Goal: Task Accomplishment & Management: Use online tool/utility

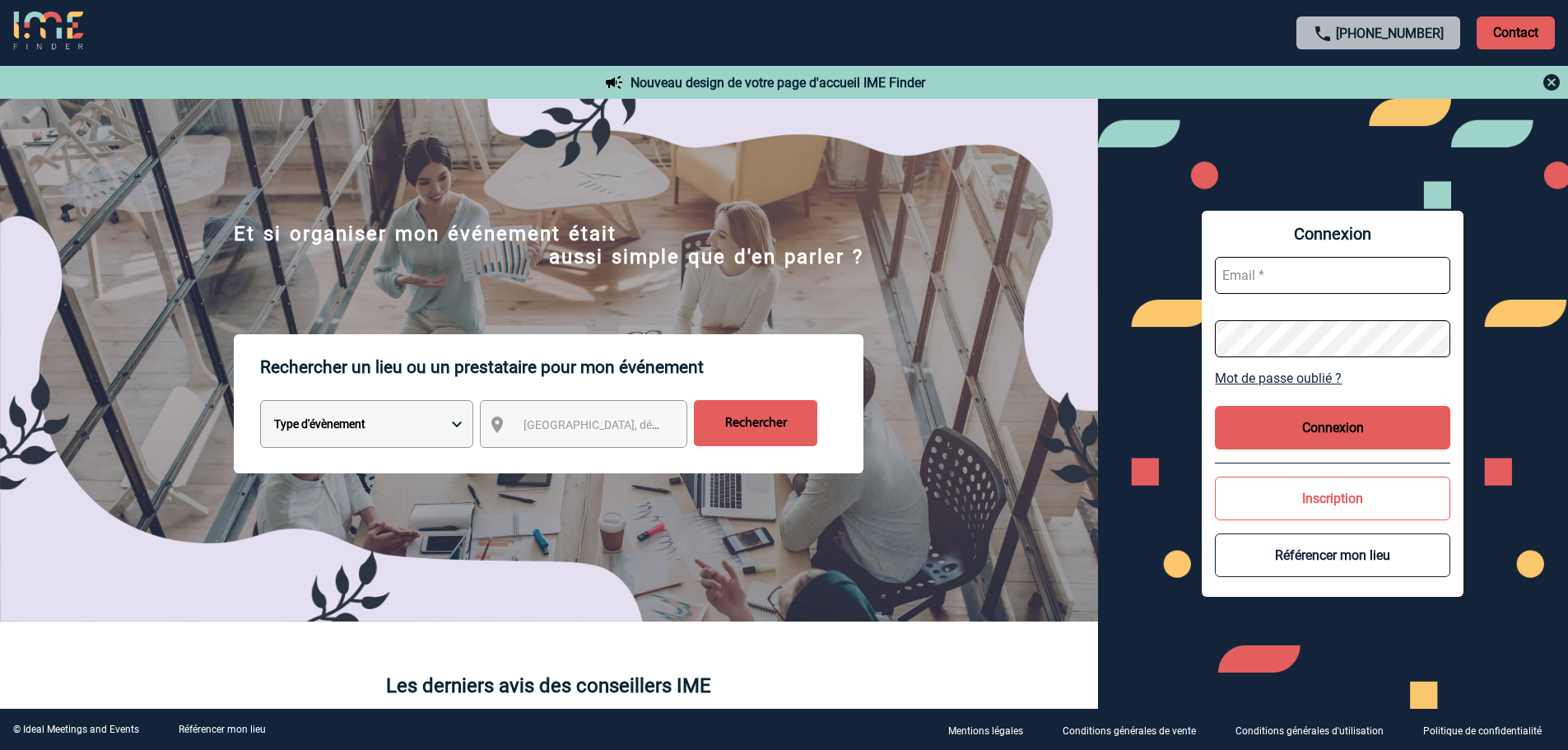
type input "[EMAIL_ADDRESS][DOMAIN_NAME]"
click at [1283, 414] on button "Connexion" at bounding box center [1332, 427] width 235 height 44
type input "[EMAIL_ADDRESS][DOMAIN_NAME]"
click at [1325, 428] on button "Connexion" at bounding box center [1332, 427] width 235 height 44
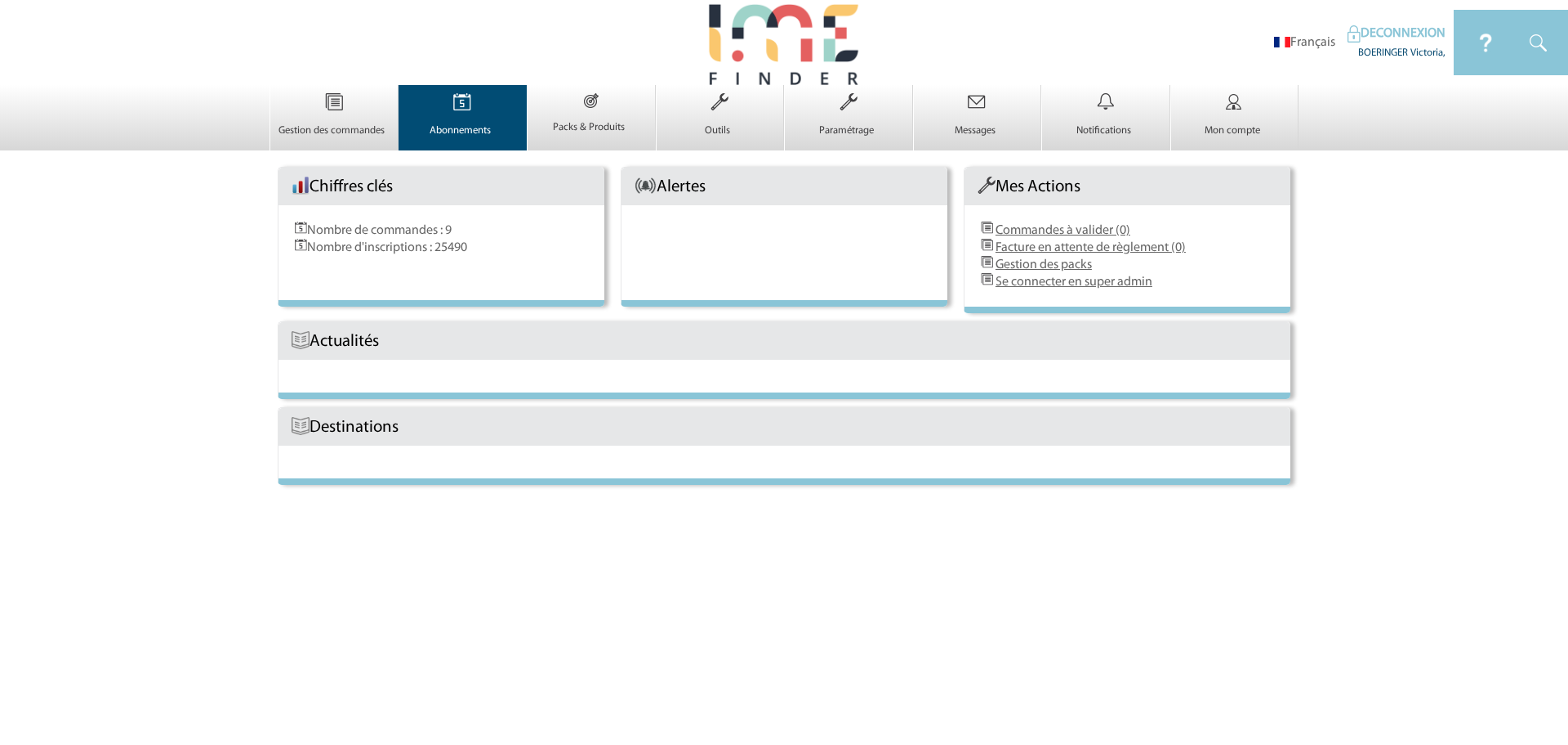
click at [520, 142] on td "Abonnements 0" at bounding box center [463, 118] width 129 height 65
click at [469, 126] on p "Abonnements" at bounding box center [461, 131] width 123 height 13
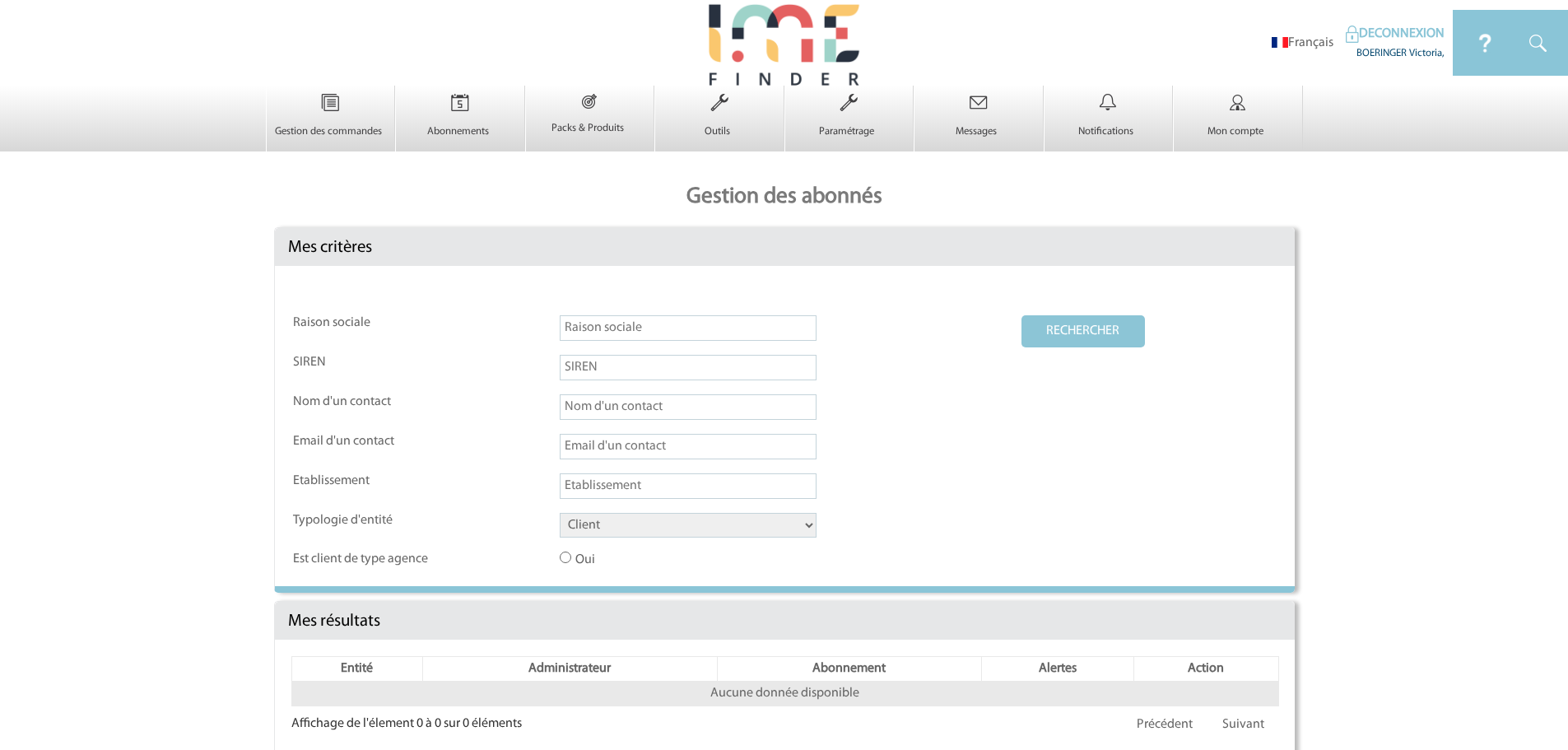
click at [607, 521] on select "Client Fournisseur Agence Promoteur Genius Backoffice" at bounding box center [688, 524] width 257 height 25
select select "AGENCE"
click at [560, 513] on select "Client Fournisseur Agence Promoteur Genius Backoffice" at bounding box center [688, 524] width 257 height 25
click at [1065, 333] on button "RECHERCHER" at bounding box center [1082, 331] width 124 height 32
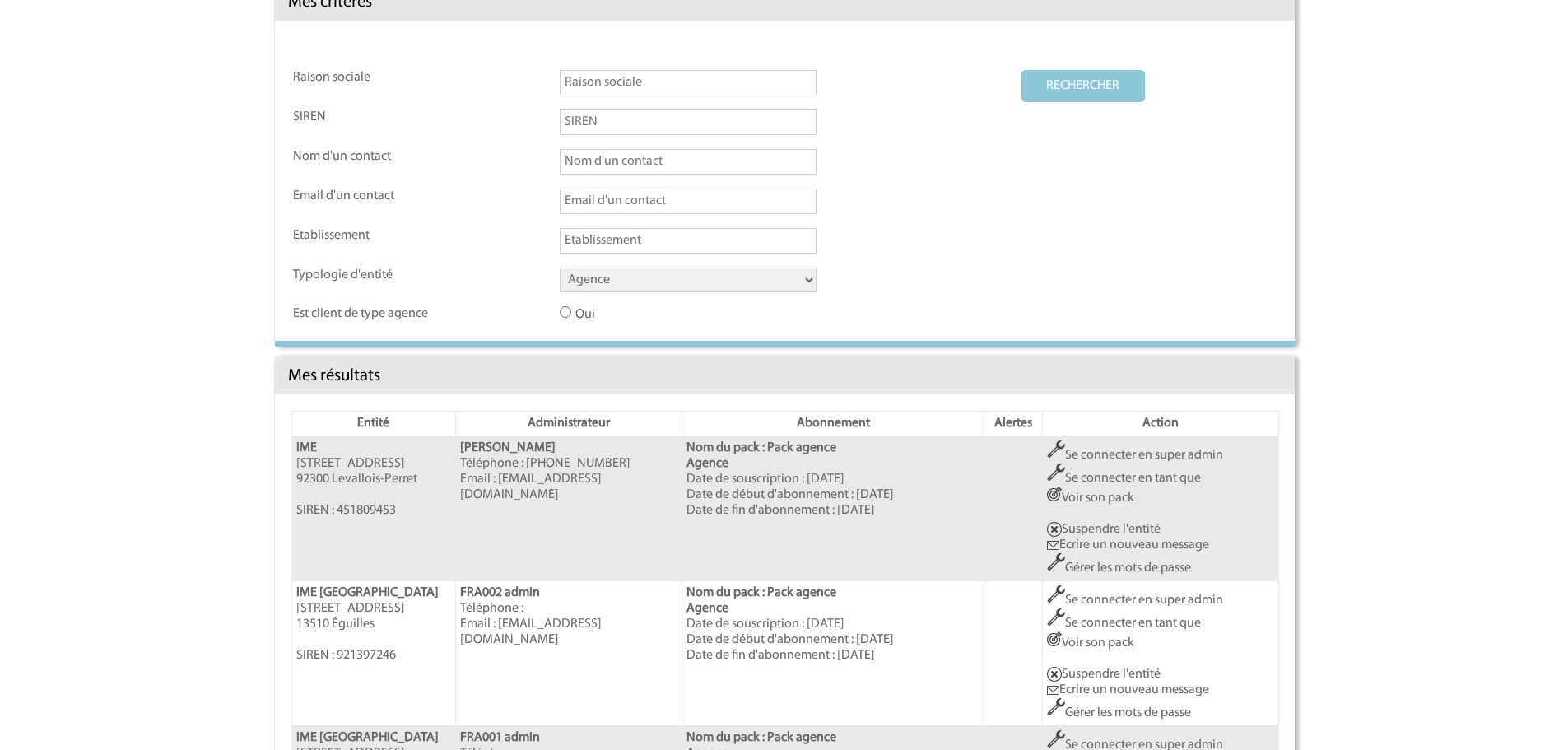
scroll to position [247, 0]
click at [1099, 446] on link "Se connecter en super admin" at bounding box center [1134, 453] width 177 height 13
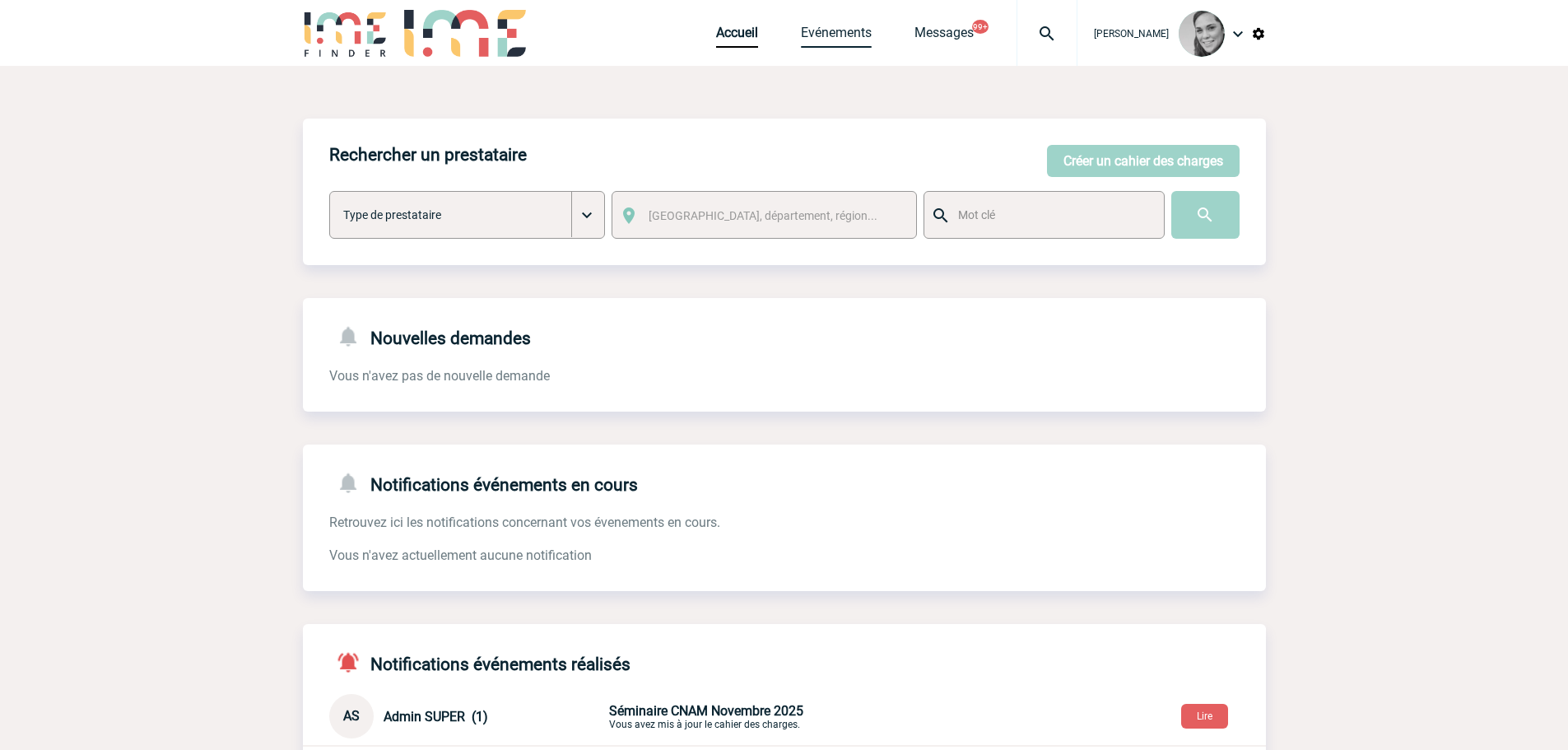
click at [845, 37] on link "Evénements" at bounding box center [835, 36] width 70 height 23
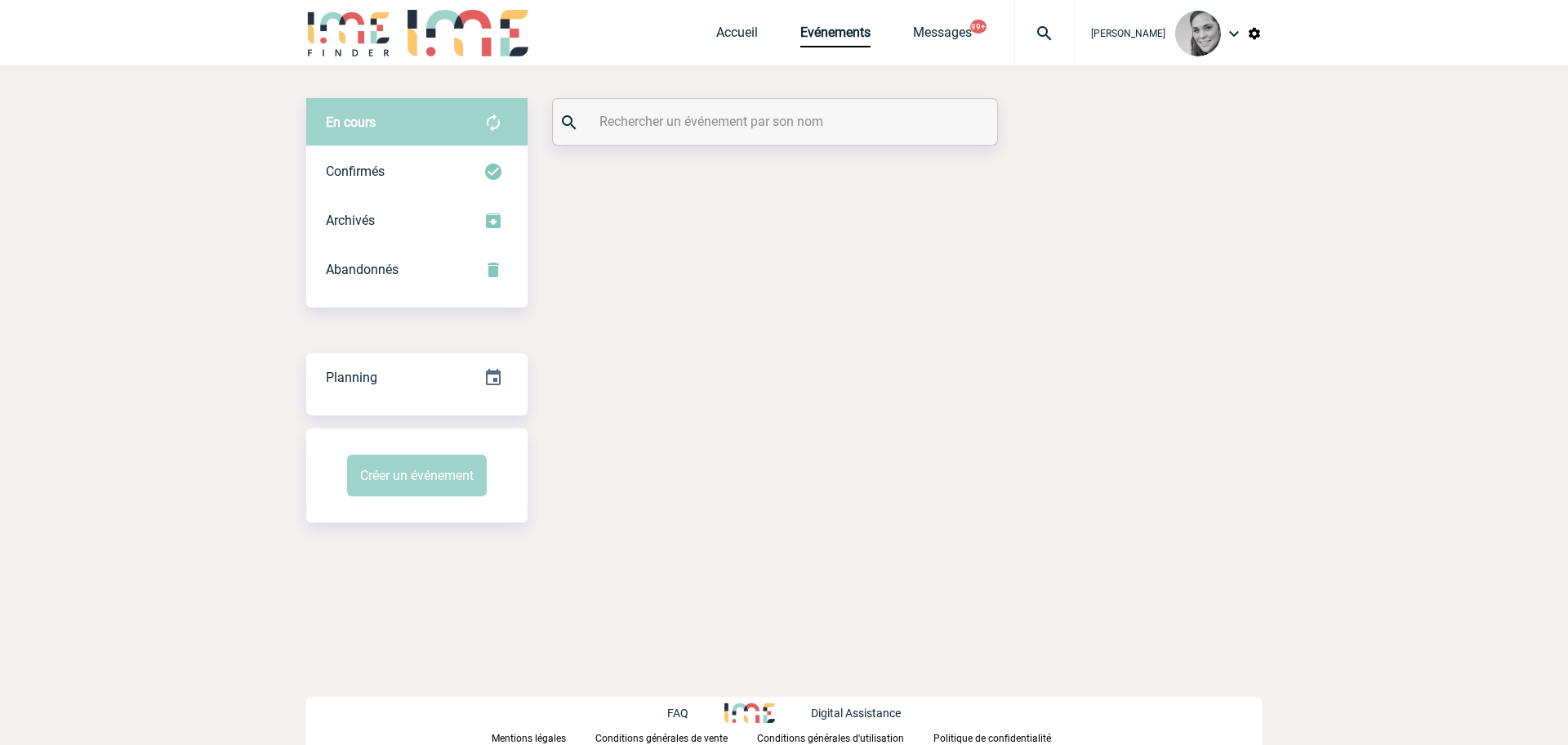
click at [652, 120] on input "text" at bounding box center [777, 122] width 363 height 24
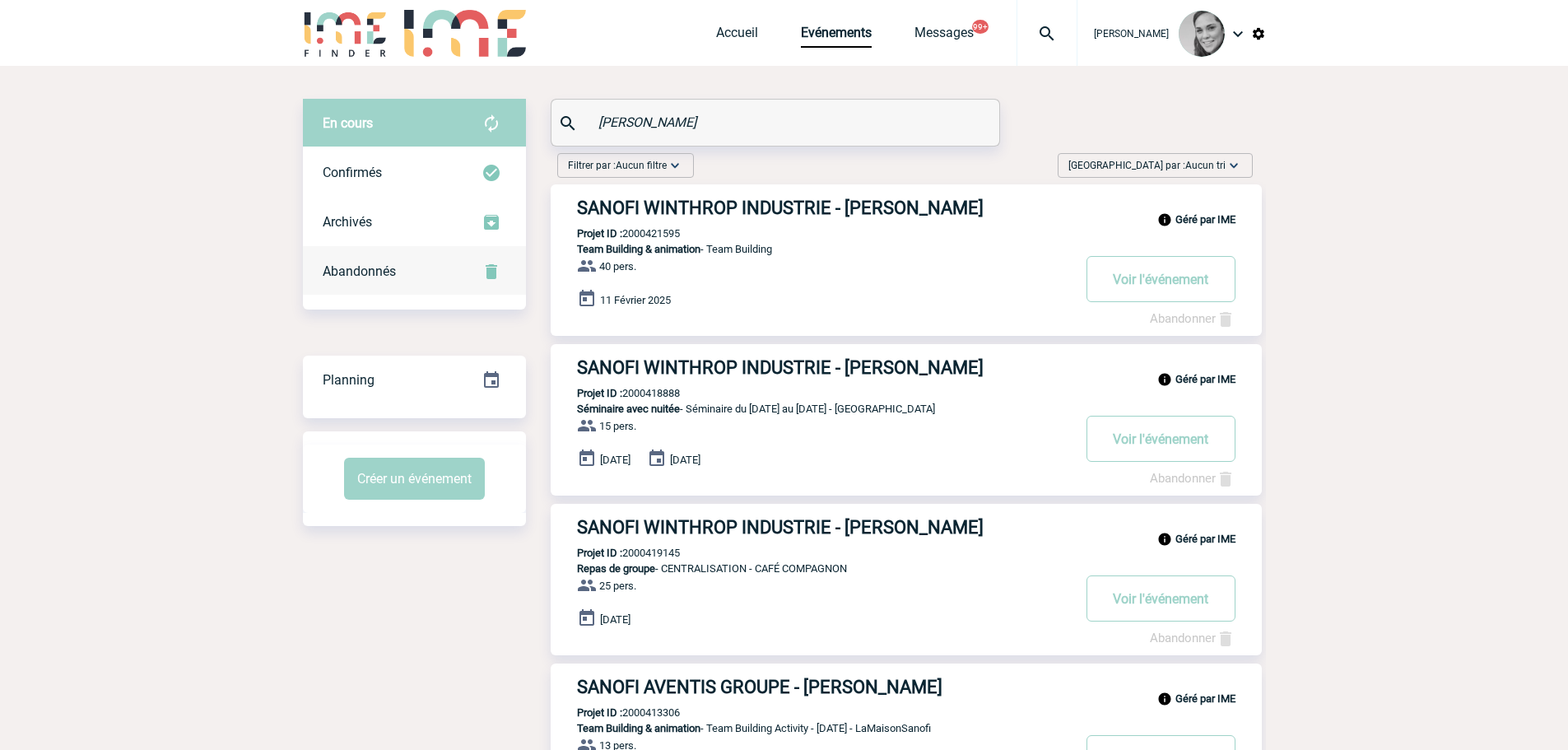
click at [395, 259] on div "Abandonnés" at bounding box center [414, 272] width 223 height 49
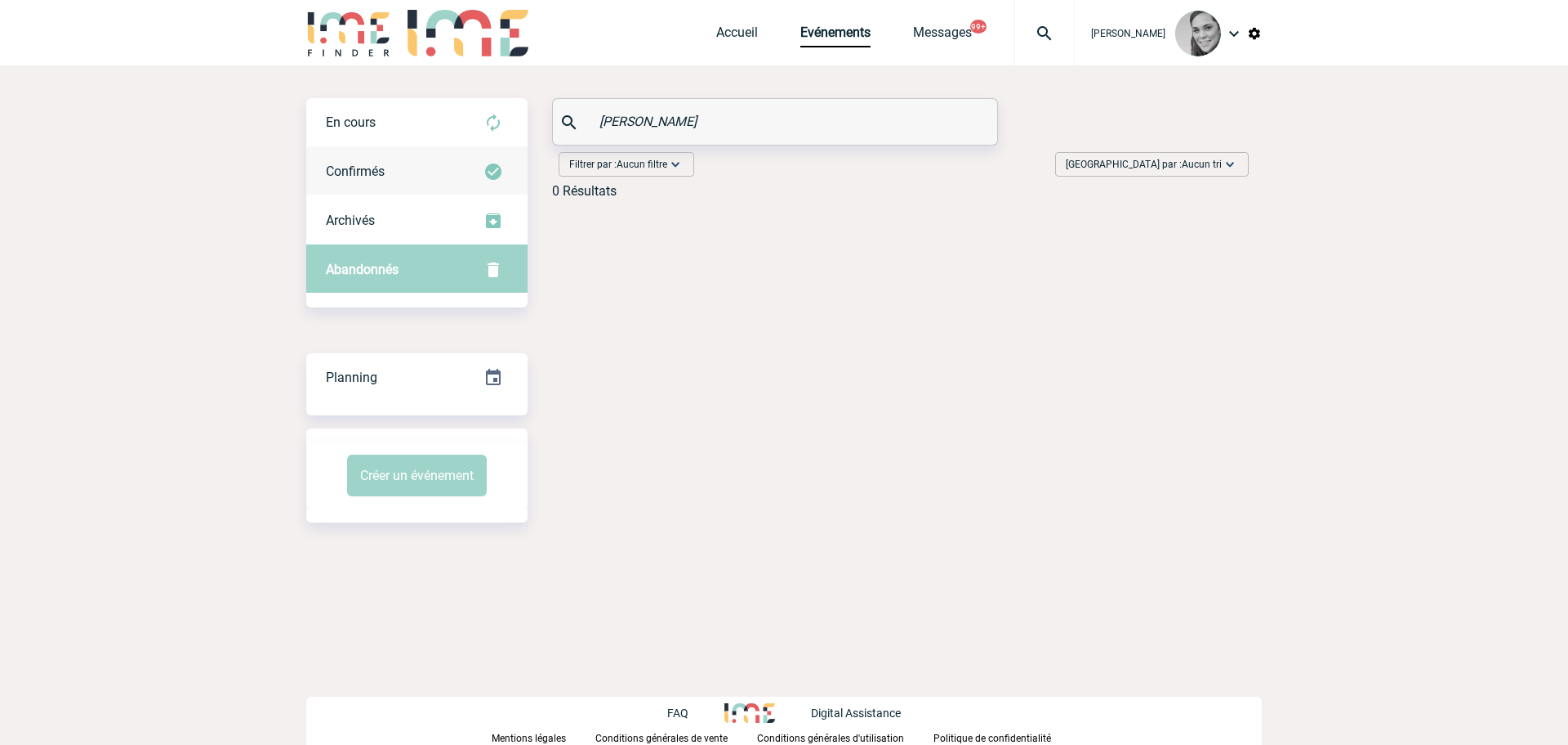
click at [372, 174] on span "Confirmés" at bounding box center [355, 171] width 59 height 15
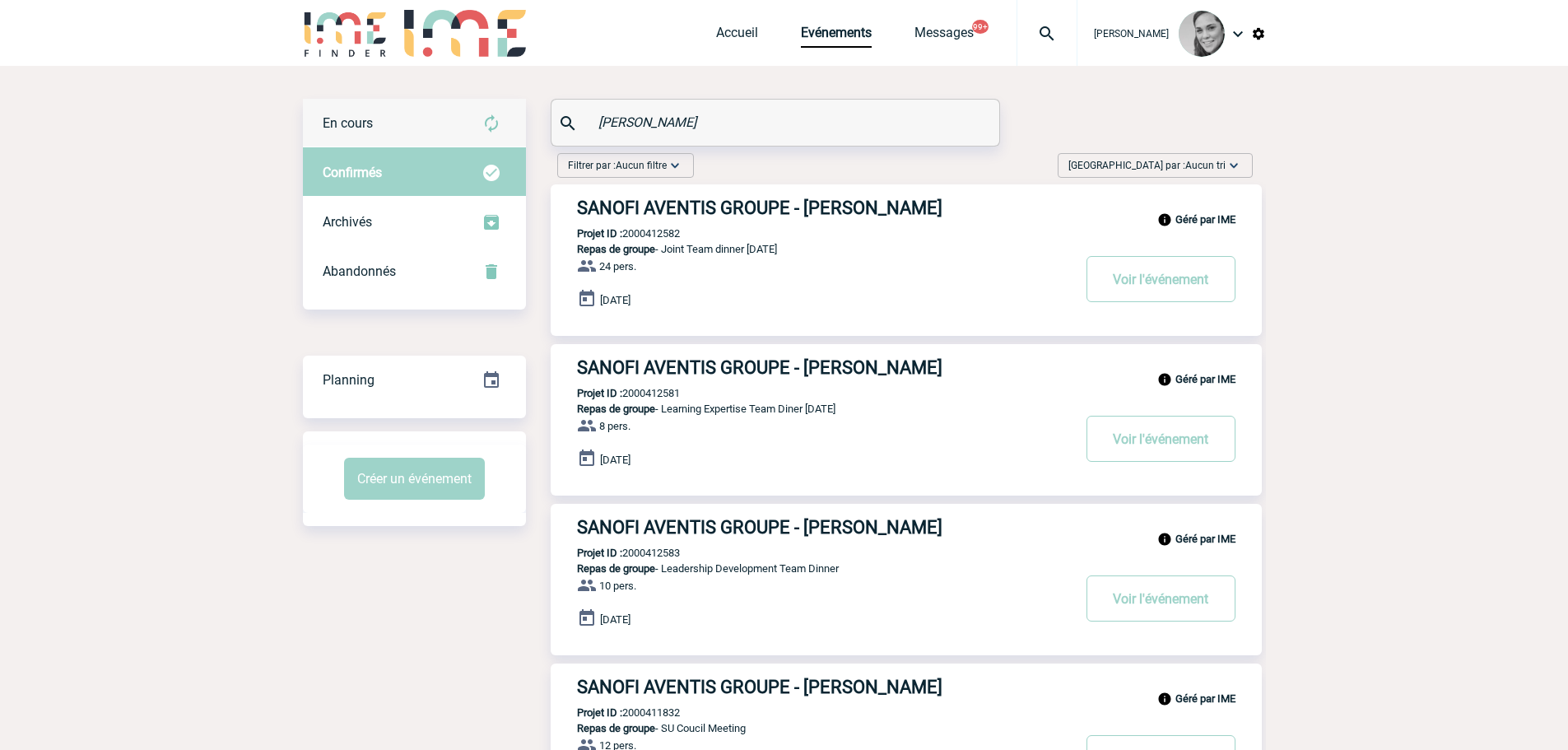
click at [376, 110] on div "En cours" at bounding box center [414, 123] width 223 height 49
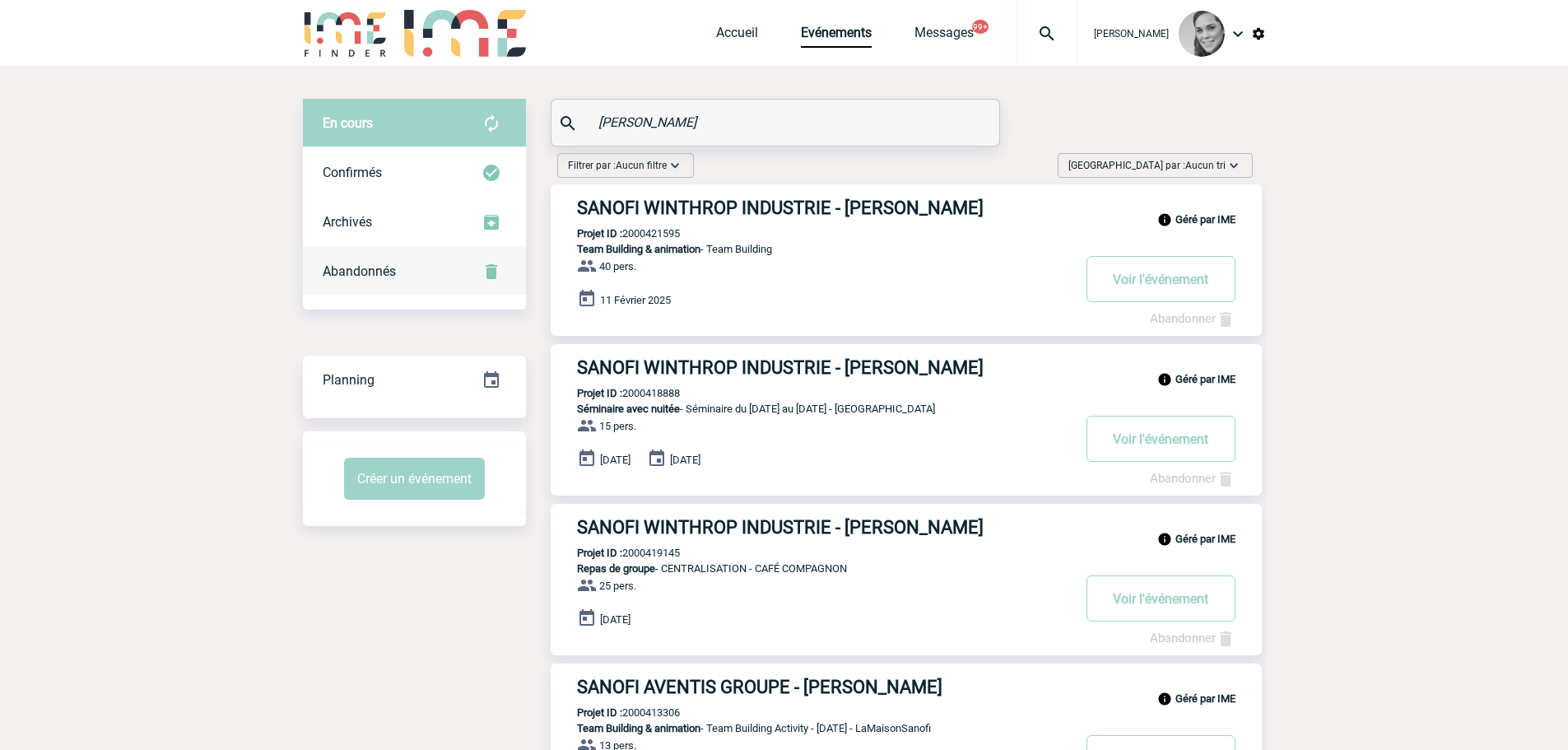
click at [376, 273] on span "Abandonnés" at bounding box center [360, 271] width 73 height 16
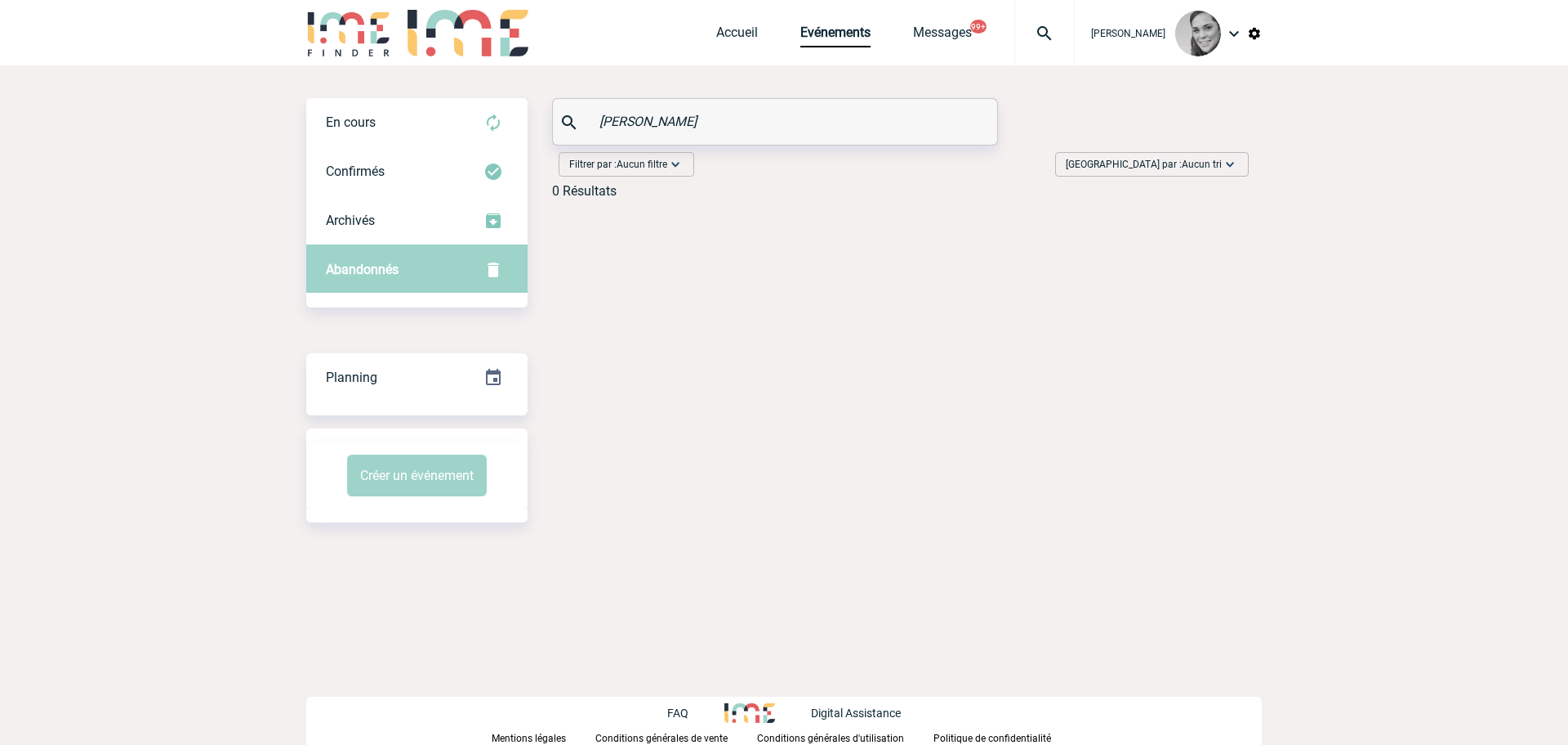
click at [655, 124] on input "giles" at bounding box center [777, 122] width 363 height 24
click at [404, 129] on div "En cours" at bounding box center [417, 123] width 222 height 49
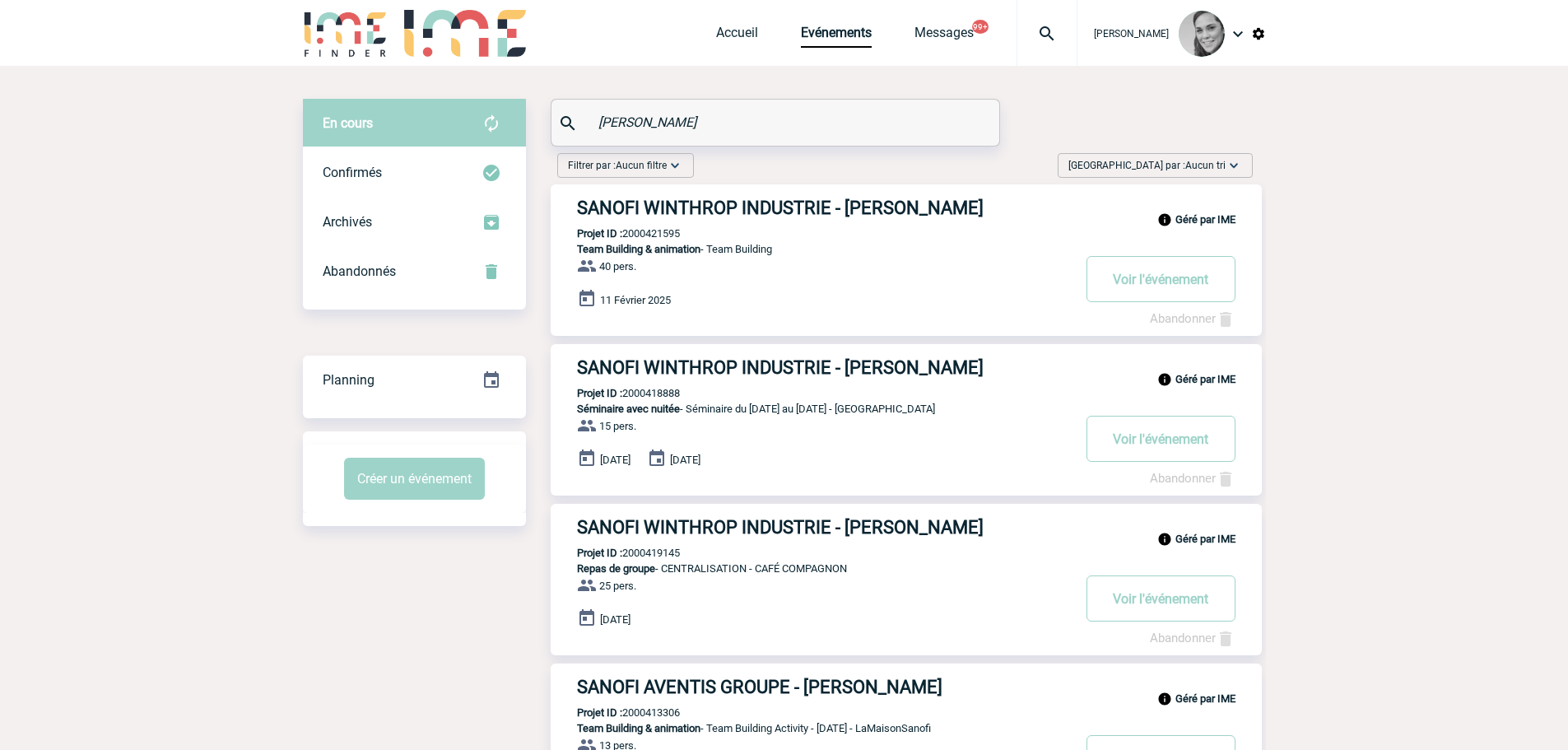
click at [658, 233] on p "Projet ID : 2000421595" at bounding box center [615, 232] width 129 height 12
copy p "2000421595"
drag, startPoint x: 683, startPoint y: 126, endPoint x: 549, endPoint y: 127, distance: 134.0
click at [549, 127] on div "En cours En cours Confirmés Archivés Abandonnés En cours Confirmés Archivés Aba…" at bounding box center [784, 714] width 962 height 1232
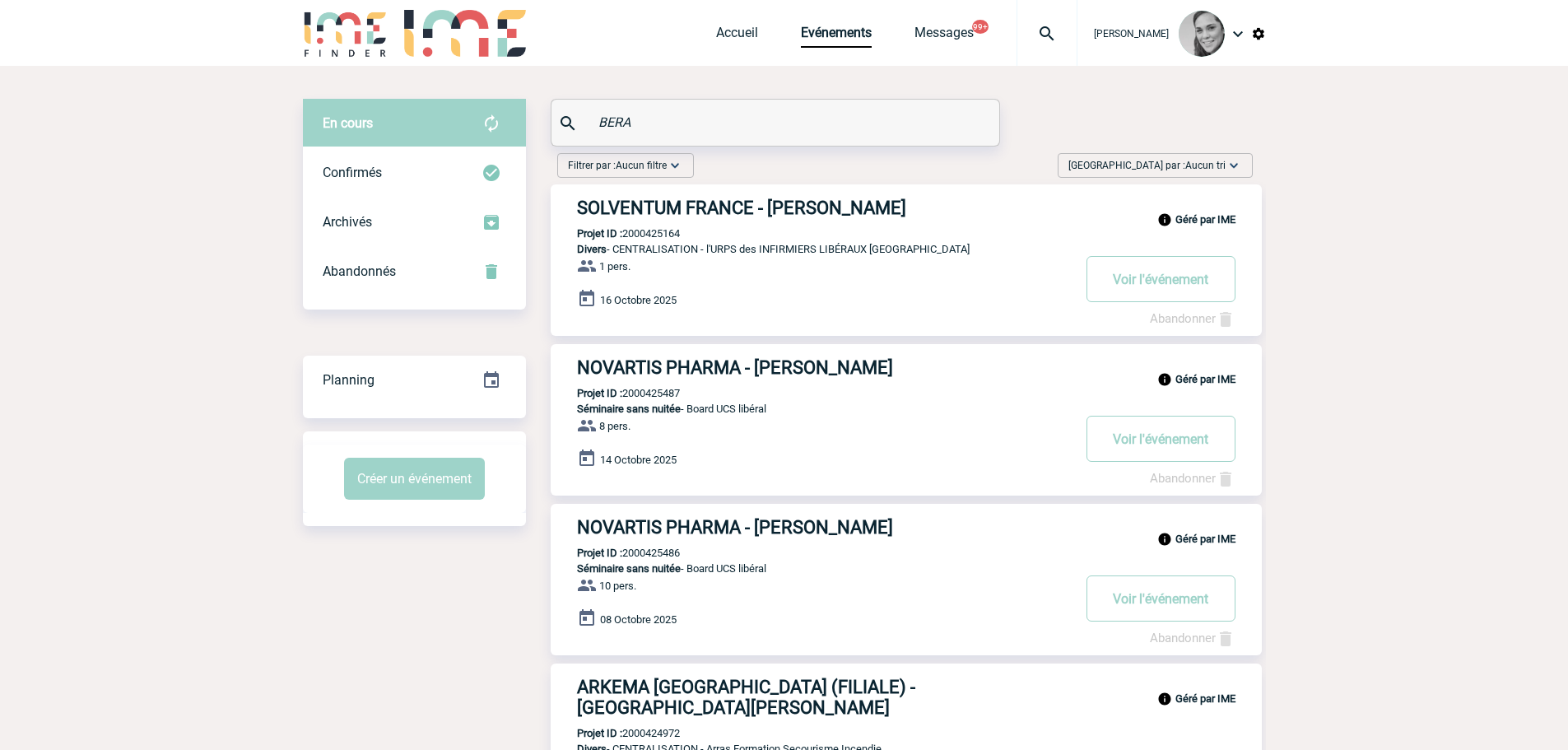
click at [1318, 215] on body "Yanisse BELARBI Accueil Evénements 99+" at bounding box center [784, 621] width 1568 height 1243
drag, startPoint x: 590, startPoint y: 130, endPoint x: 553, endPoint y: 134, distance: 37.2
click at [553, 134] on div "BERA" at bounding box center [775, 123] width 447 height 46
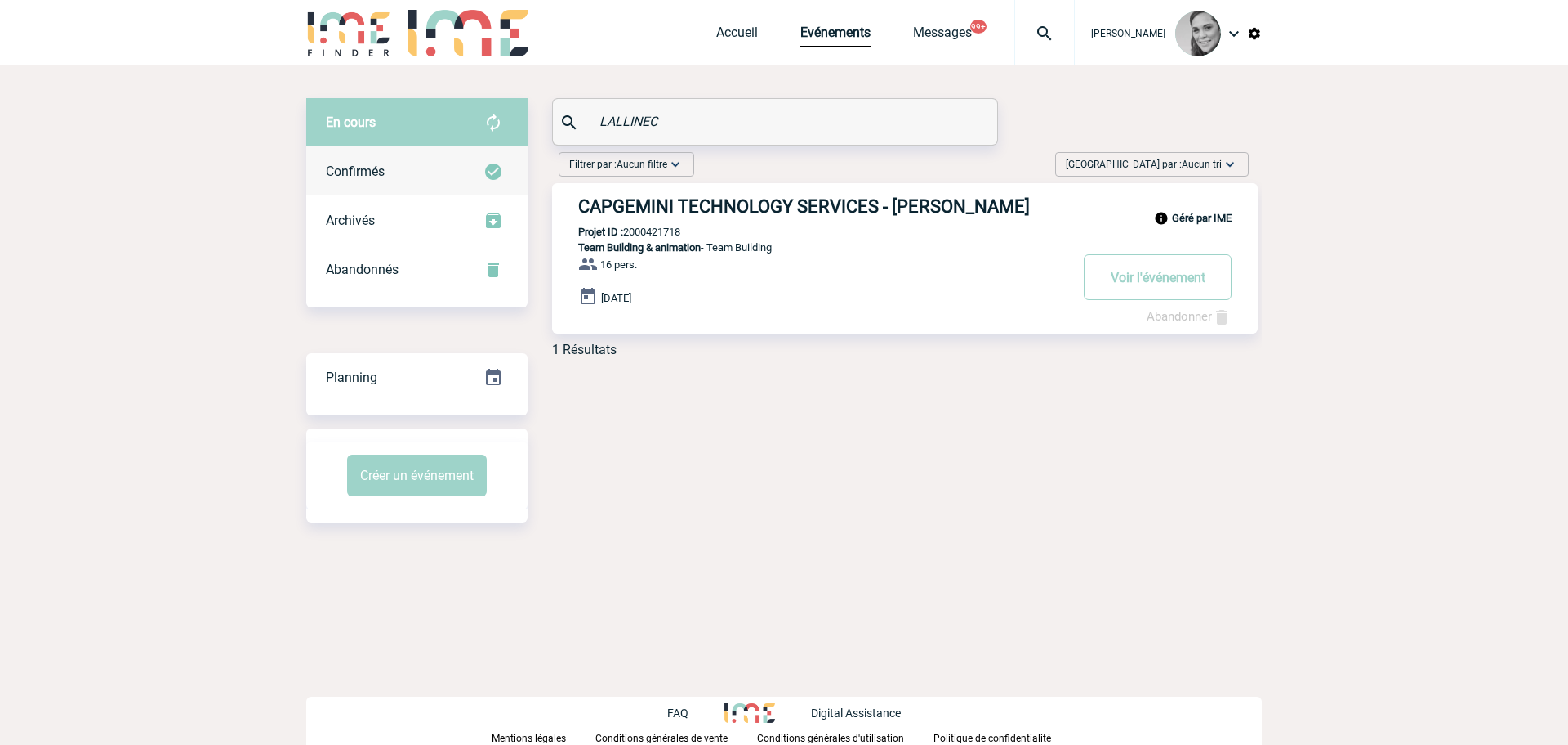
click at [380, 170] on span "Confirmés" at bounding box center [355, 171] width 59 height 15
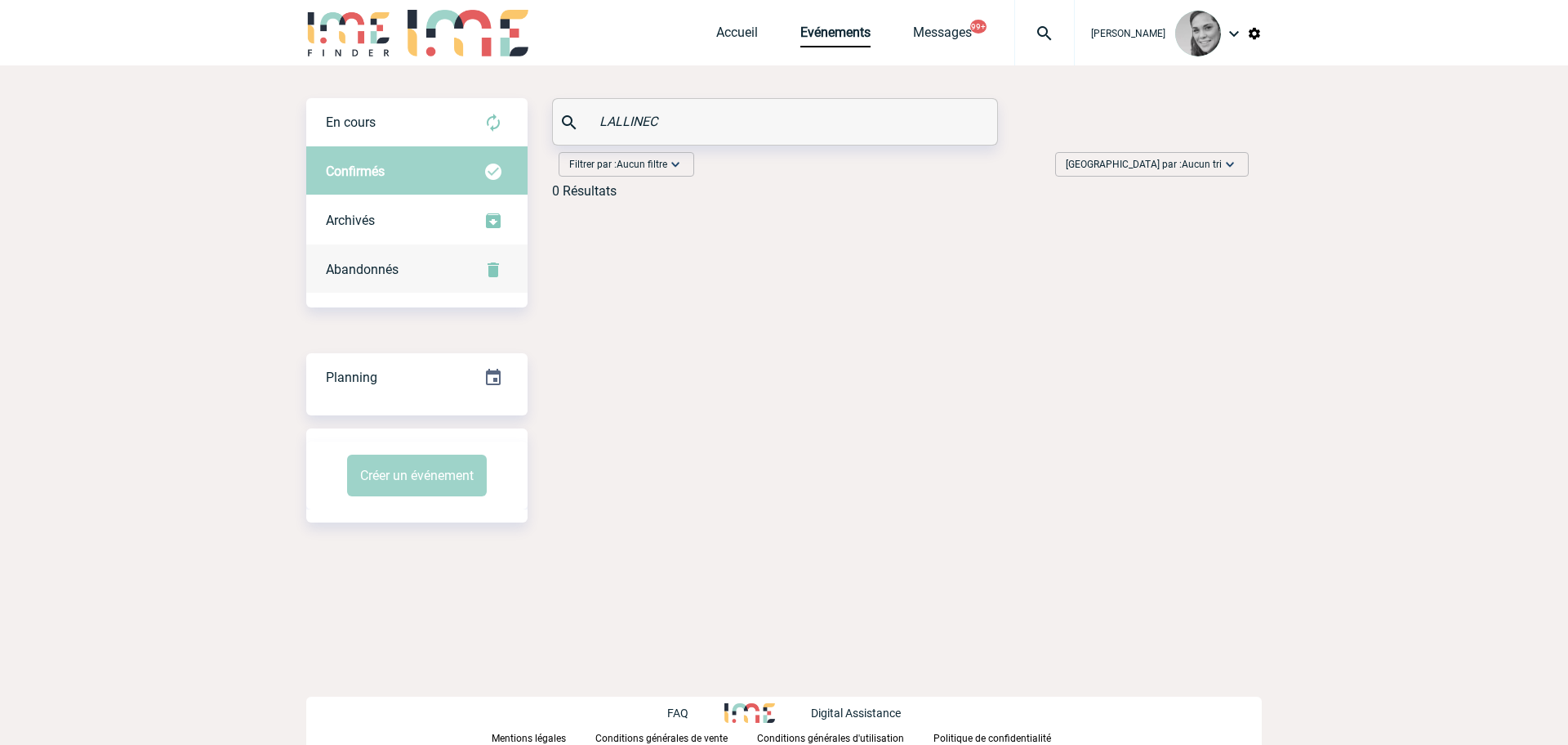
click at [367, 270] on span "Abandonnés" at bounding box center [362, 269] width 73 height 15
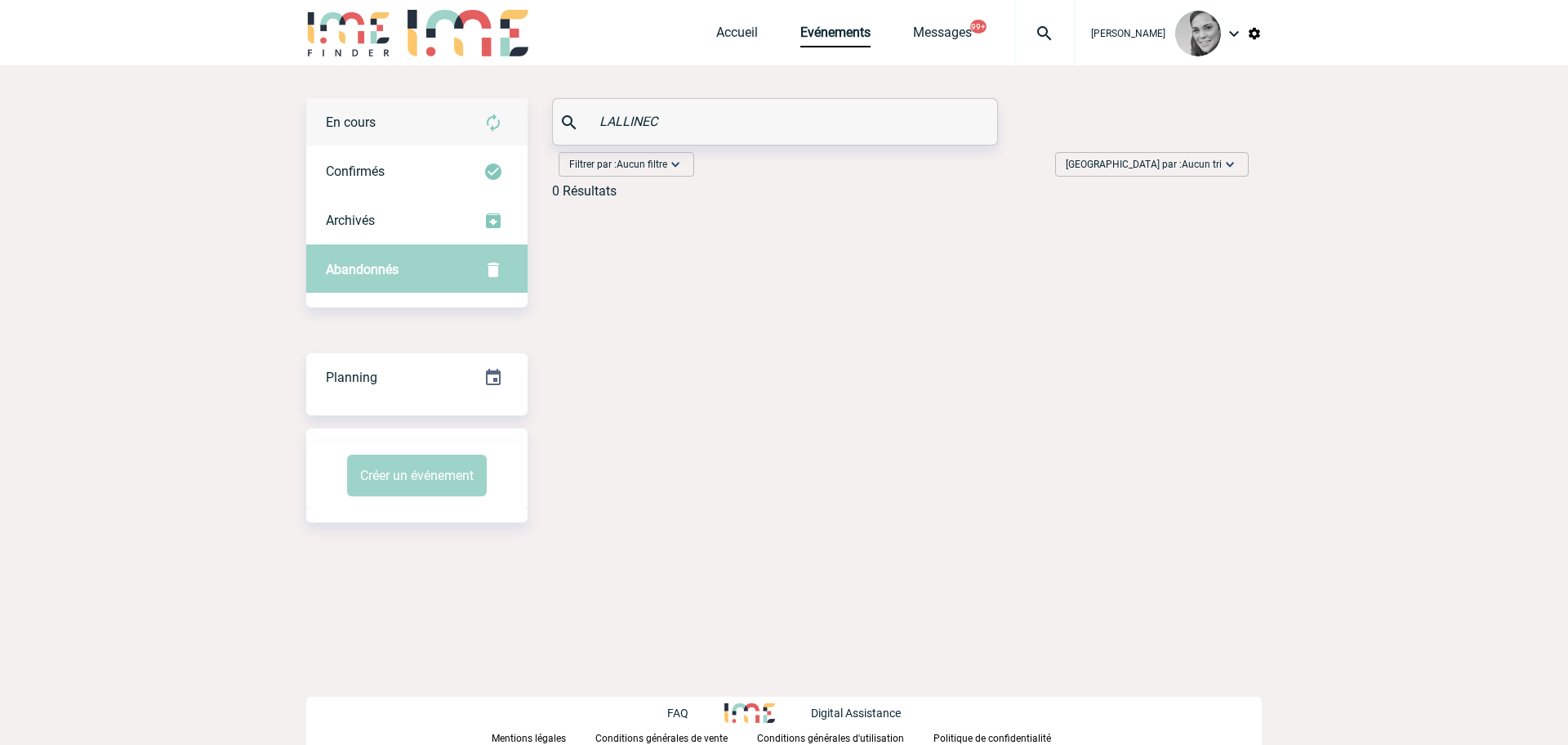
click at [373, 113] on div "En cours" at bounding box center [417, 123] width 222 height 49
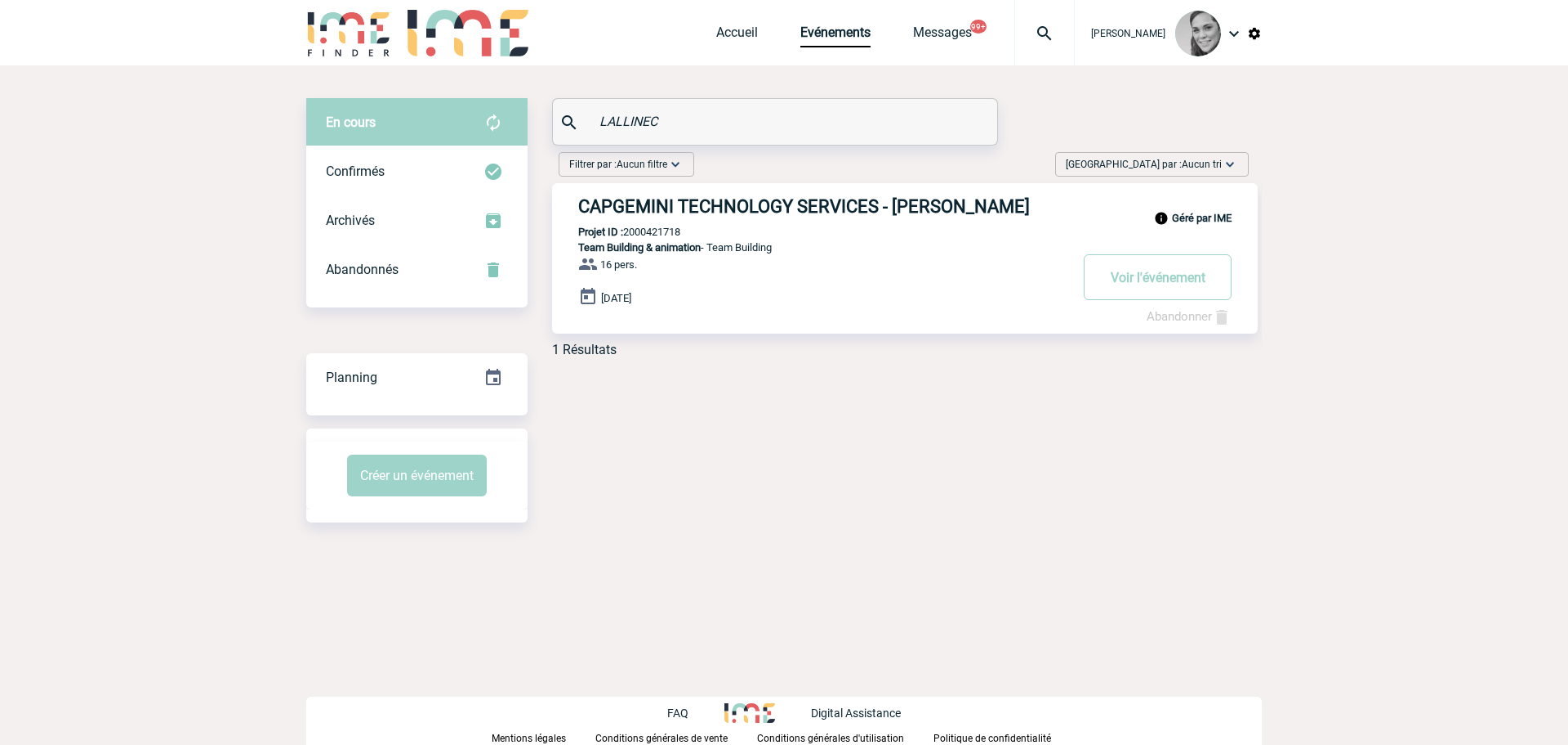
click at [657, 232] on p "Projet ID : 2000421718" at bounding box center [616, 231] width 128 height 12
copy p "2000421718"
drag, startPoint x: 704, startPoint y: 118, endPoint x: 489, endPoint y: 117, distance: 215.0
click at [491, 118] on div "En cours En cours Confirmés Archivés Abandonnés En cours Confirmés Archivés Aba…" at bounding box center [784, 234] width 955 height 273
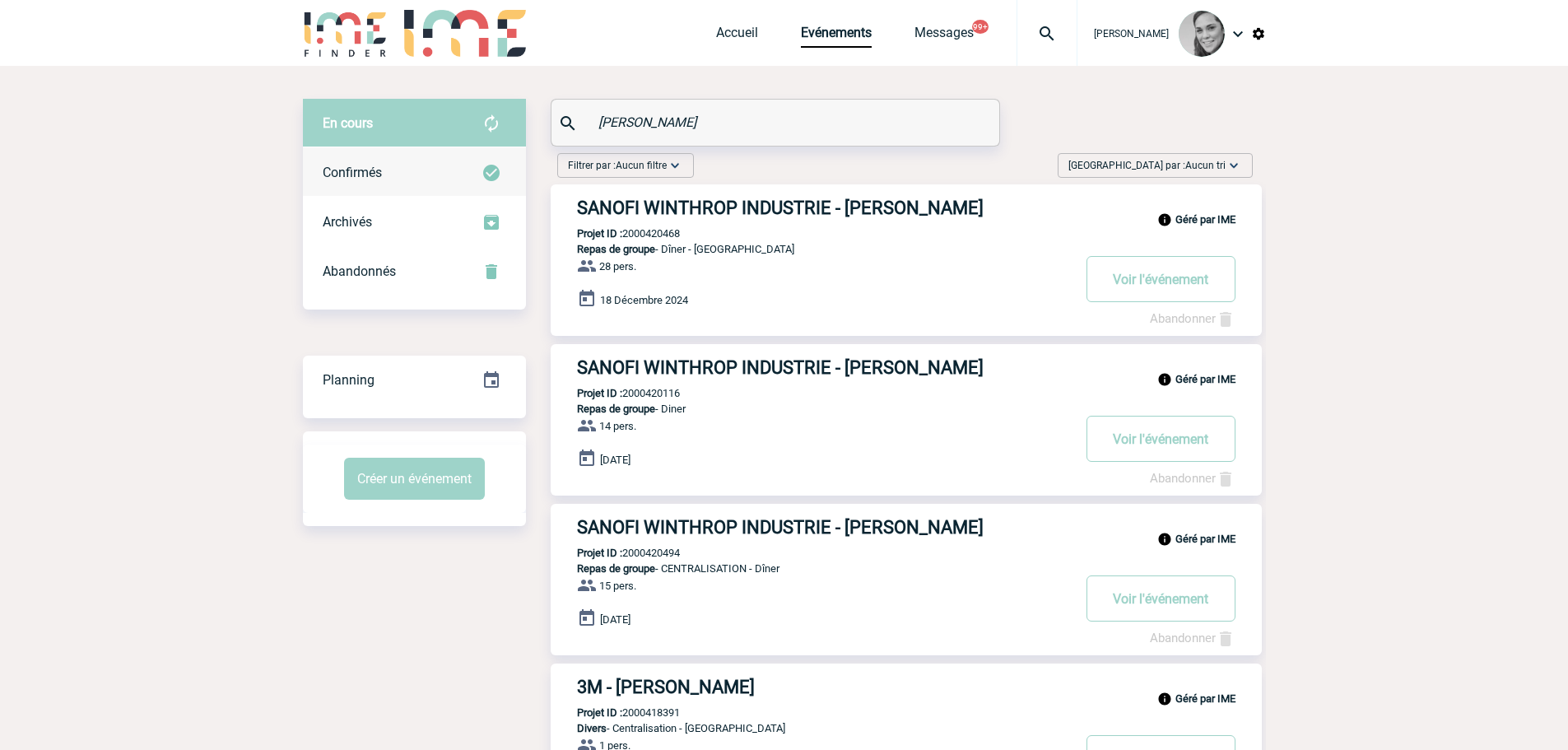
click at [355, 167] on span "Confirmés" at bounding box center [352, 172] width 59 height 16
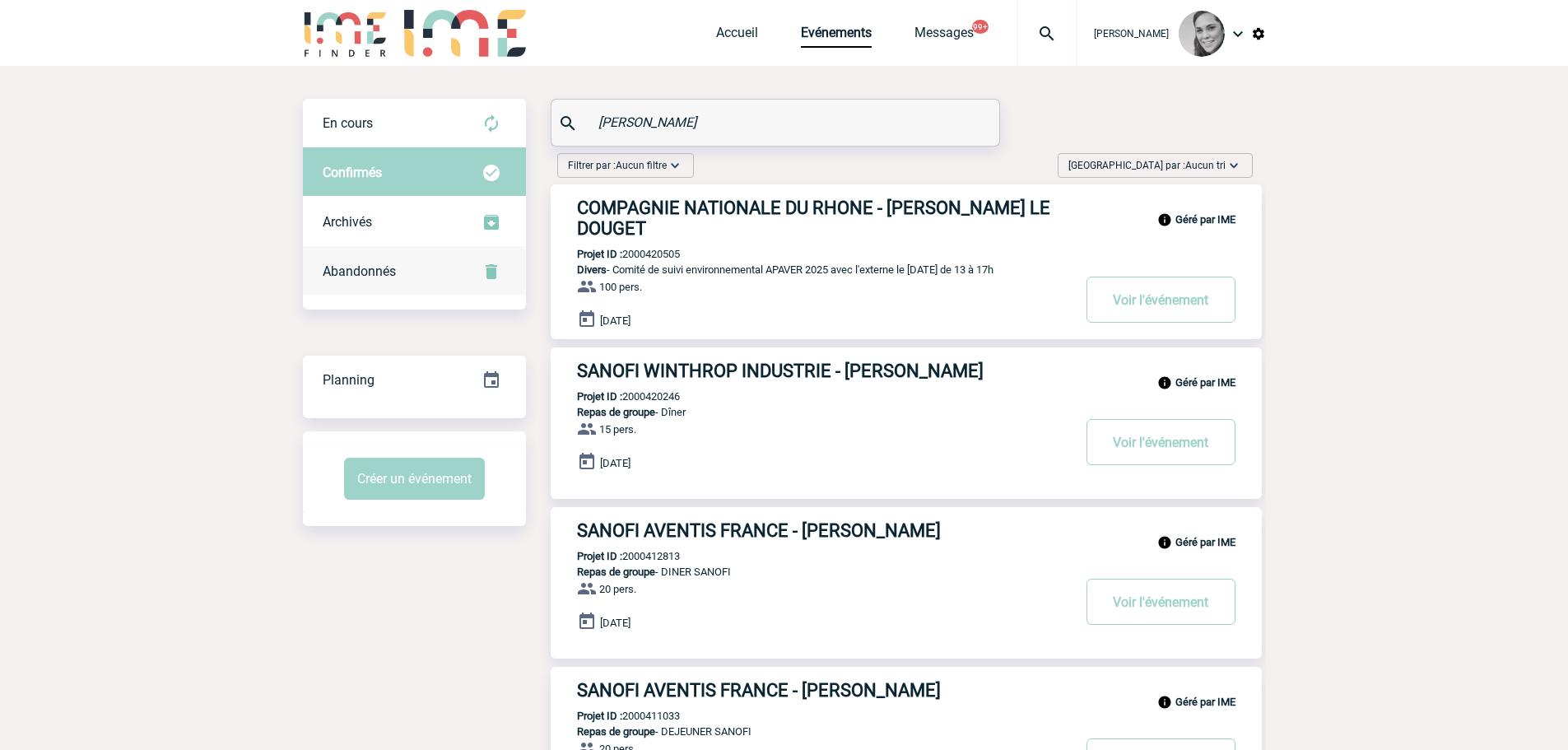
click at [364, 274] on span "Abandonnés" at bounding box center [360, 271] width 73 height 16
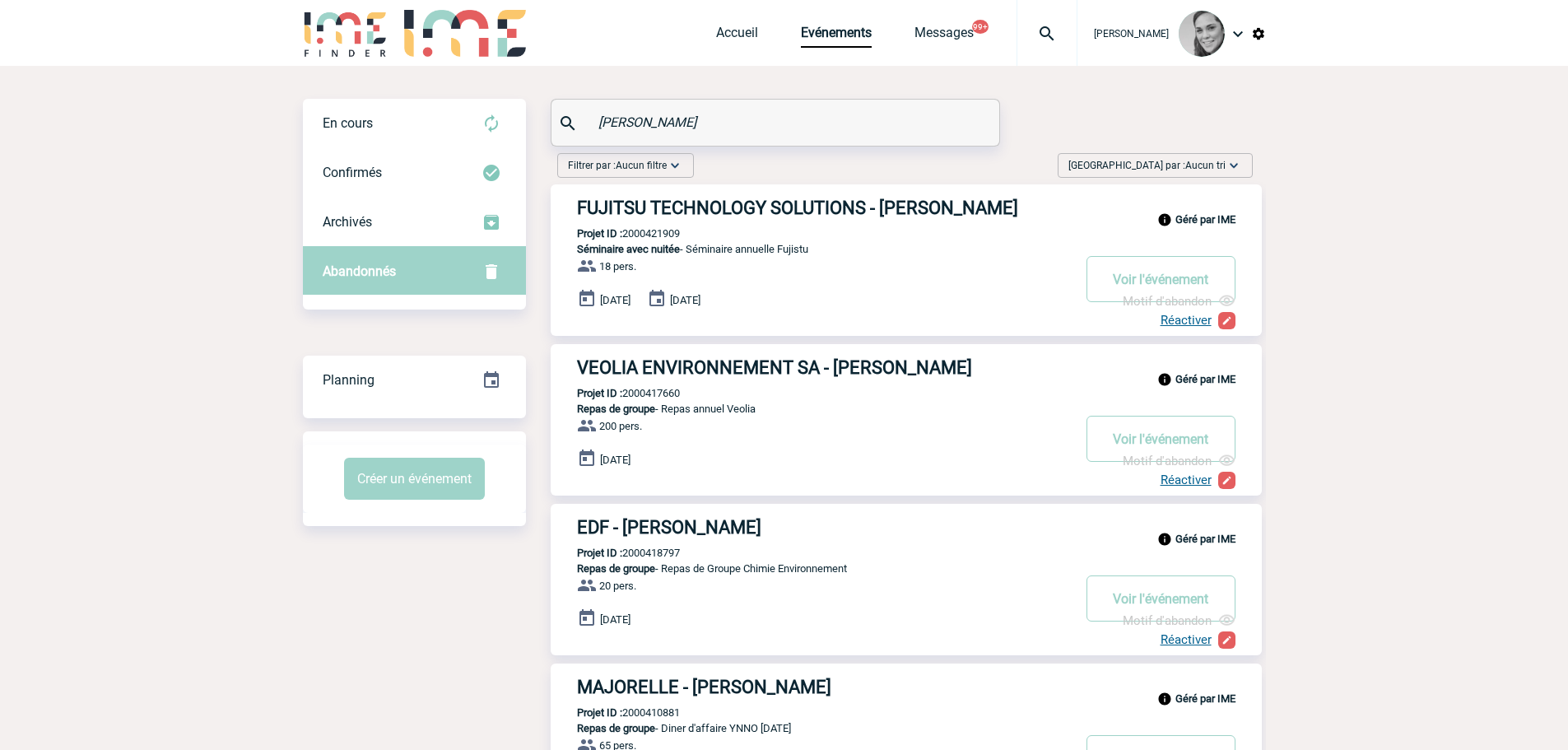
drag, startPoint x: 651, startPoint y: 202, endPoint x: 169, endPoint y: 184, distance: 482.3
click at [660, 233] on p "Projet ID : 2000421909" at bounding box center [615, 232] width 129 height 12
copy p "2000421909"
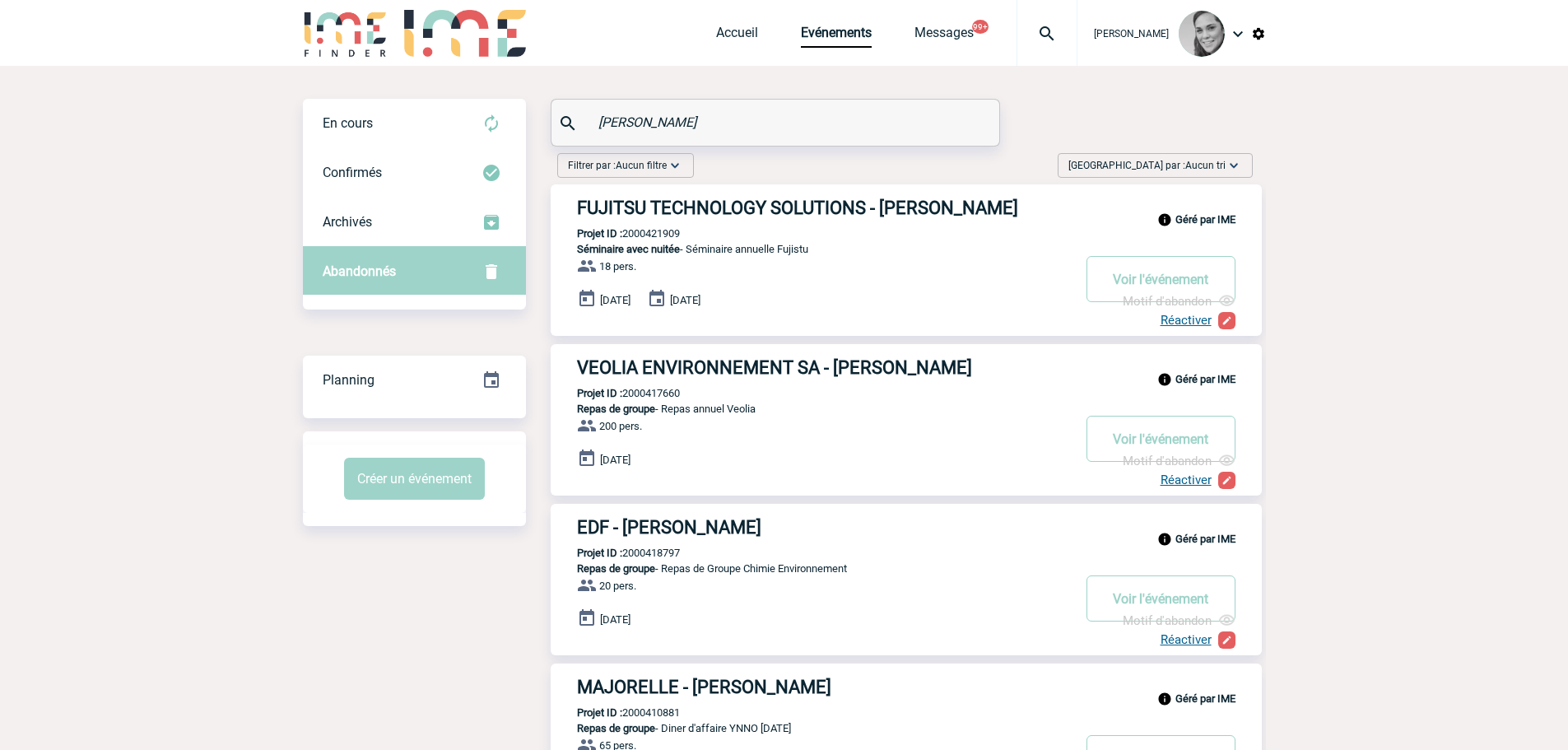
drag, startPoint x: 668, startPoint y: 130, endPoint x: 543, endPoint y: 127, distance: 125.0
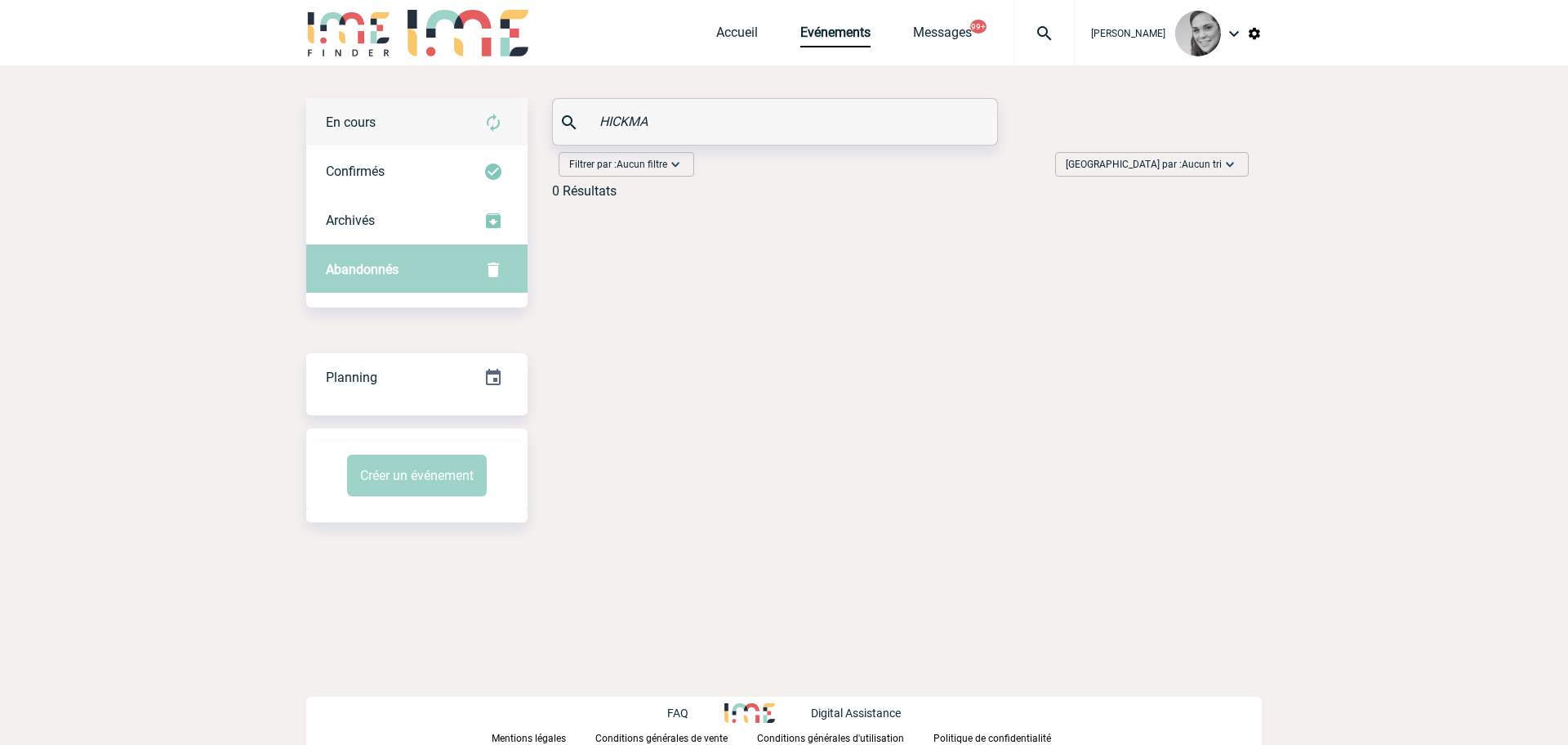
click at [390, 126] on div "En cours" at bounding box center [417, 123] width 222 height 49
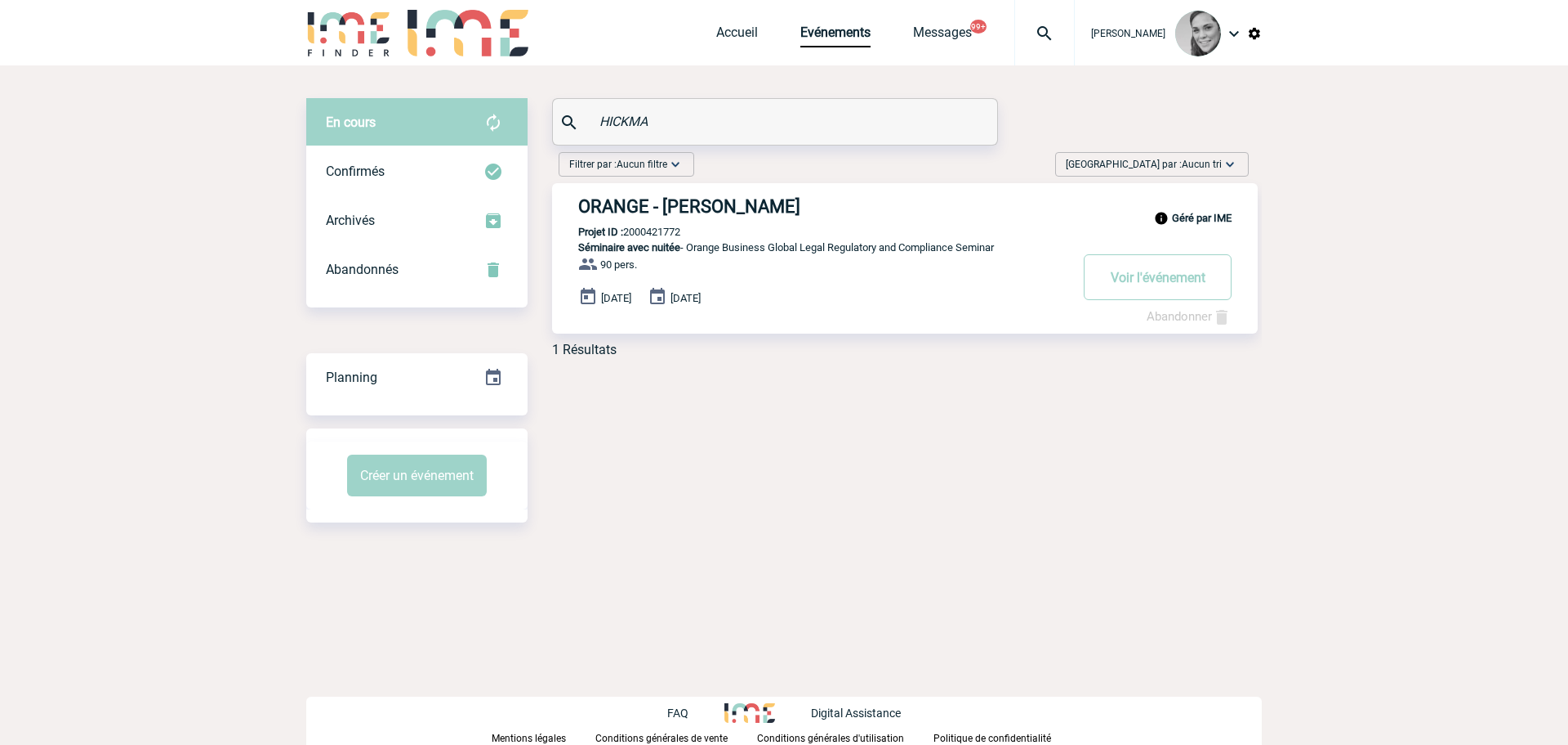
drag, startPoint x: 695, startPoint y: 197, endPoint x: 663, endPoint y: 231, distance: 46.7
click at [663, 231] on p "Projet ID : 2000421772" at bounding box center [616, 231] width 128 height 12
click at [655, 232] on p "Projet ID : 2000421772" at bounding box center [616, 231] width 128 height 12
copy p "2000421772"
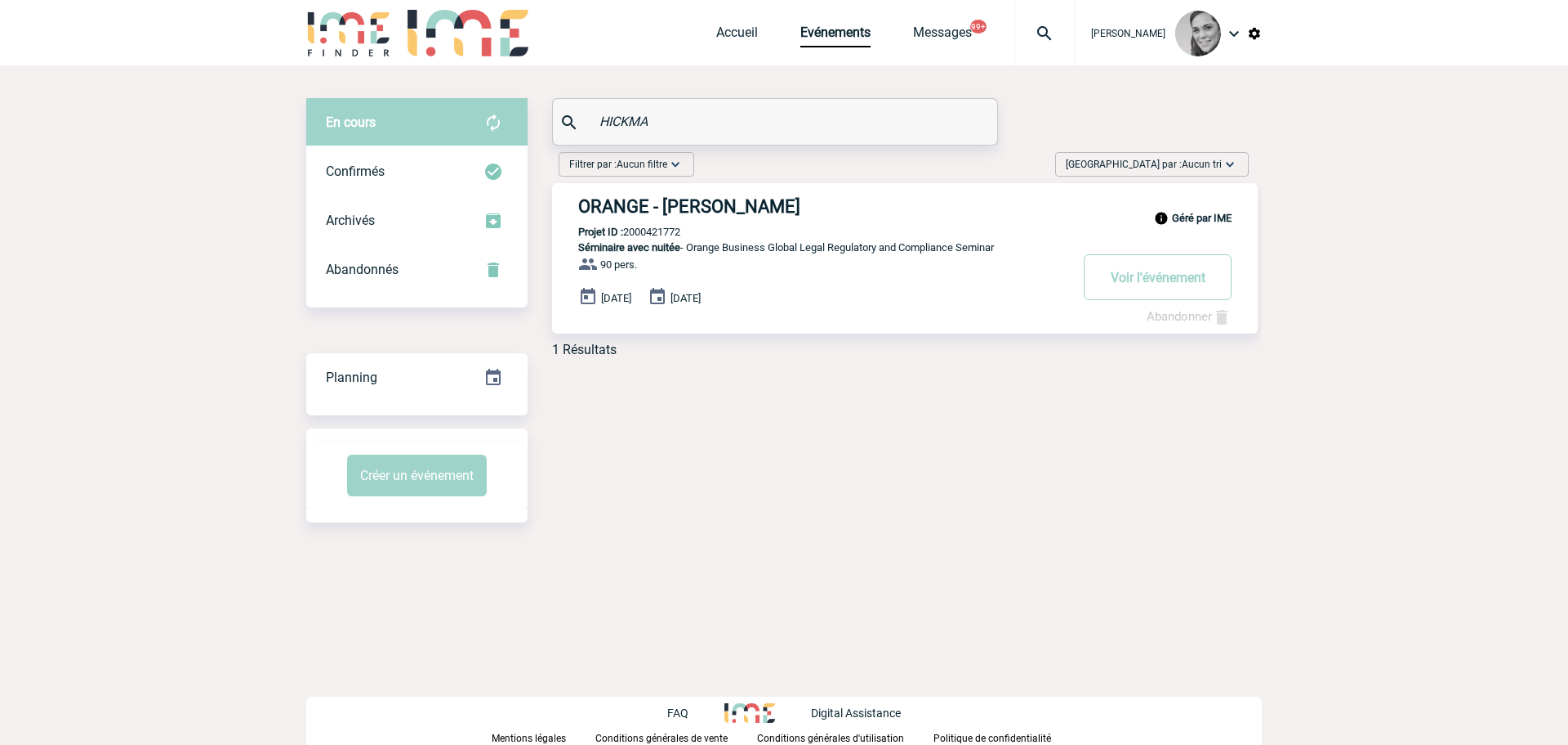
drag, startPoint x: 663, startPoint y: 113, endPoint x: 534, endPoint y: 114, distance: 129.0
click at [534, 114] on div "En cours En cours Confirmés Archivés Abandonnés En cours Confirmés Archivés Aba…" at bounding box center [784, 234] width 955 height 273
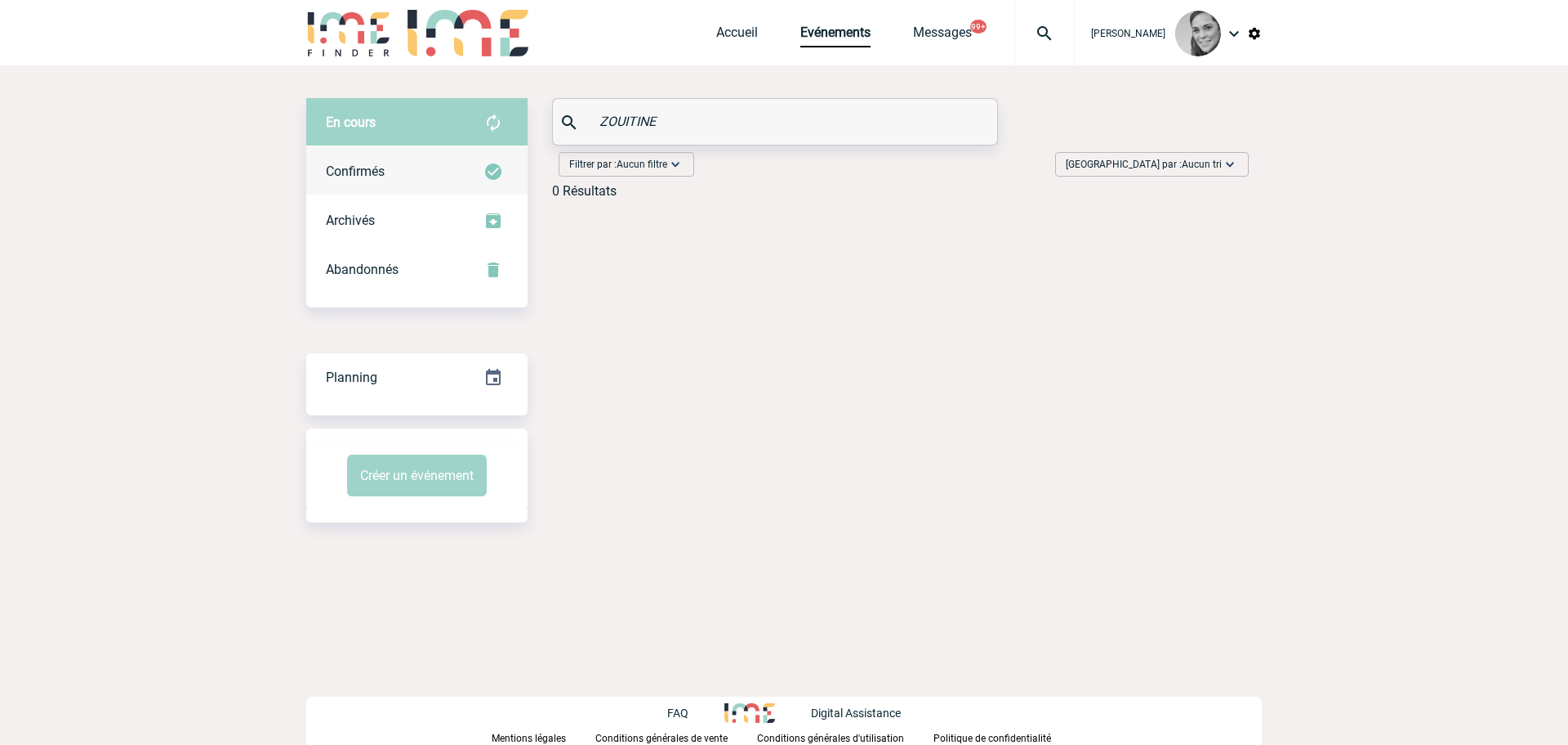
click at [390, 169] on div "Confirmés" at bounding box center [417, 172] width 222 height 49
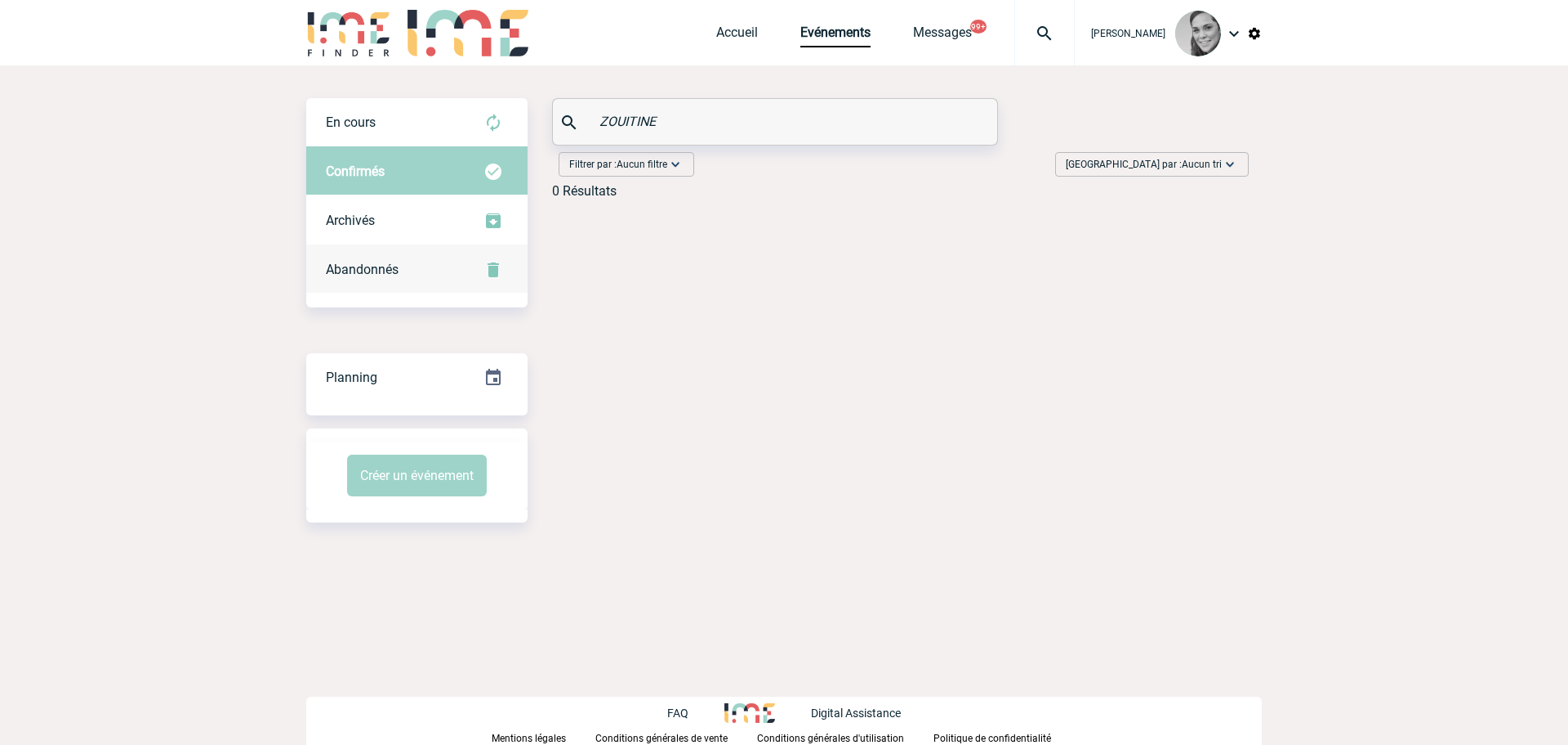
click at [355, 251] on div "Abandonnés" at bounding box center [417, 270] width 222 height 49
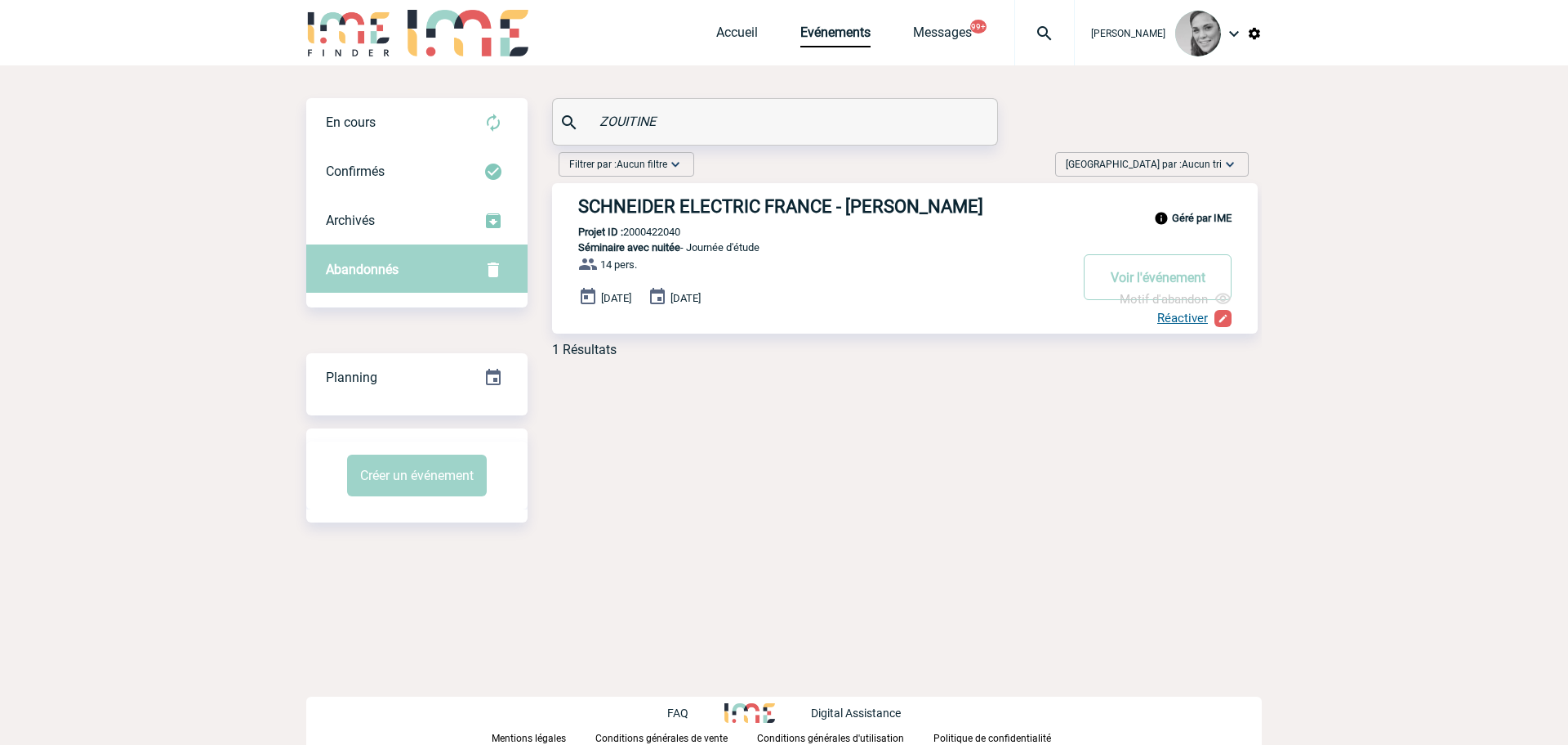
click at [658, 234] on p "Projet ID : 2000422040" at bounding box center [616, 231] width 128 height 12
copy p "2000422040"
drag, startPoint x: 708, startPoint y: 107, endPoint x: 549, endPoint y: 115, distance: 159.2
click at [549, 115] on div "En cours En cours Confirmés Archivés Abandonnés En cours Confirmés Archivés Aba…" at bounding box center [784, 234] width 955 height 273
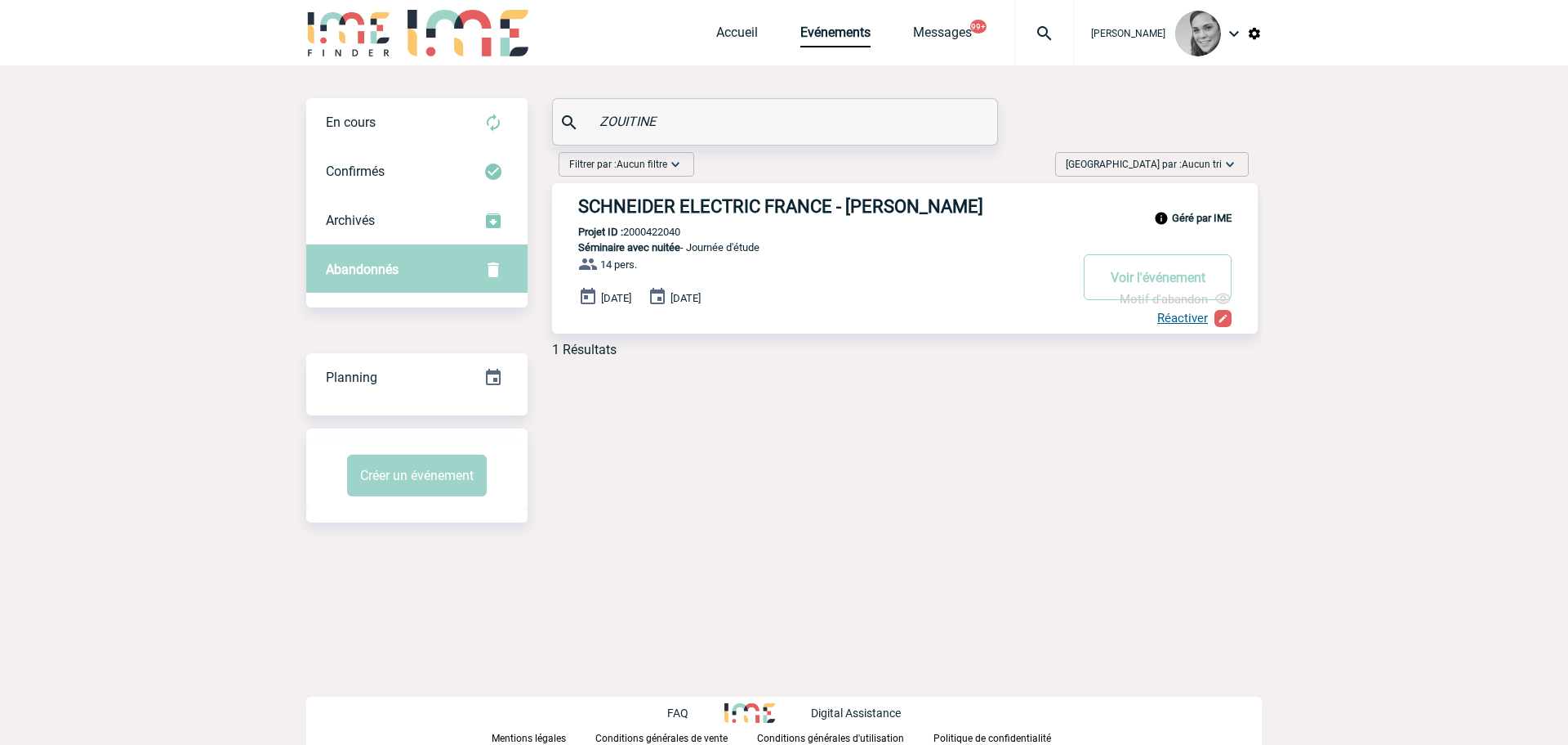
click at [630, 107] on div "ZOUITINE" at bounding box center [774, 122] width 444 height 45
click at [630, 112] on input "ZOUITINE" at bounding box center [777, 122] width 363 height 24
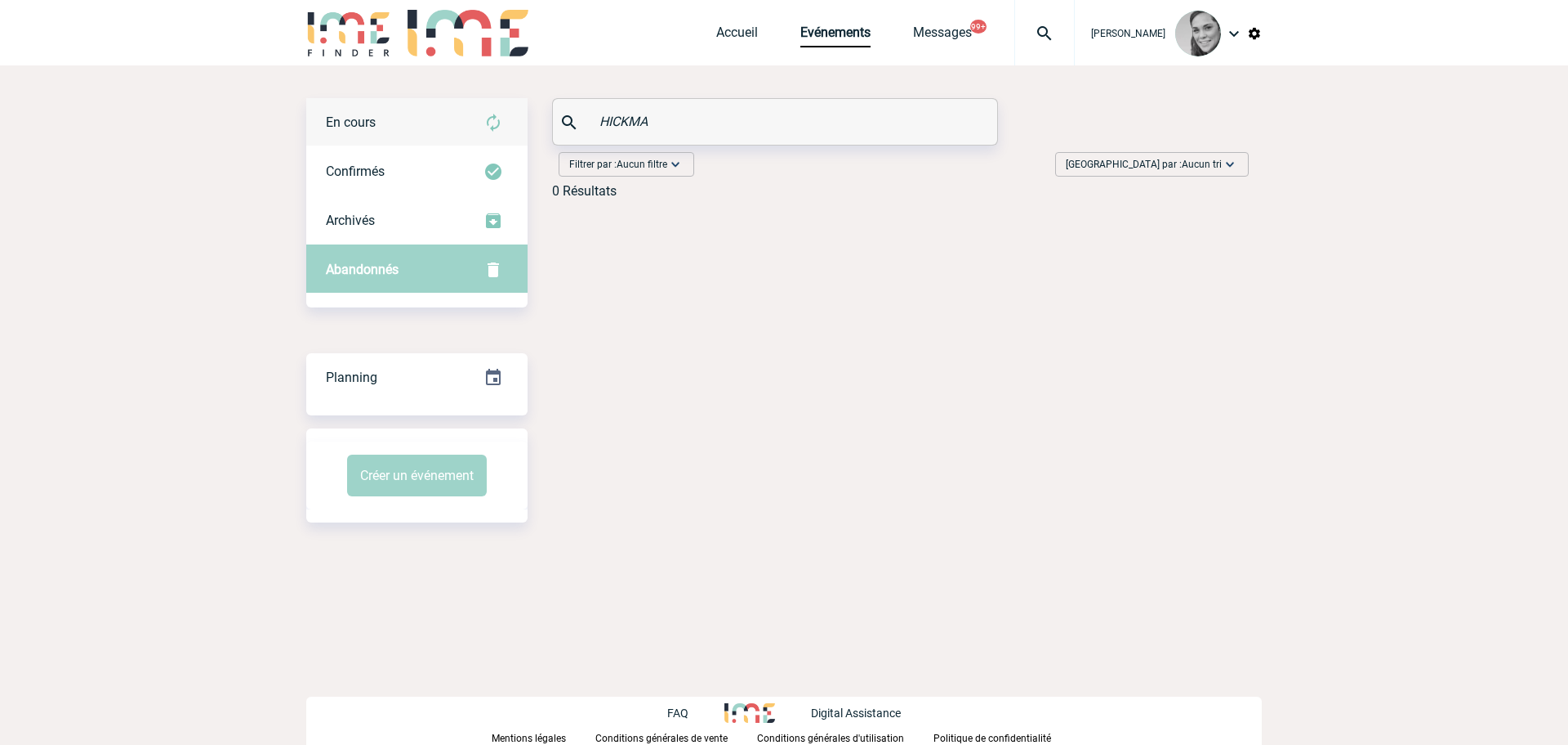
click at [397, 126] on div "En cours" at bounding box center [417, 123] width 222 height 49
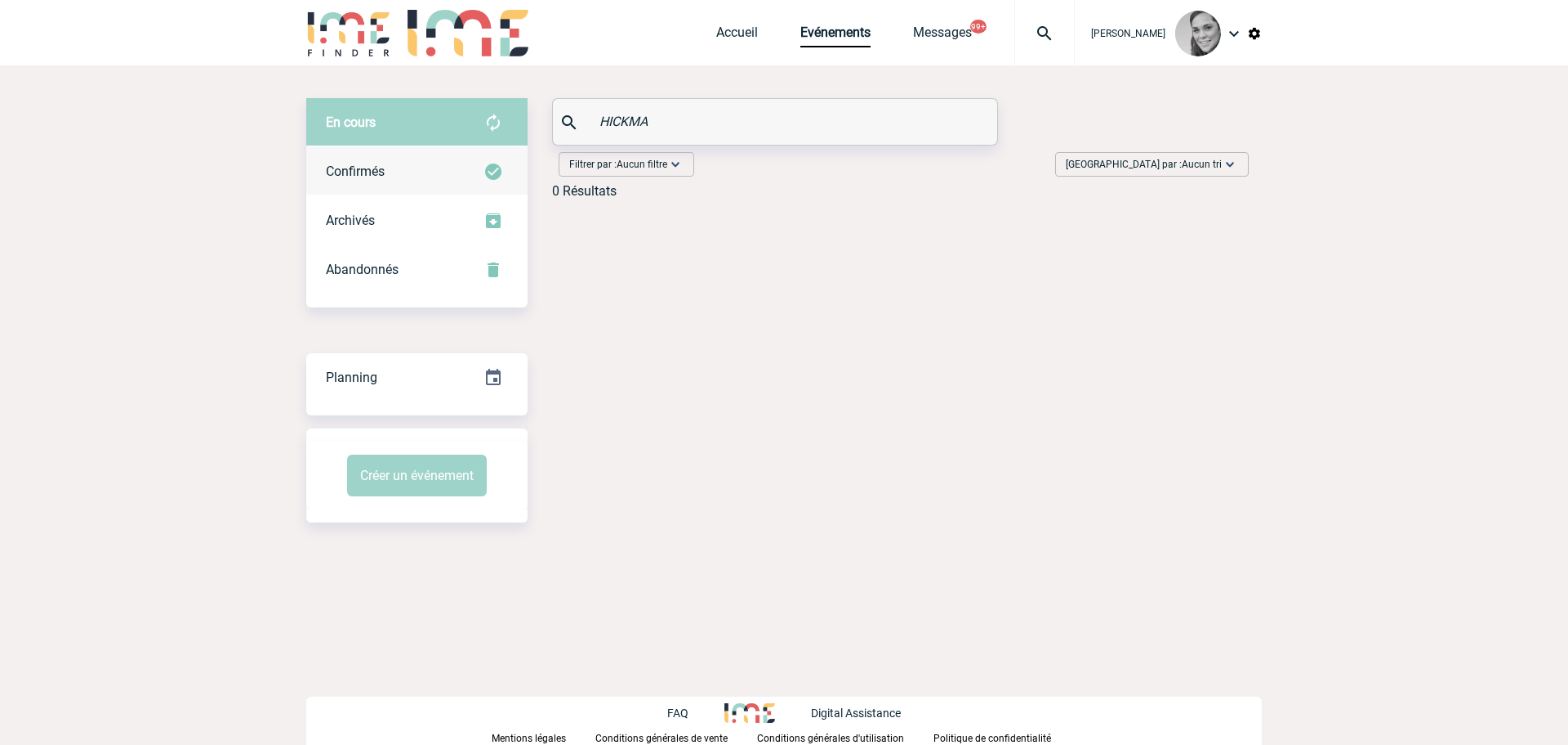
click at [374, 164] on span "Confirmés" at bounding box center [355, 171] width 59 height 15
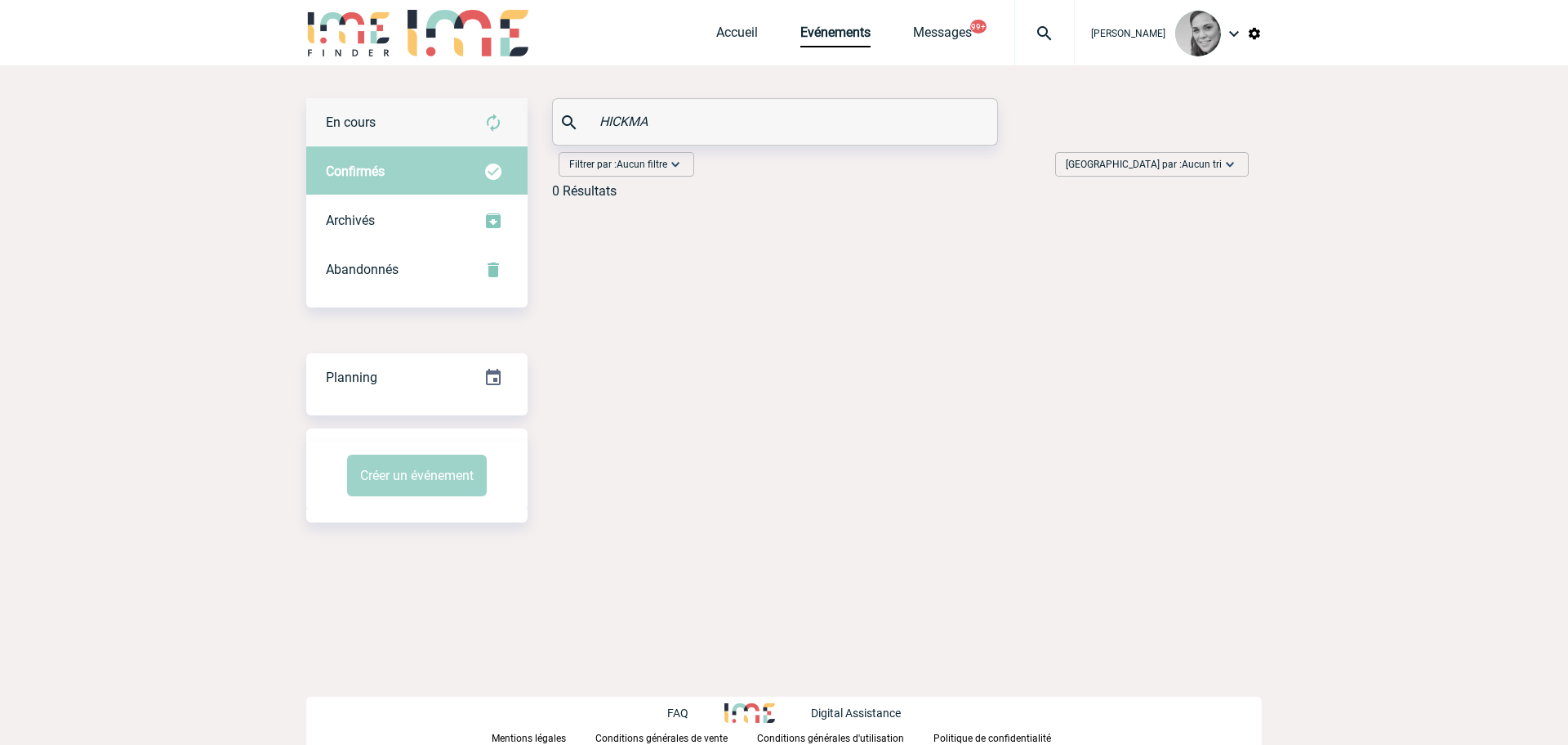
click at [370, 115] on span "En cours" at bounding box center [350, 122] width 50 height 15
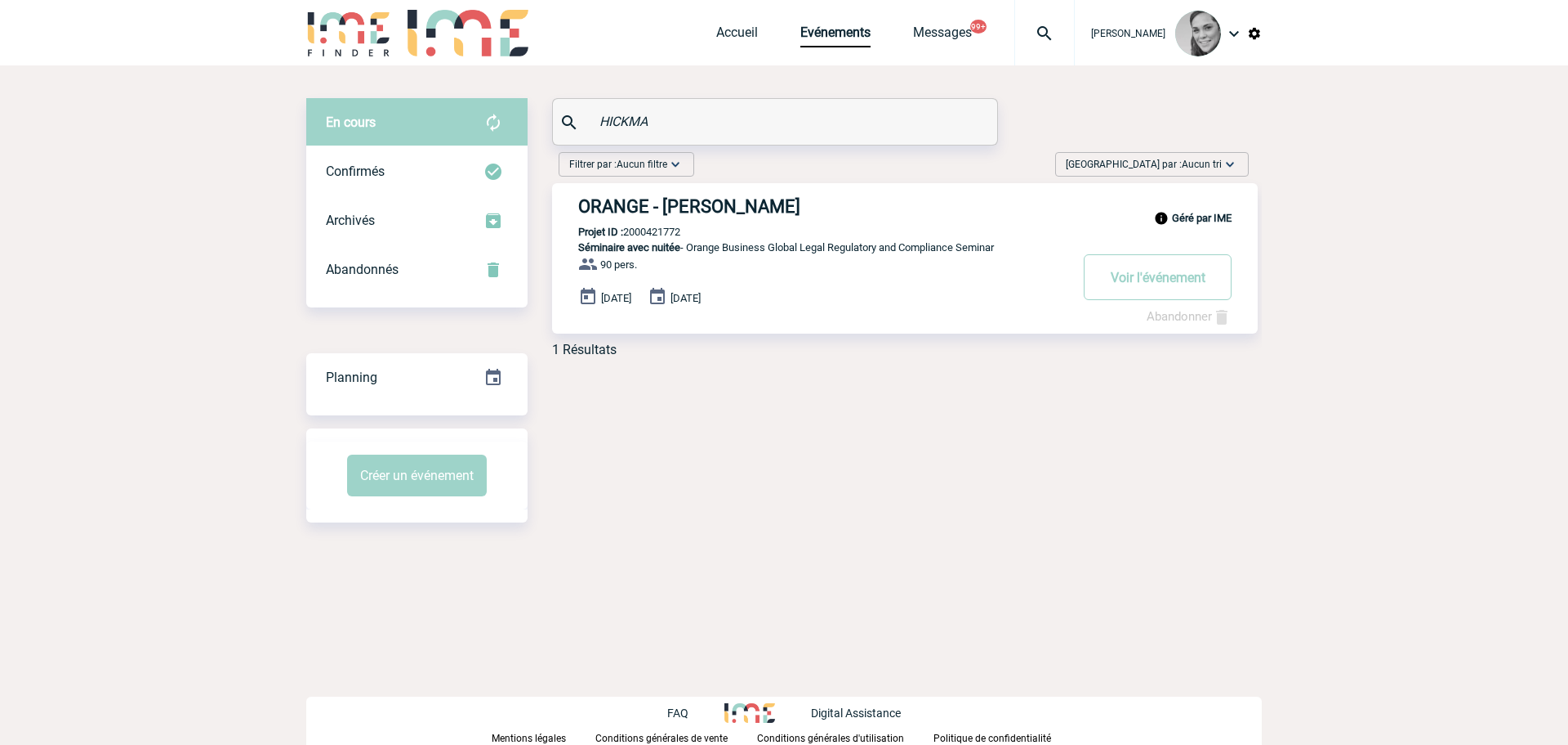
click at [631, 228] on p "Projet ID : 2000421772" at bounding box center [616, 231] width 128 height 12
copy p "2000421772"
drag, startPoint x: 622, startPoint y: 124, endPoint x: 552, endPoint y: 126, distance: 70.0
click at [552, 126] on div "HICKMA" at bounding box center [774, 122] width 446 height 47
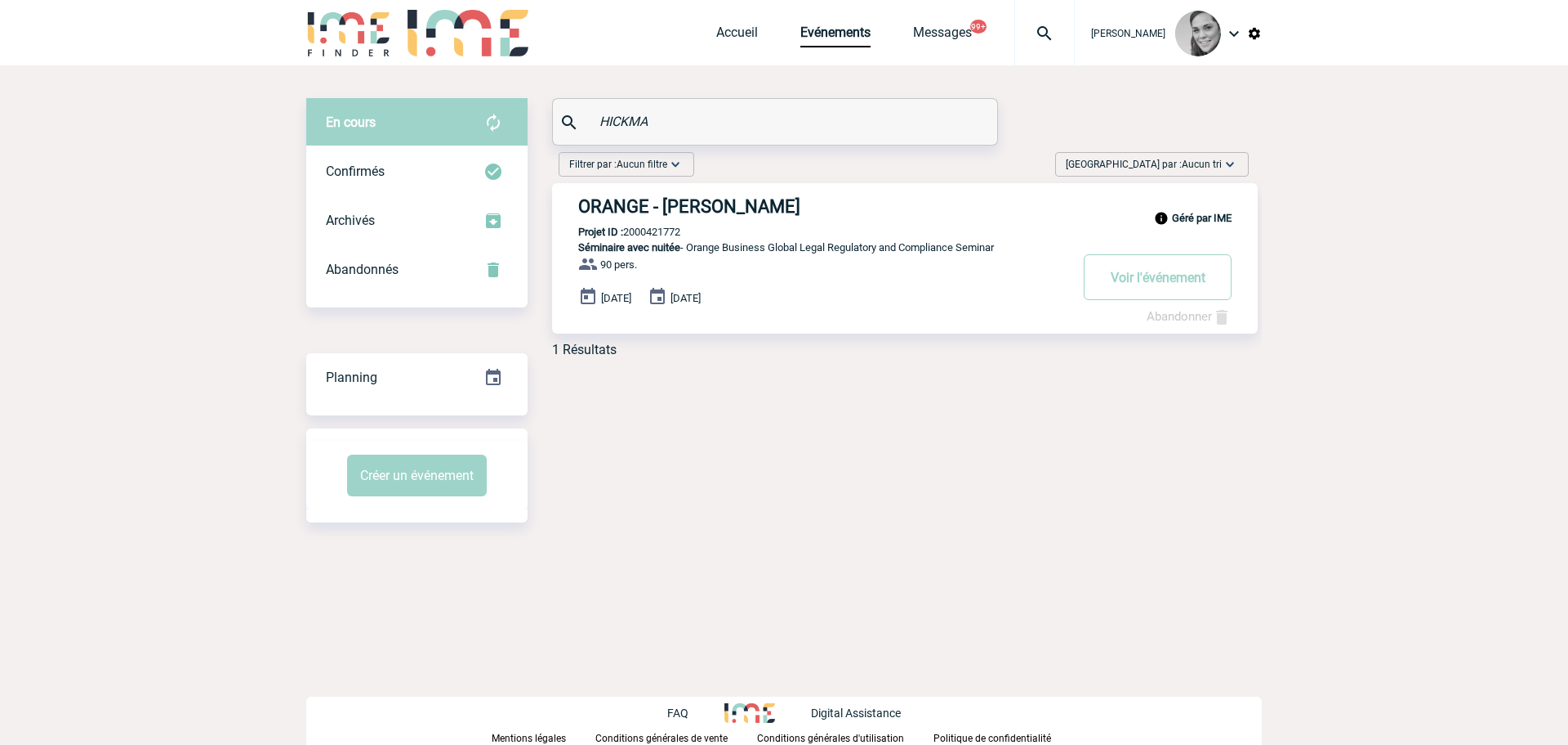
click at [671, 121] on input "HICKMA" at bounding box center [777, 122] width 363 height 24
type input "H"
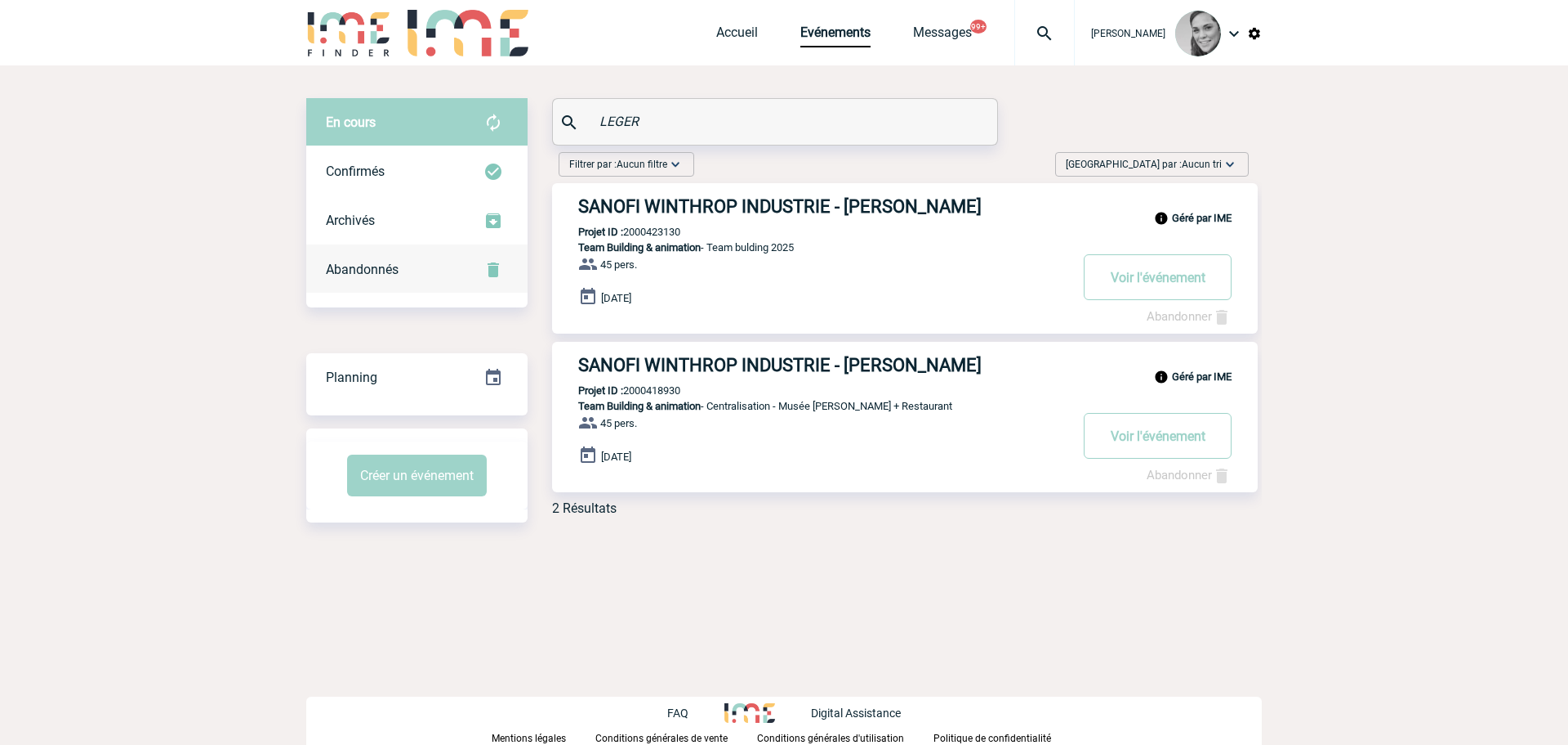
click at [350, 283] on div "Abandonnés" at bounding box center [417, 270] width 222 height 49
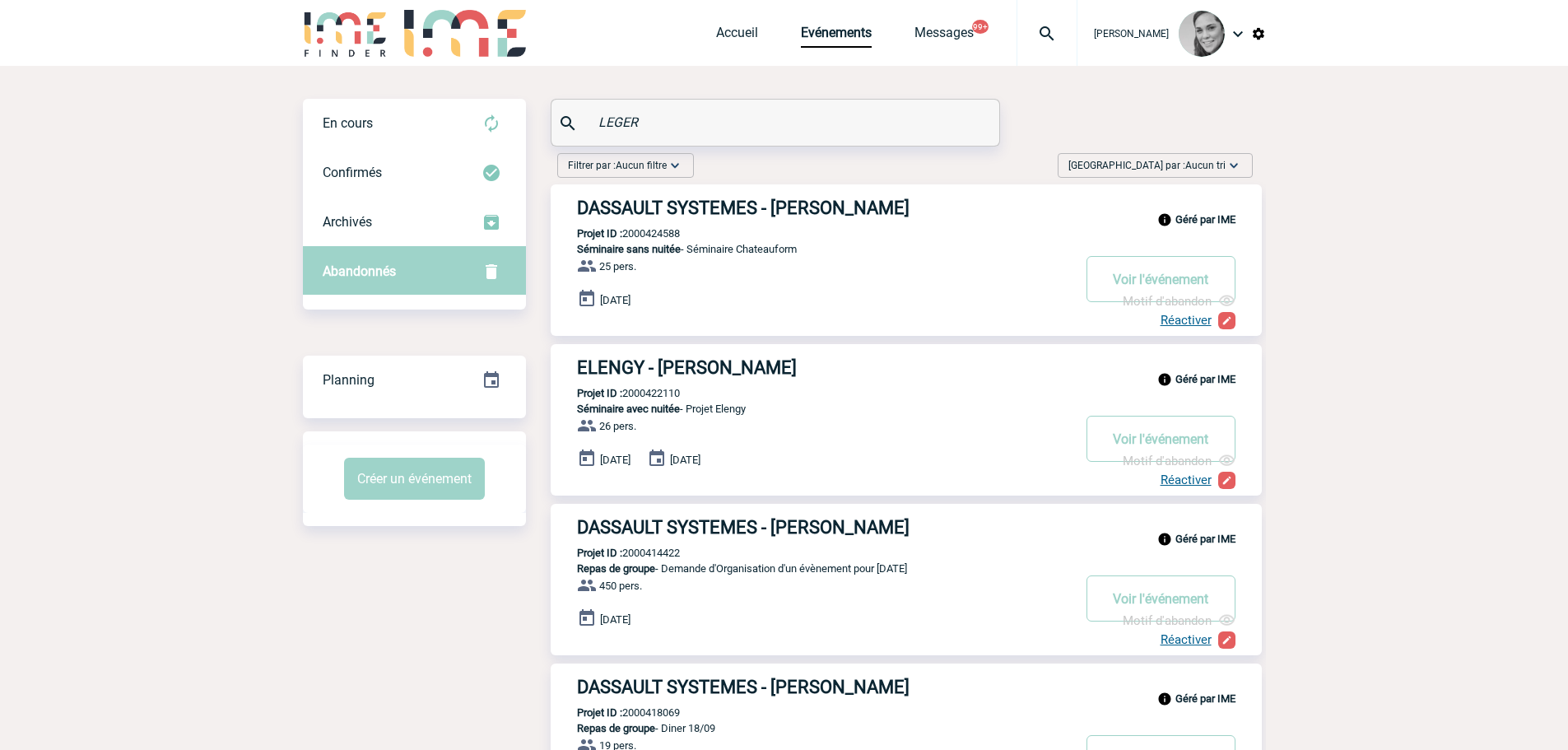
click at [648, 396] on p "Projet ID : 2000422110" at bounding box center [615, 392] width 129 height 12
copy p "2000422110"
drag, startPoint x: 654, startPoint y: 135, endPoint x: 539, endPoint y: 134, distance: 115.0
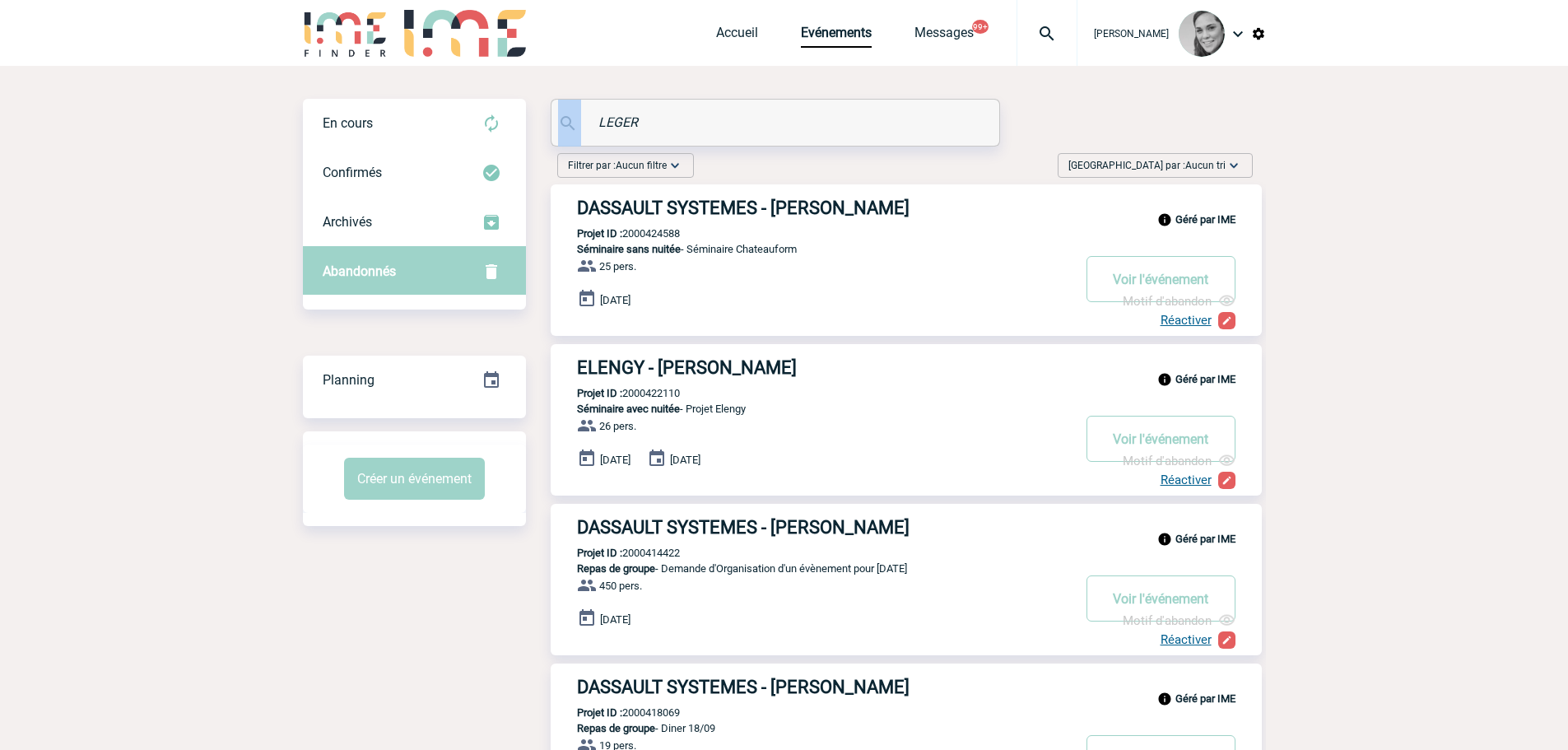
click at [573, 128] on img at bounding box center [568, 123] width 20 height 20
click at [618, 118] on input "LEGER" at bounding box center [777, 123] width 366 height 24
paste input "SCUOTTO"
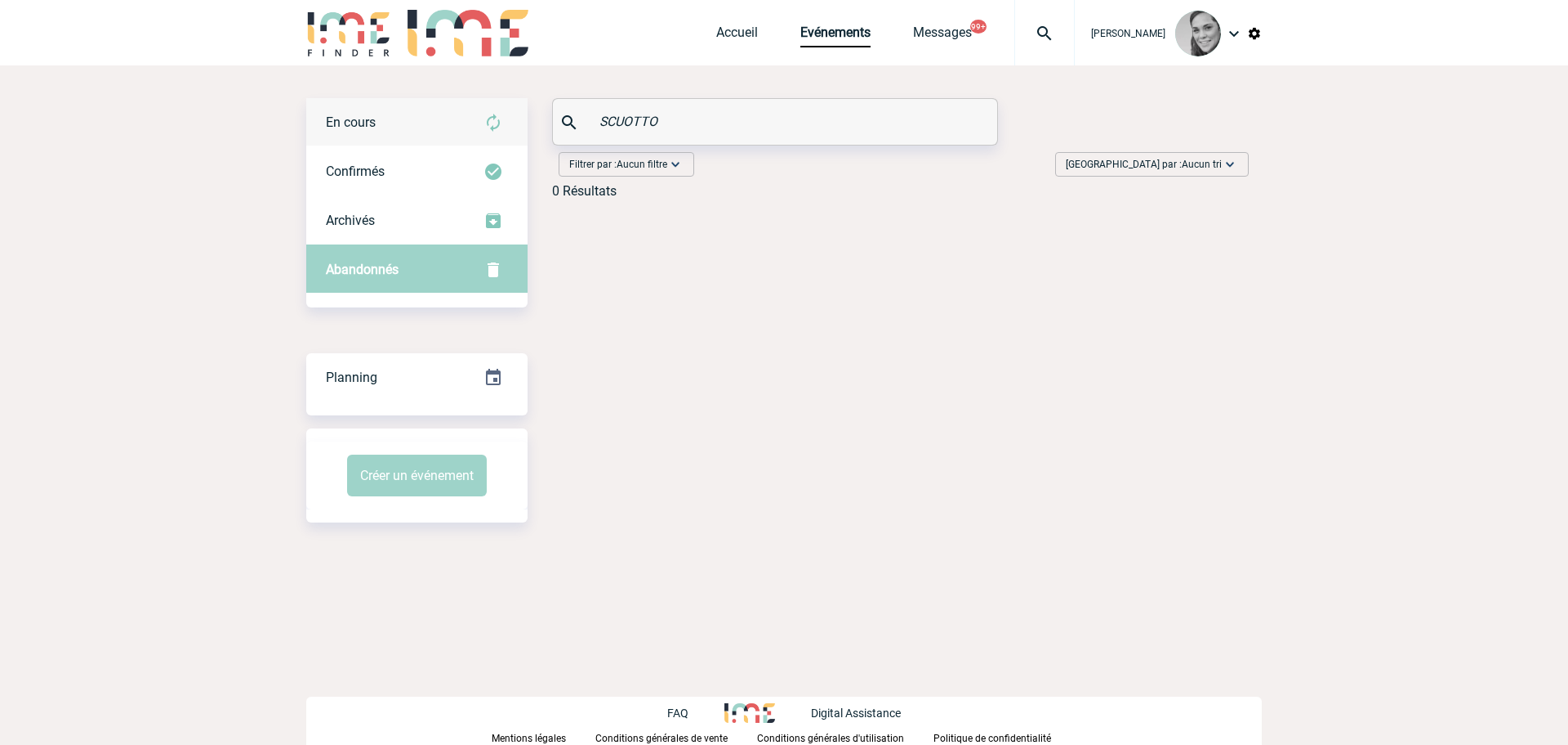
click at [369, 132] on div "En cours" at bounding box center [417, 123] width 222 height 49
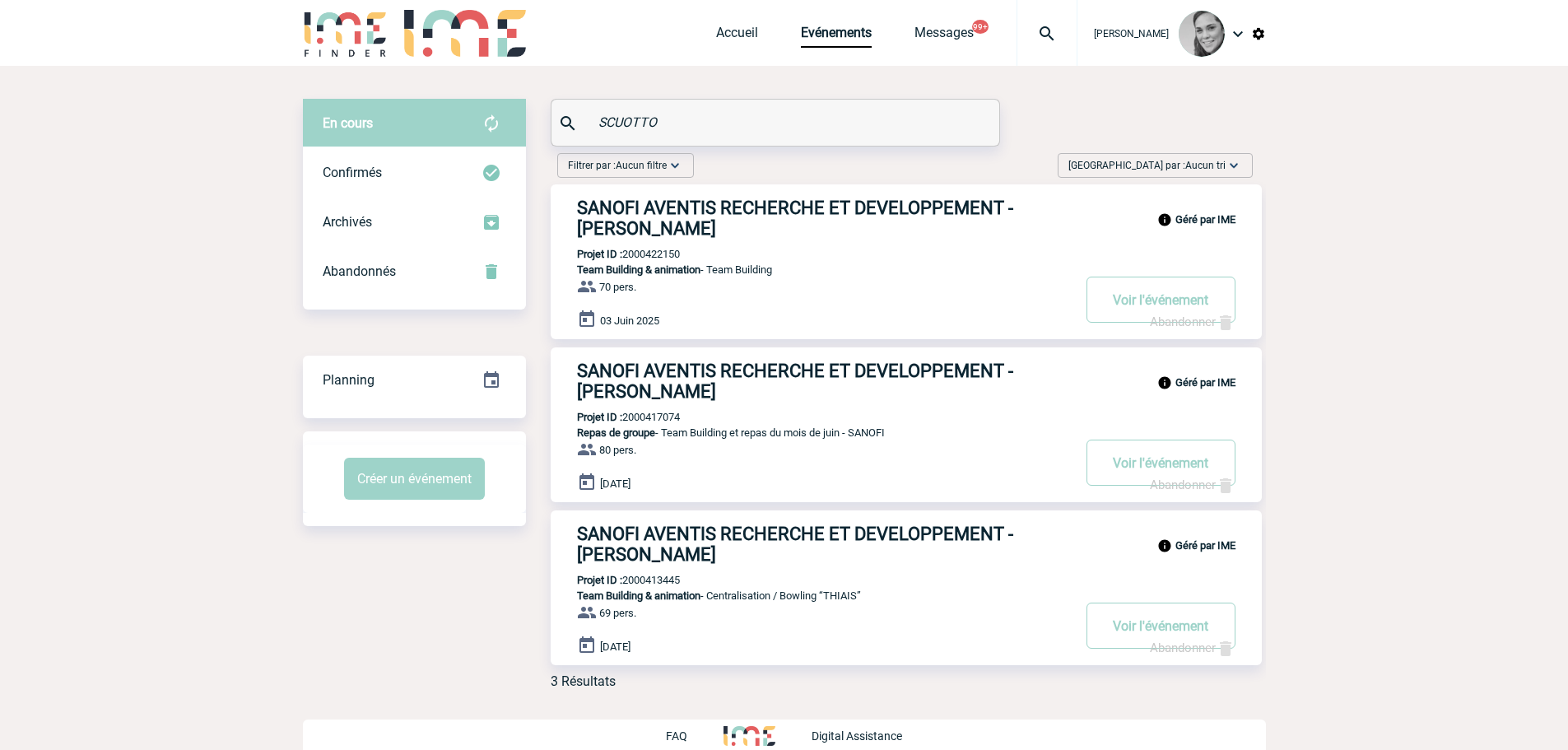
click at [660, 258] on p "Projet ID : 2000422150" at bounding box center [615, 253] width 129 height 12
copy p "2000422150"
drag, startPoint x: 594, startPoint y: 123, endPoint x: 562, endPoint y: 124, distance: 32.0
click at [562, 125] on div "SCUOTTO" at bounding box center [775, 123] width 447 height 46
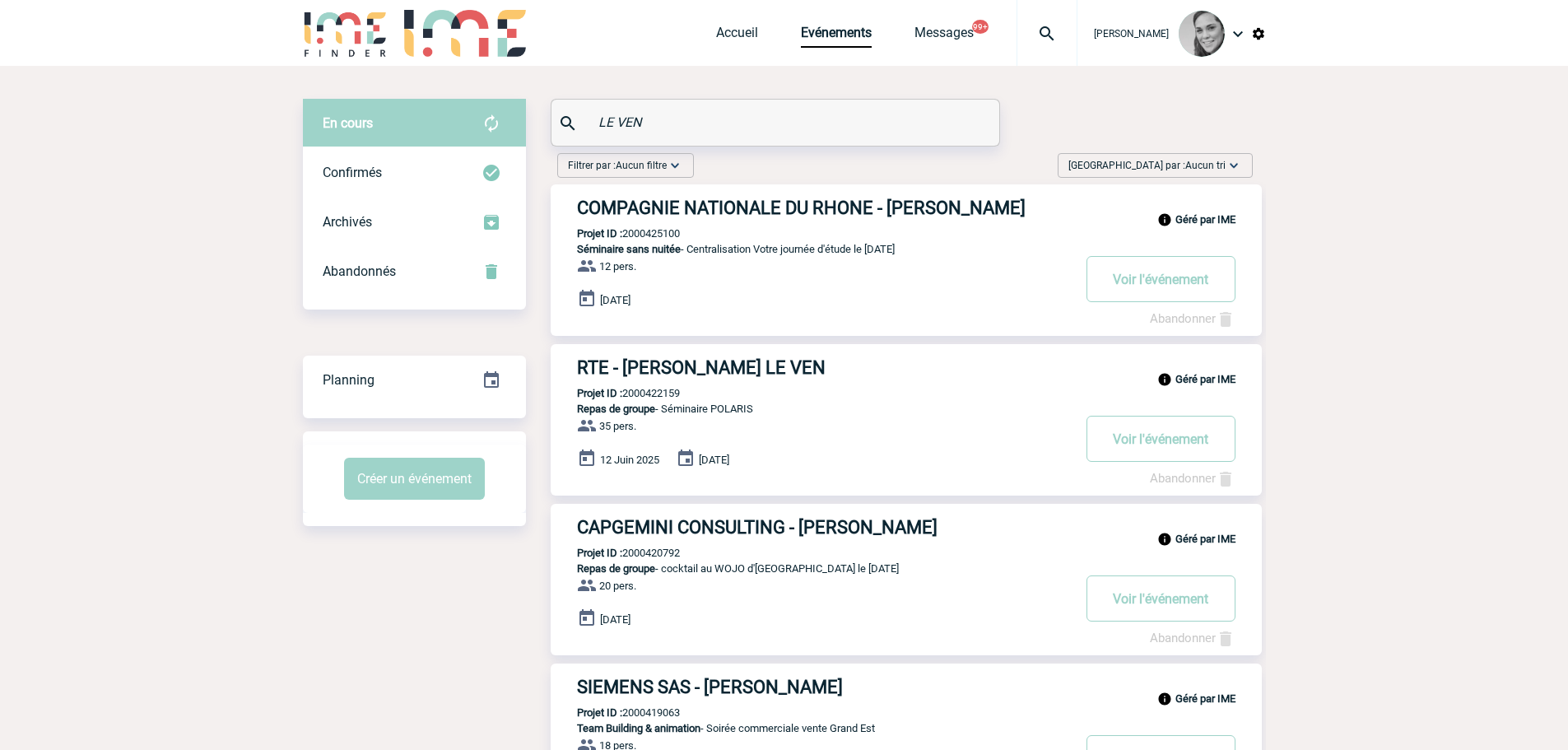
click at [652, 395] on p "Projet ID : 2000422159" at bounding box center [615, 392] width 129 height 12
copy p "2000422159"
drag, startPoint x: 701, startPoint y: 116, endPoint x: 636, endPoint y: 126, distance: 65.8
click at [640, 126] on input "LE VEN" at bounding box center [777, 123] width 366 height 24
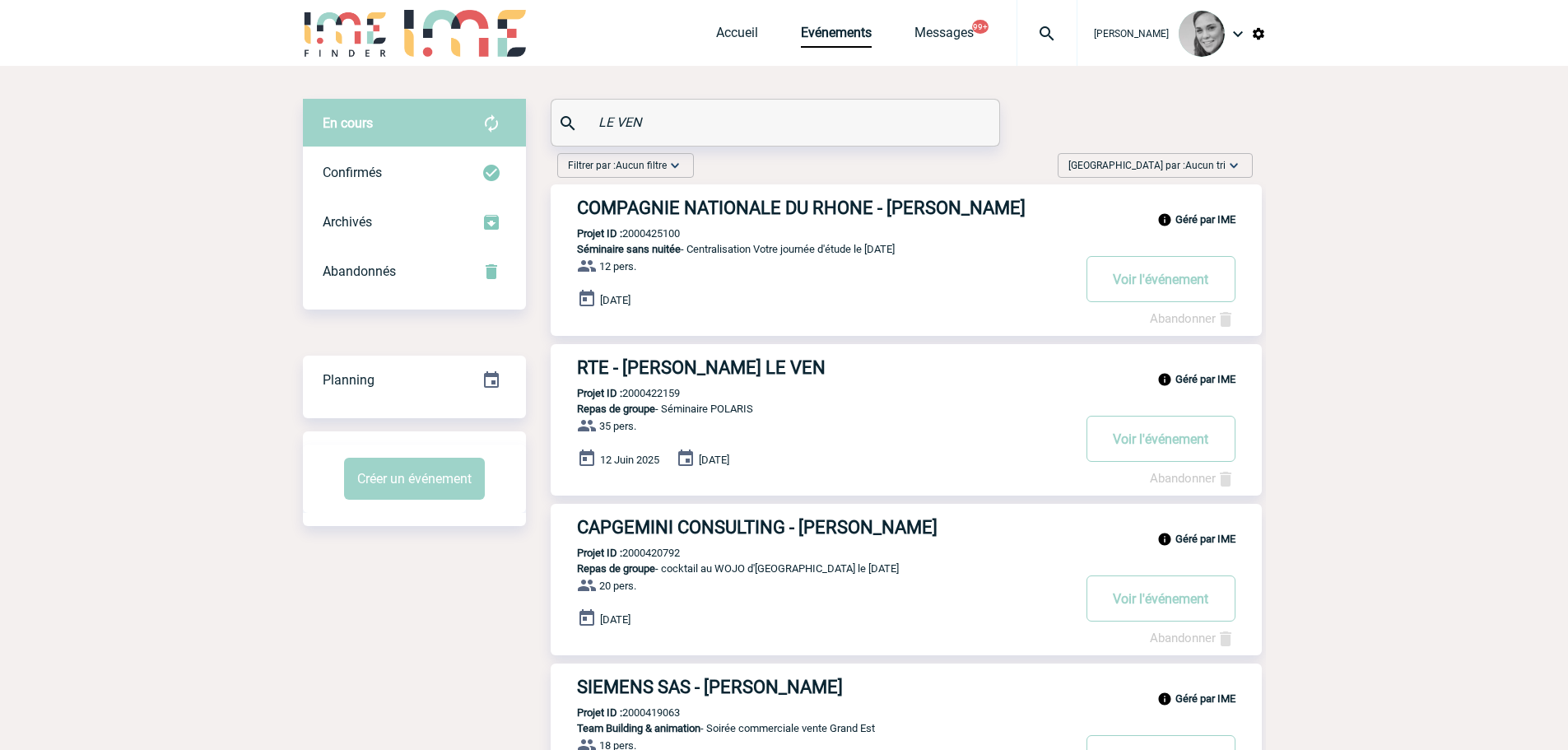
drag, startPoint x: 657, startPoint y: 118, endPoint x: 560, endPoint y: 118, distance: 97.0
click at [560, 118] on div "LE VEN" at bounding box center [775, 123] width 447 height 46
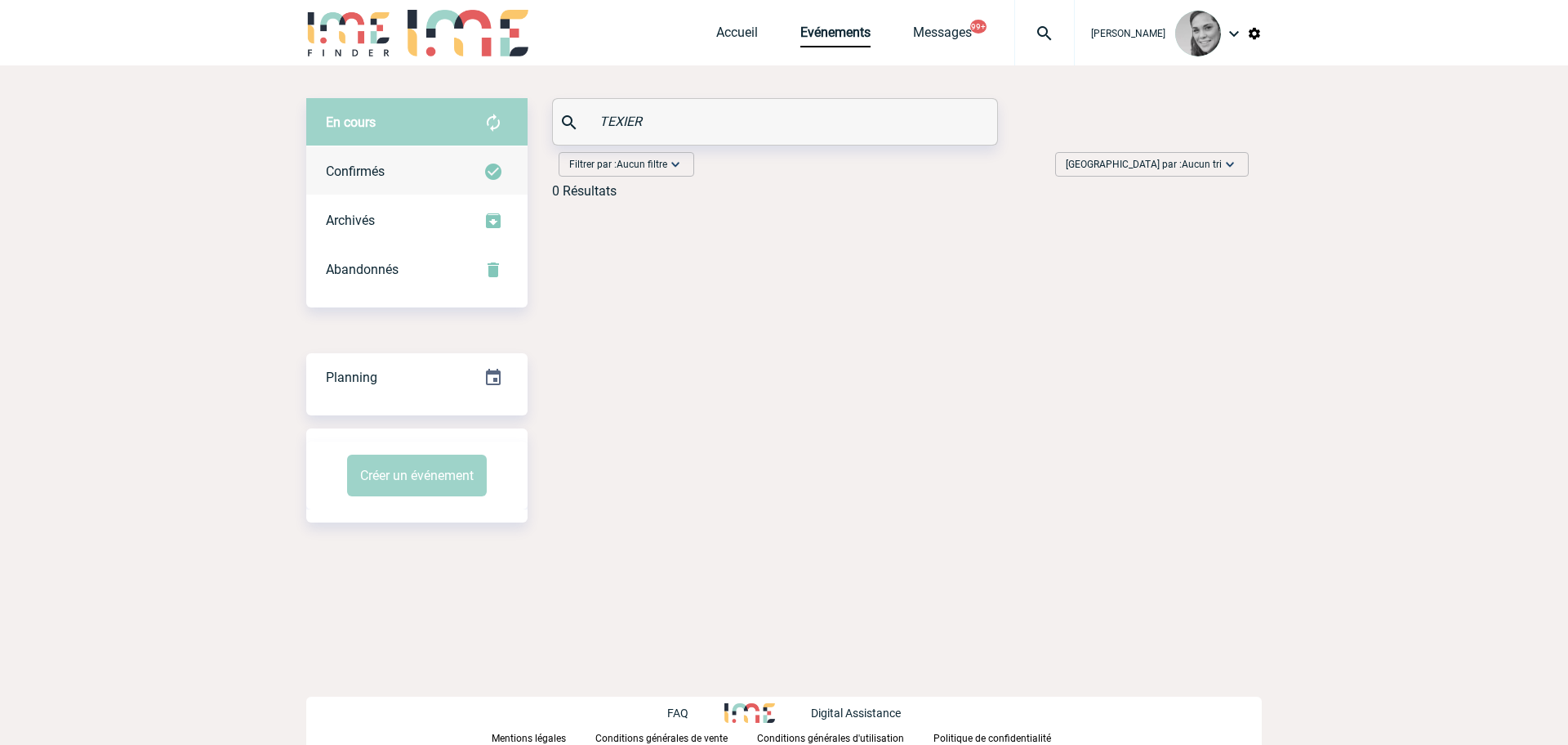
click at [422, 181] on div "Confirmés" at bounding box center [417, 172] width 222 height 49
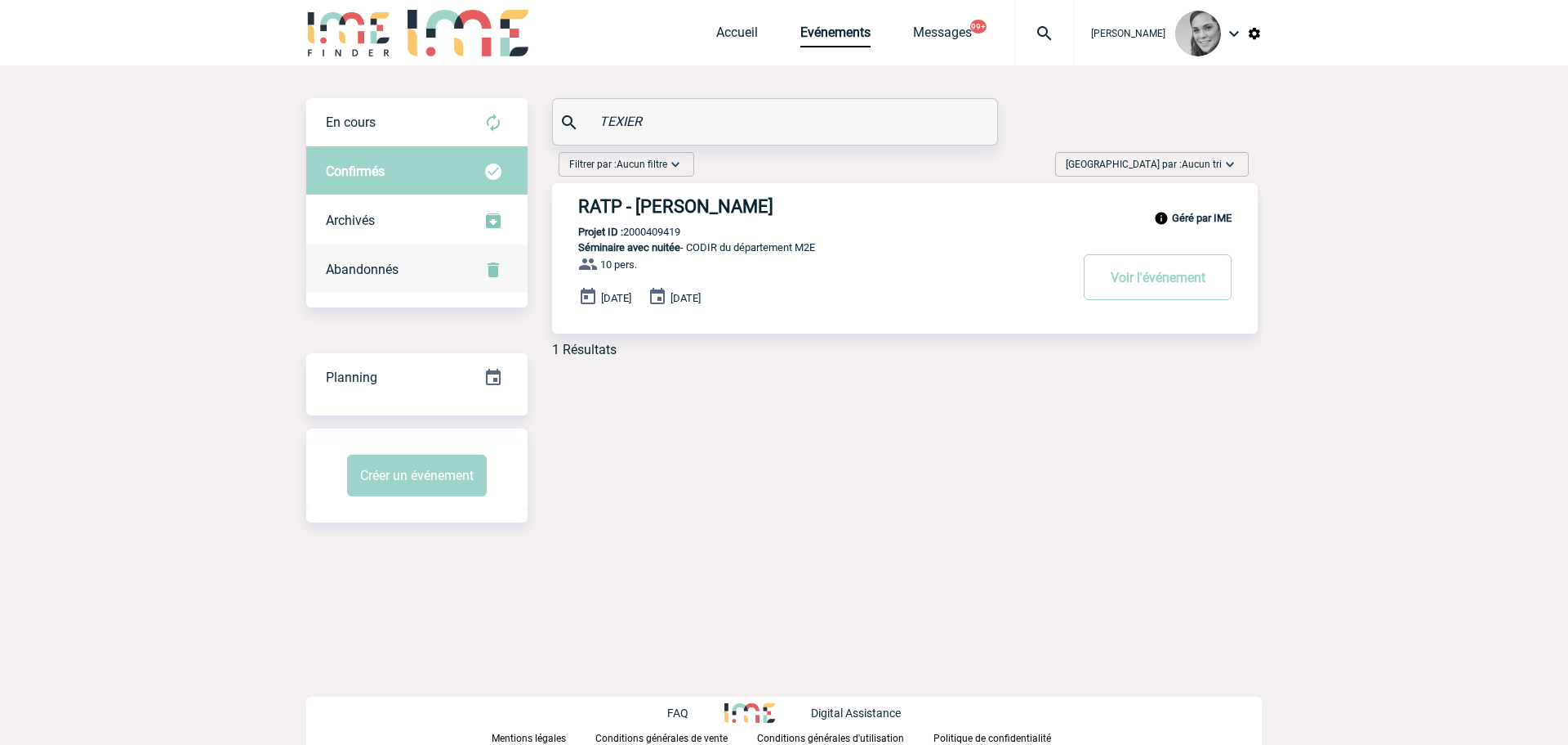
click at [376, 265] on span "Abandonnés" at bounding box center [362, 269] width 73 height 15
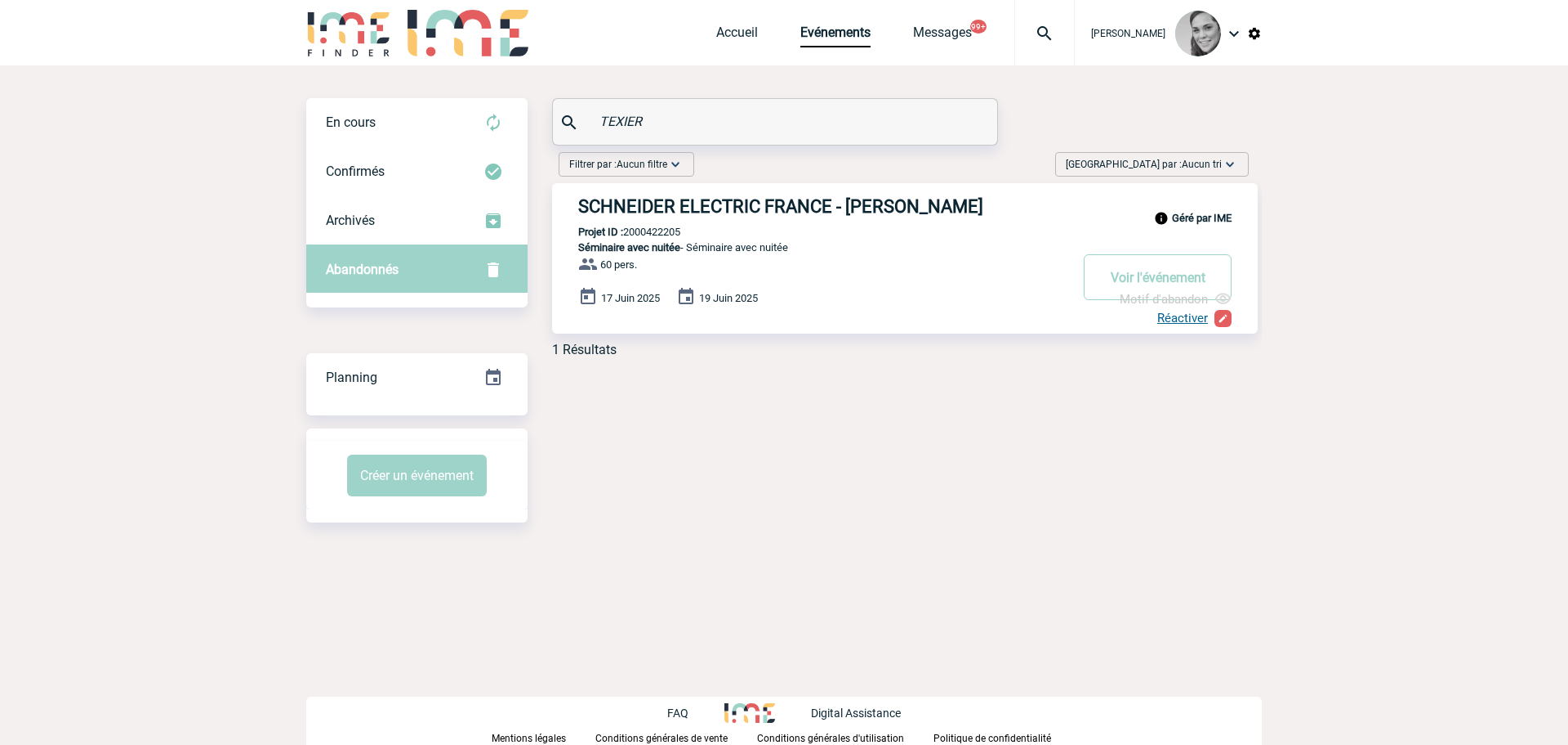
click at [638, 233] on p "Projet ID : 2000422205" at bounding box center [616, 231] width 128 height 12
copy p "2000422205"
drag, startPoint x: 656, startPoint y: 124, endPoint x: 569, endPoint y: 121, distance: 87.1
click at [569, 121] on div "TEXIER" at bounding box center [774, 122] width 444 height 45
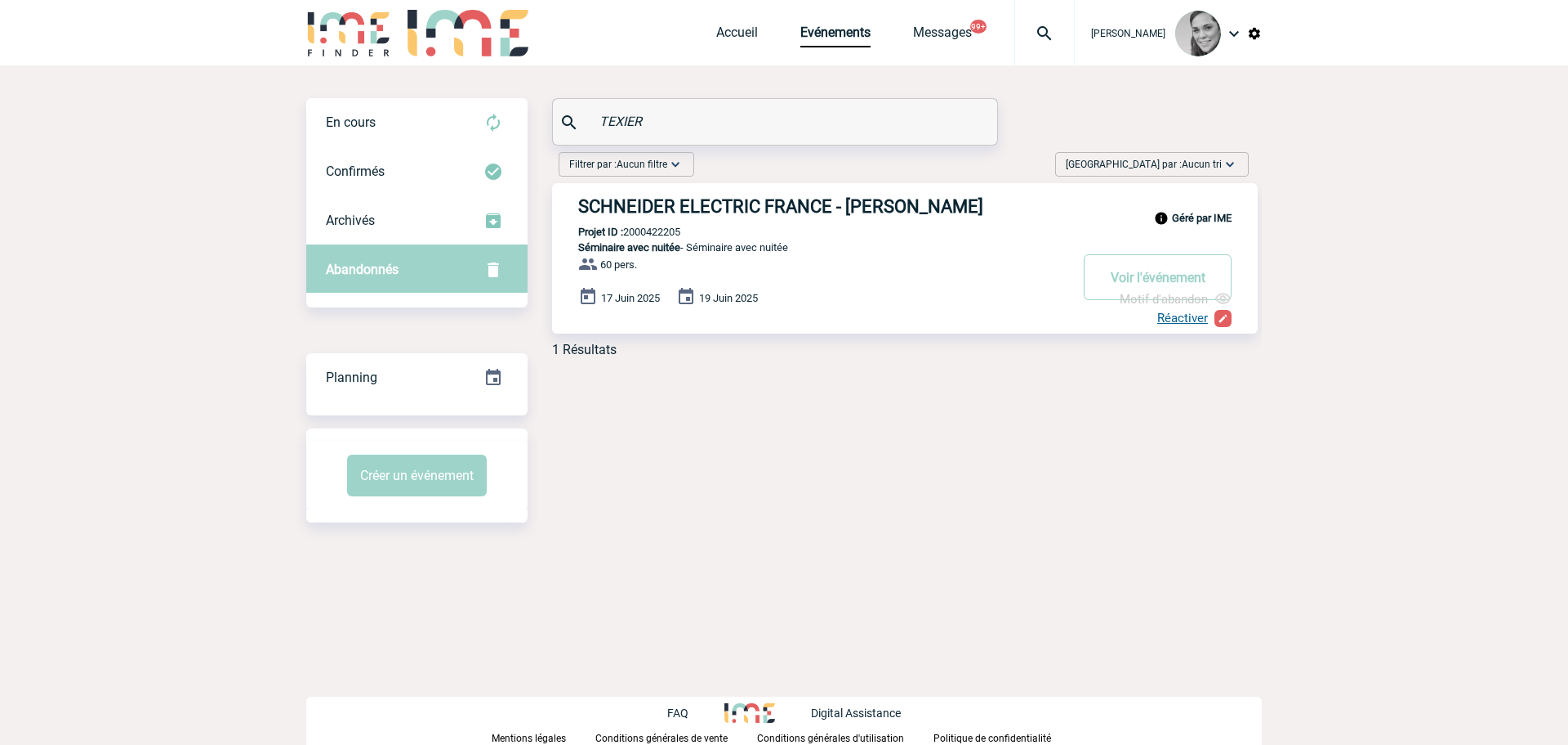
paste input "KASPARIAN"
click at [390, 218] on div "Archivés" at bounding box center [417, 221] width 222 height 49
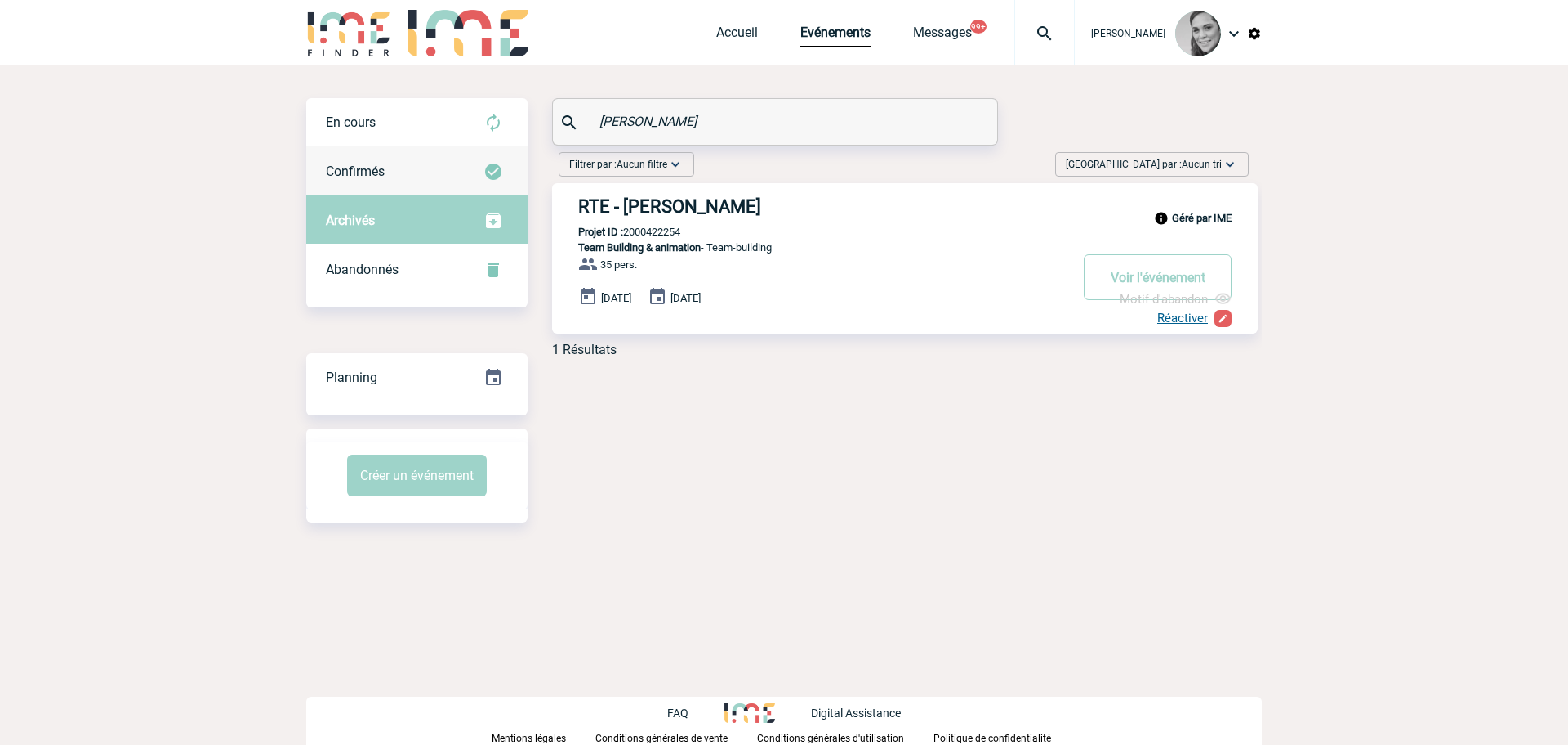
click at [378, 175] on span "Confirmés" at bounding box center [355, 171] width 59 height 15
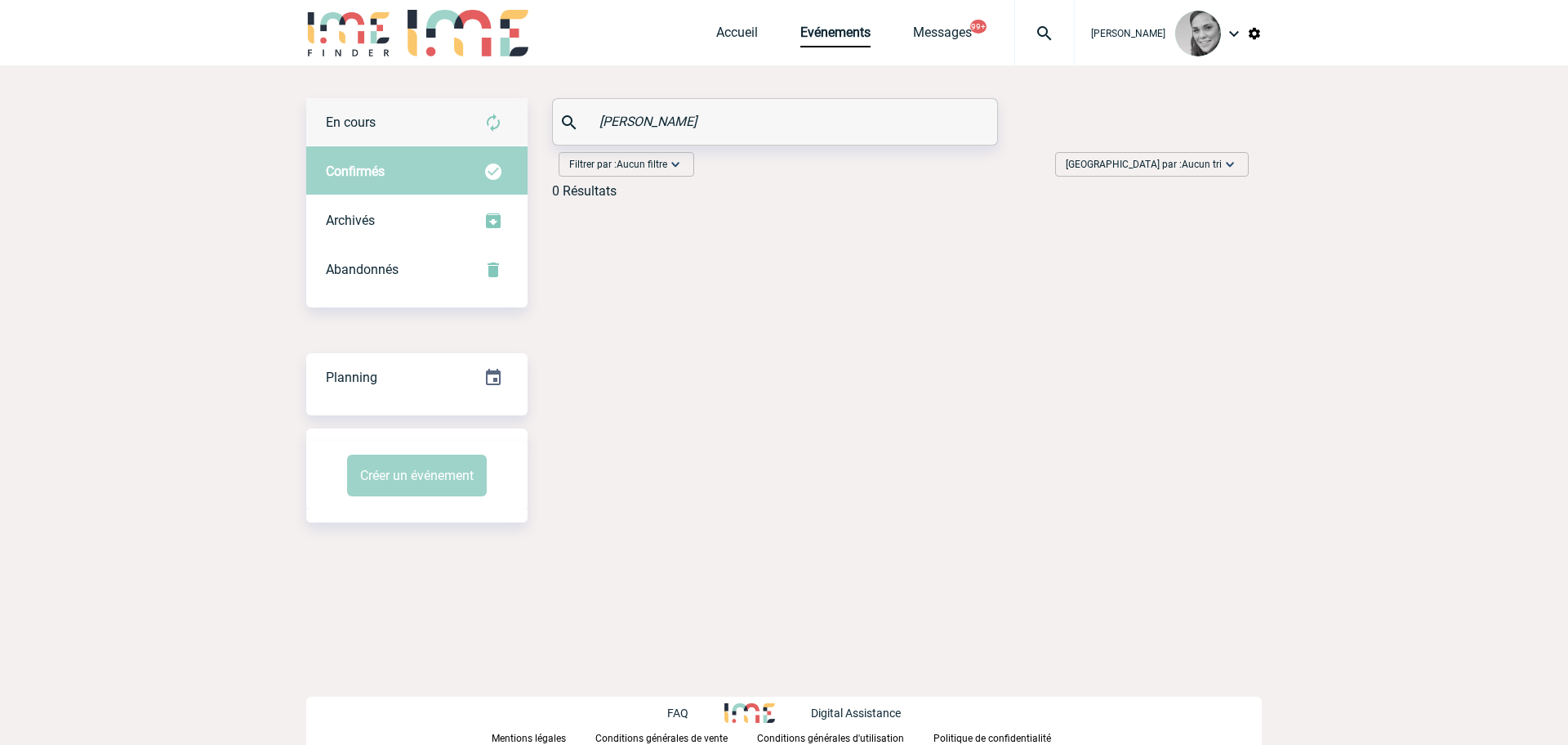
click at [379, 117] on div "En cours" at bounding box center [417, 123] width 222 height 49
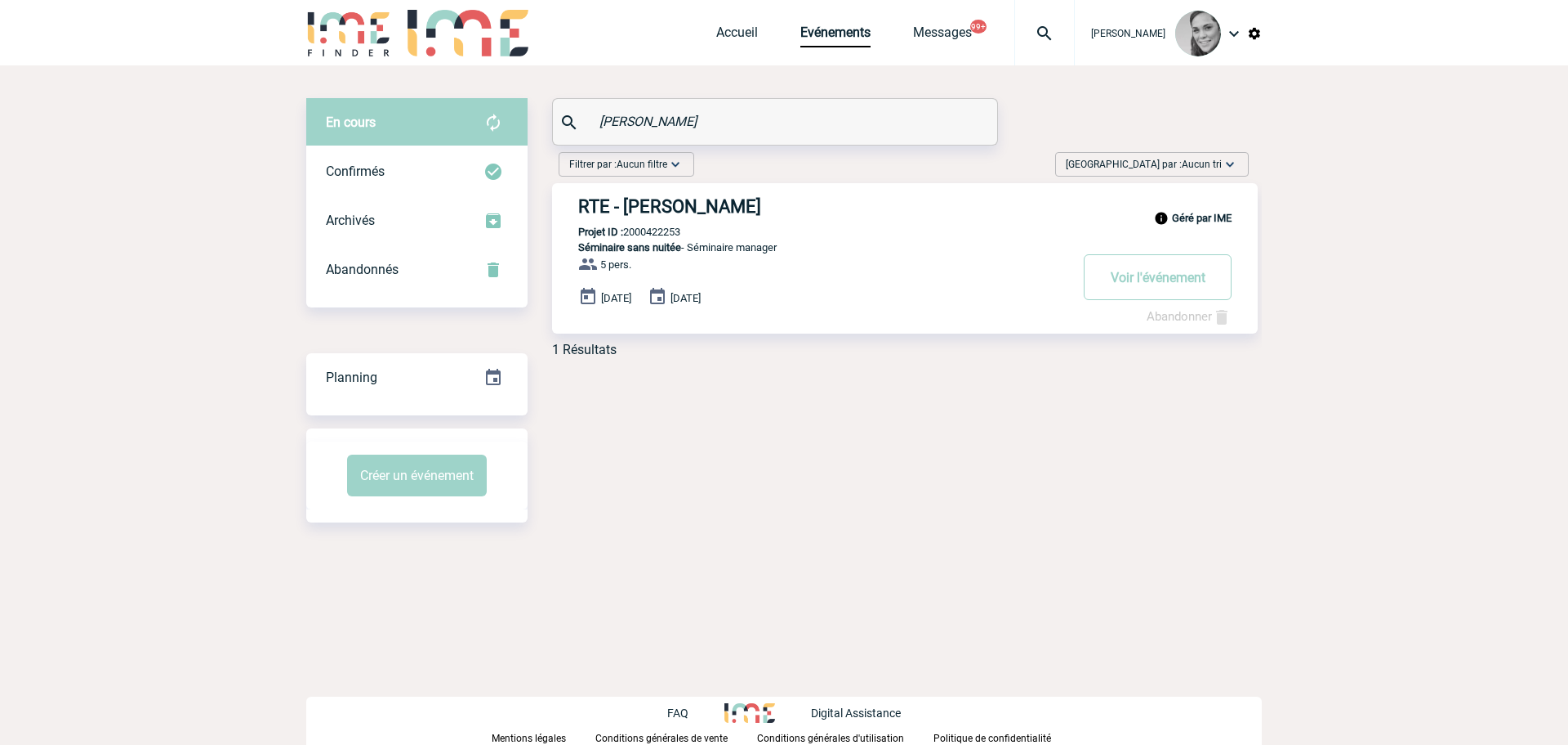
click at [657, 228] on p "Projet ID : 2000422253" at bounding box center [616, 231] width 128 height 12
click at [361, 272] on span "Abandonnés" at bounding box center [362, 269] width 73 height 15
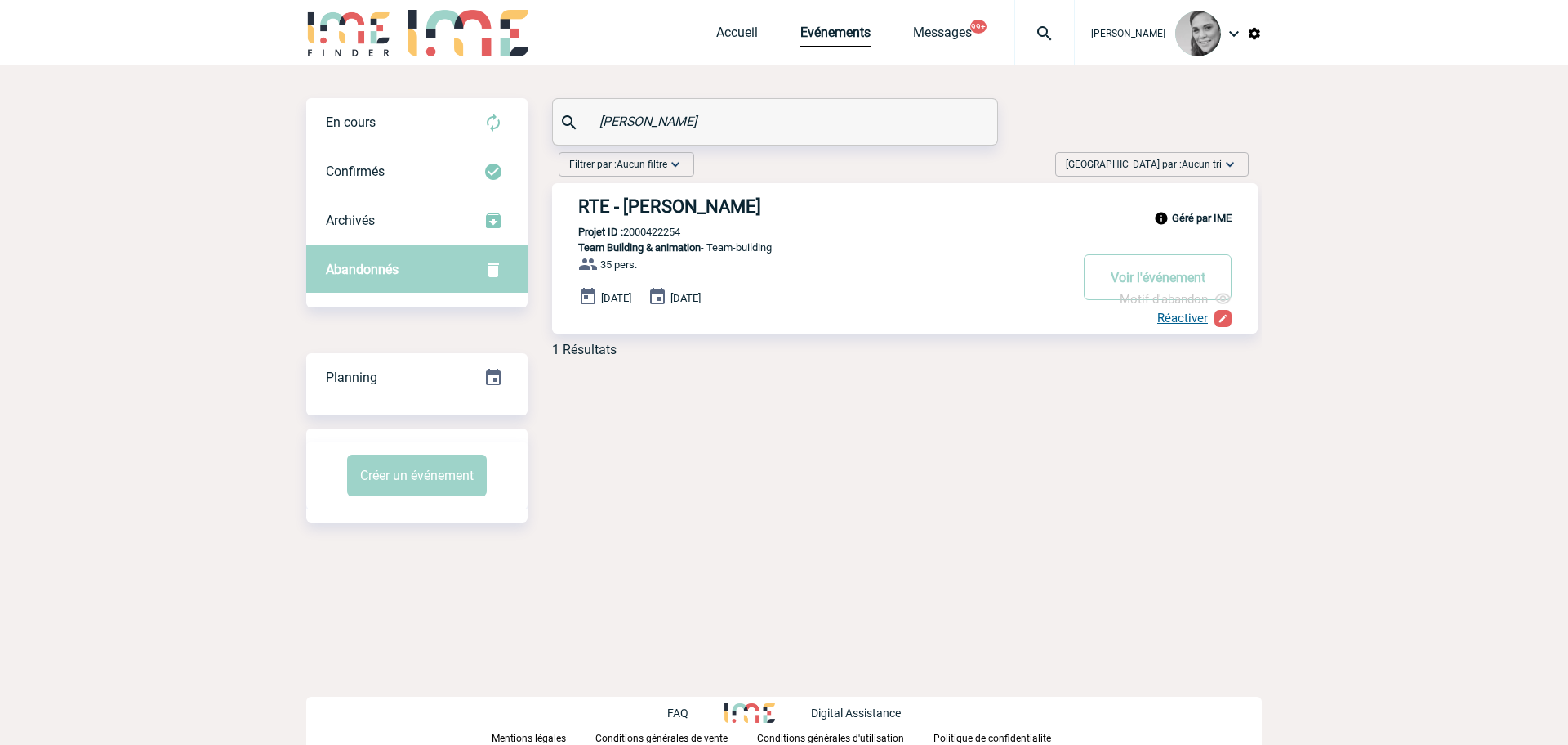
click at [656, 232] on p "Projet ID : 2000422254" at bounding box center [616, 231] width 128 height 12
drag, startPoint x: 699, startPoint y: 118, endPoint x: 517, endPoint y: 127, distance: 182.2
click at [517, 127] on div "En cours En cours Confirmés Archivés Abandonnés En cours Confirmés Archivés Aba…" at bounding box center [784, 234] width 955 height 273
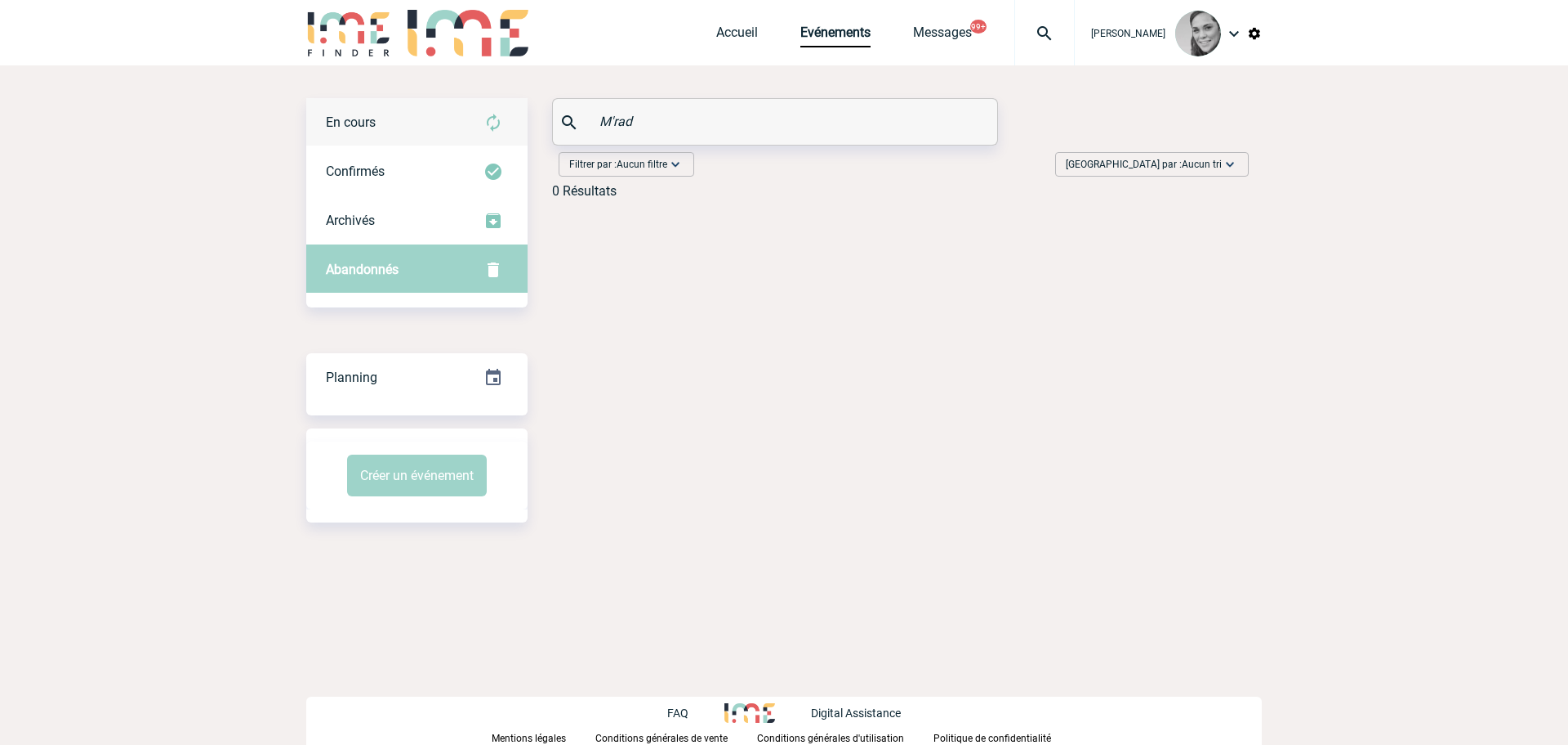
click at [368, 117] on span "En cours" at bounding box center [350, 122] width 50 height 15
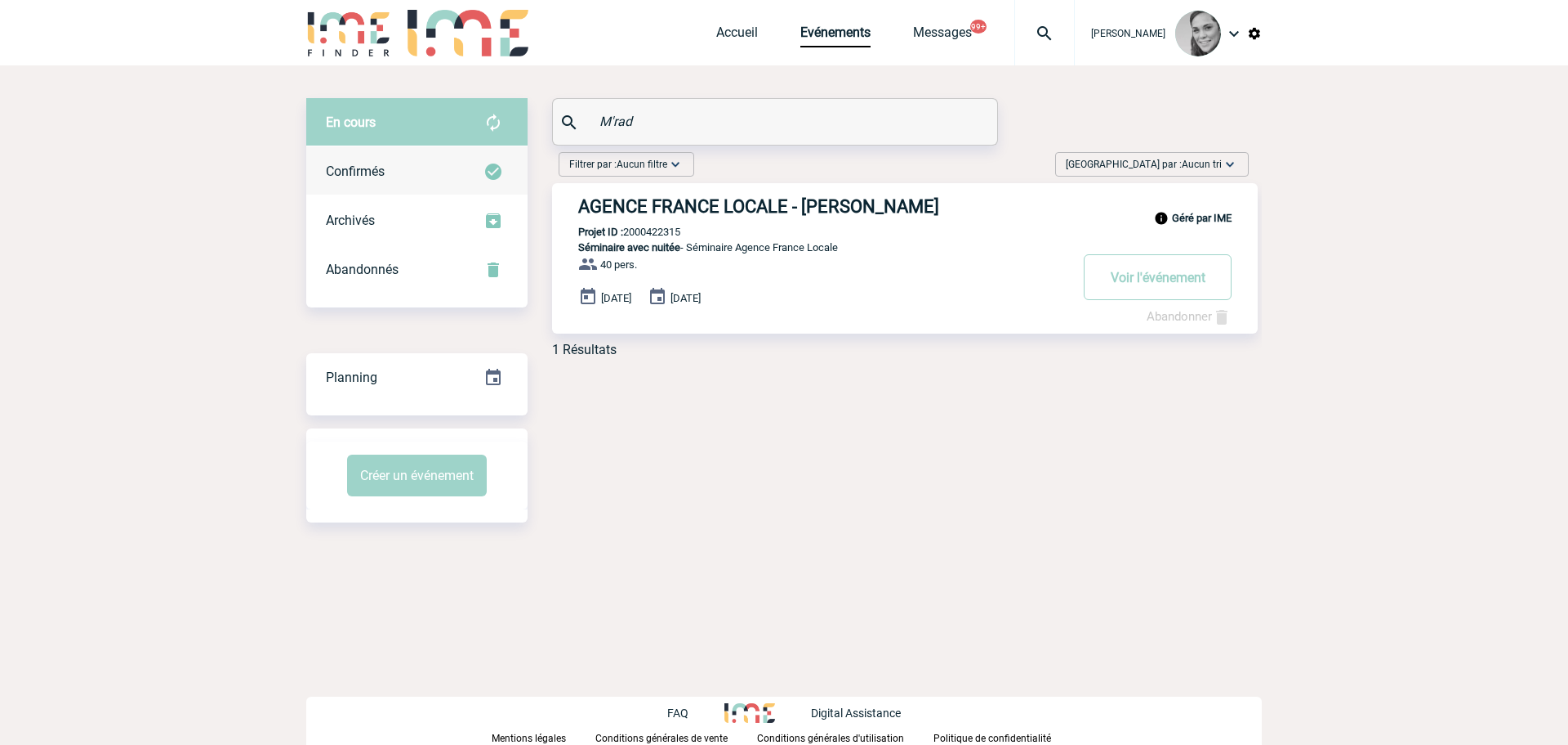
click at [429, 164] on div "Confirmés" at bounding box center [417, 172] width 222 height 49
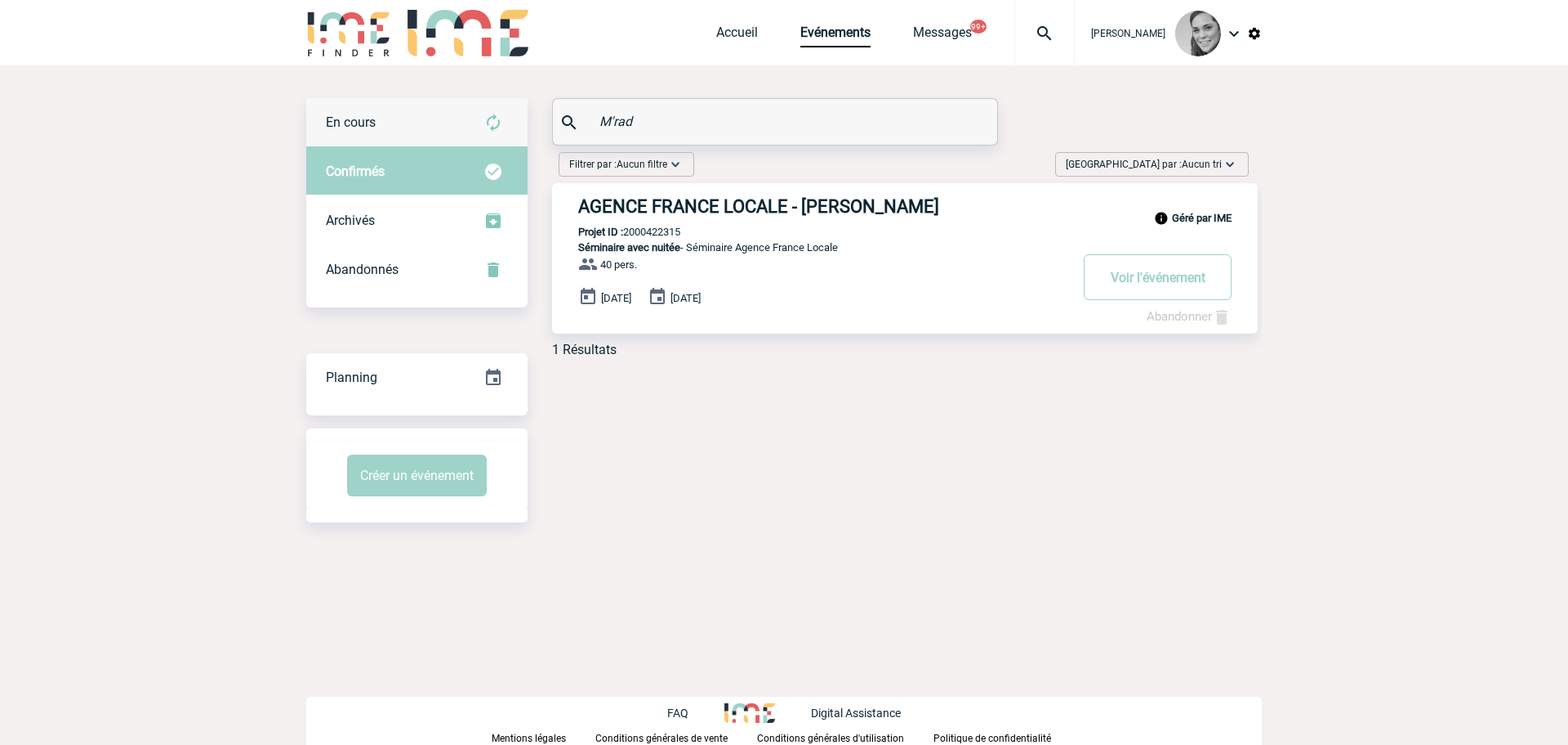
click at [404, 139] on div "En cours" at bounding box center [417, 123] width 222 height 49
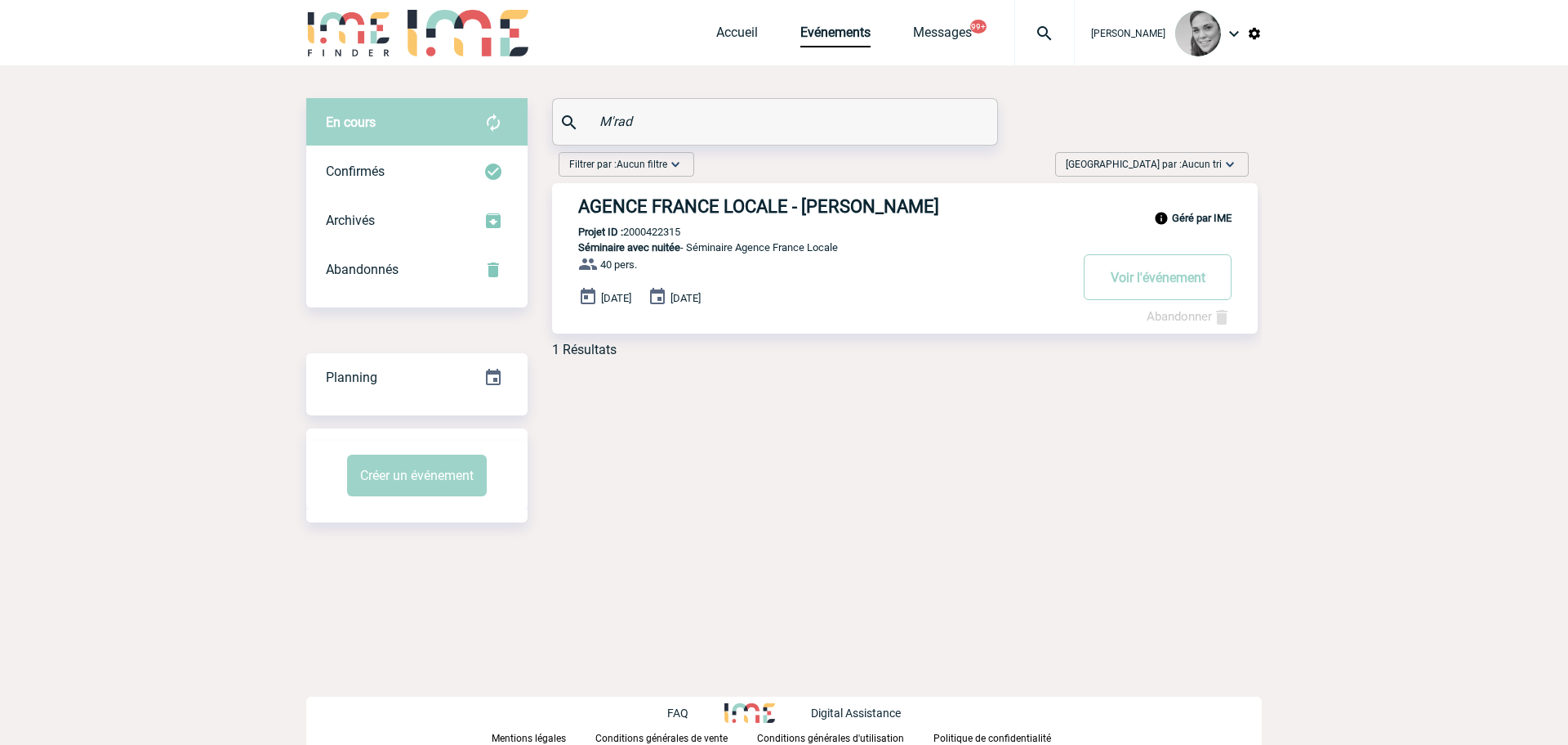
click at [643, 230] on p "Projet ID : 2000422315" at bounding box center [616, 231] width 128 height 12
drag, startPoint x: 611, startPoint y: 123, endPoint x: 553, endPoint y: 123, distance: 58.0
click at [553, 123] on div "M'rad" at bounding box center [774, 122] width 444 height 45
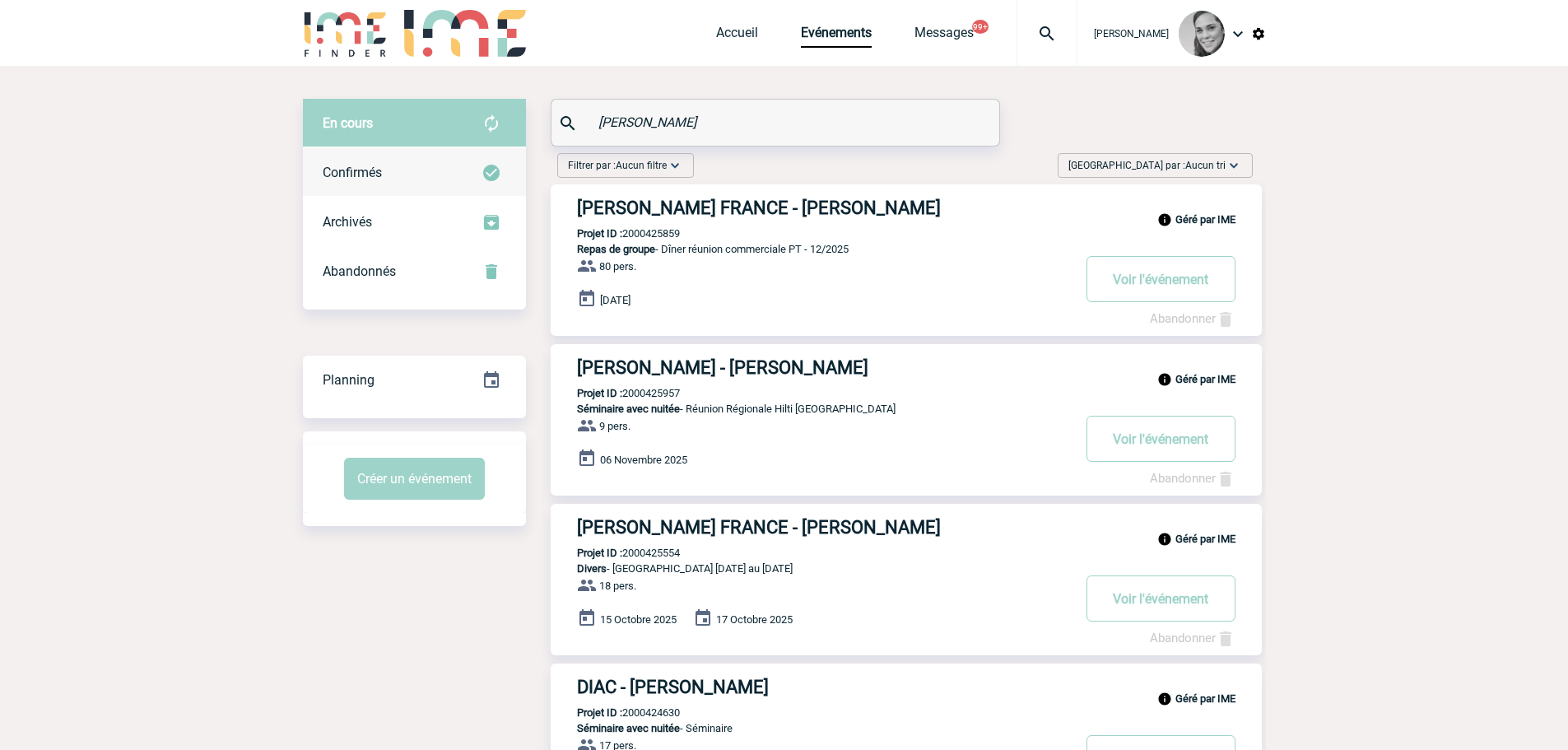
click at [394, 171] on div "Confirmés" at bounding box center [414, 173] width 223 height 49
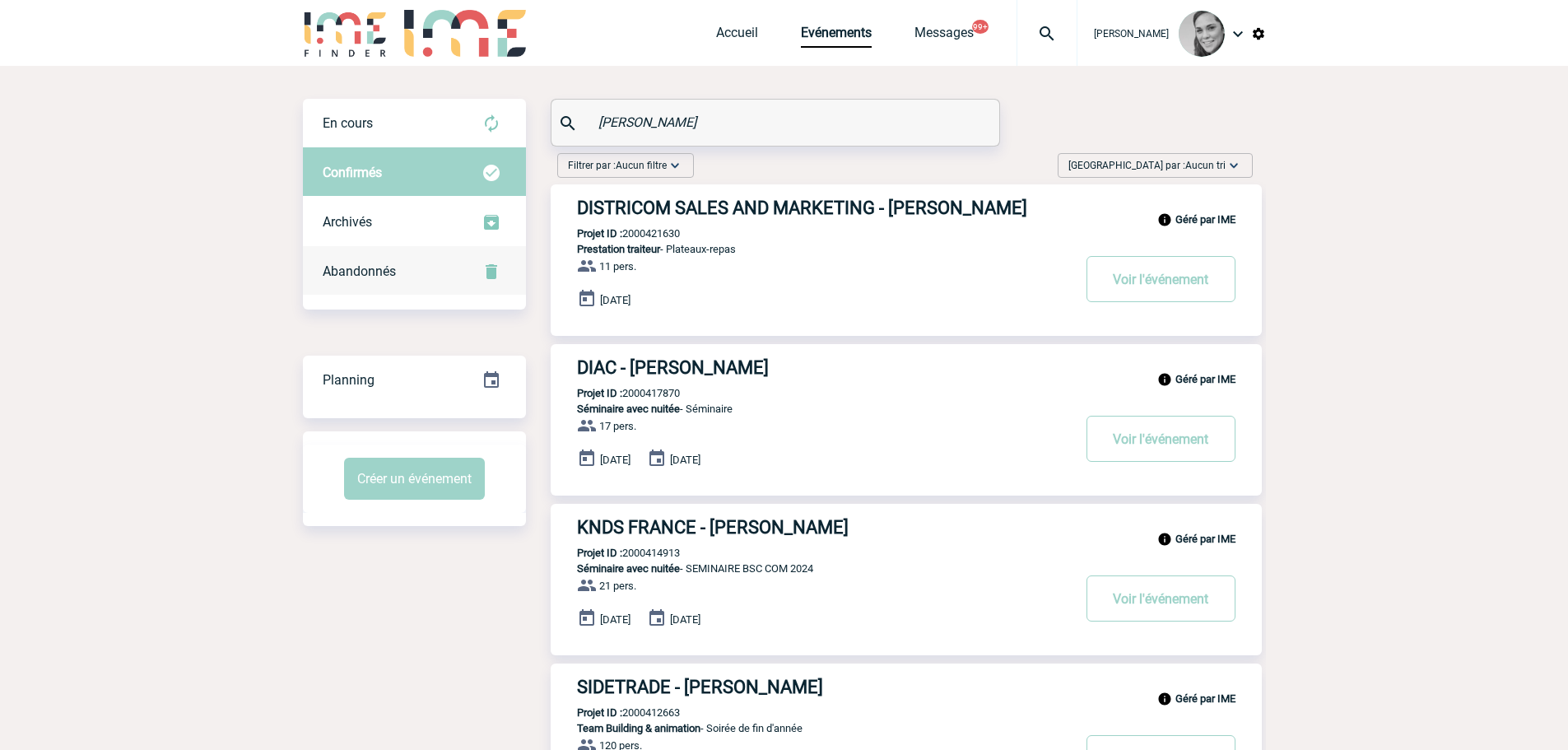
click at [369, 262] on div "Abandonnés" at bounding box center [414, 272] width 223 height 49
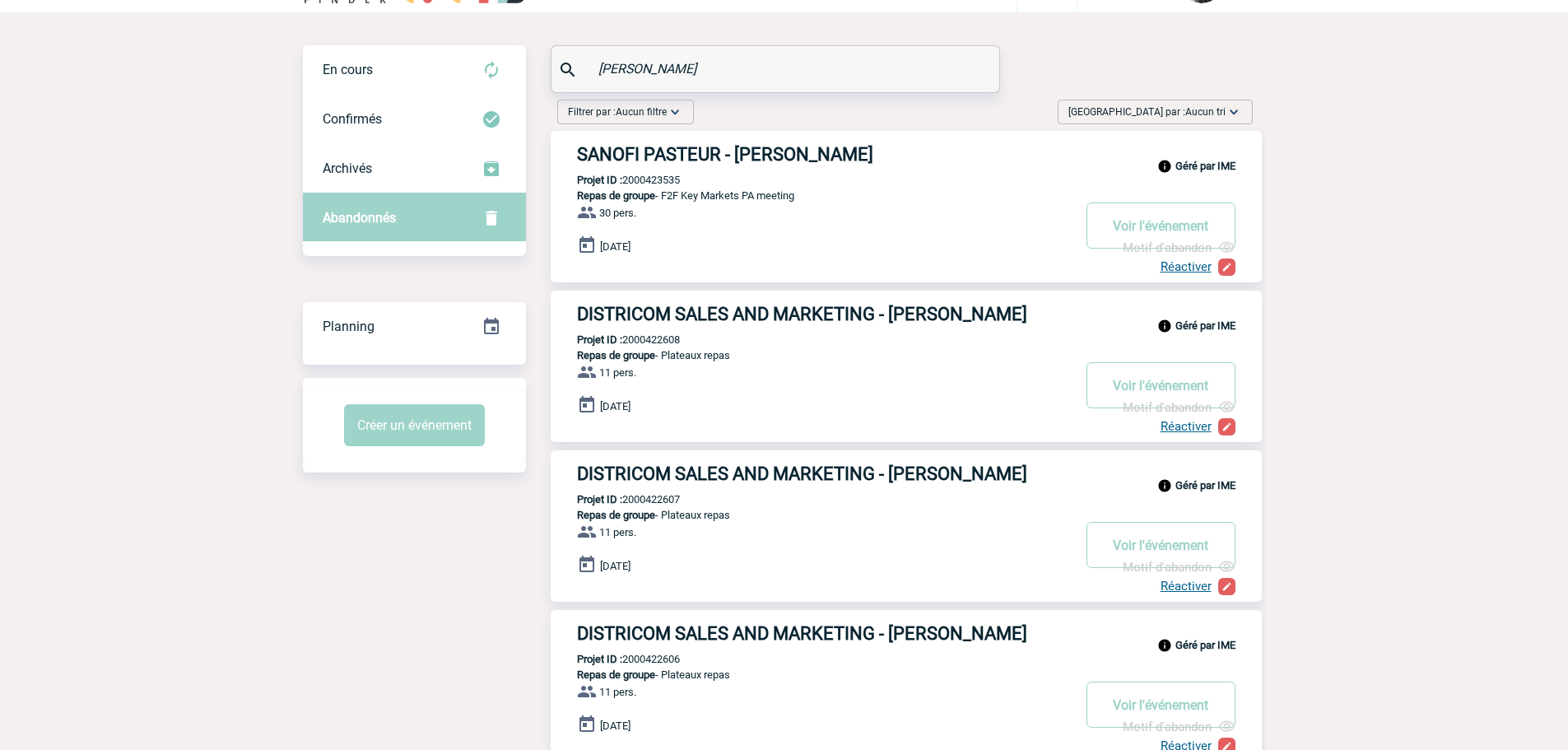
scroll to position [82, 0]
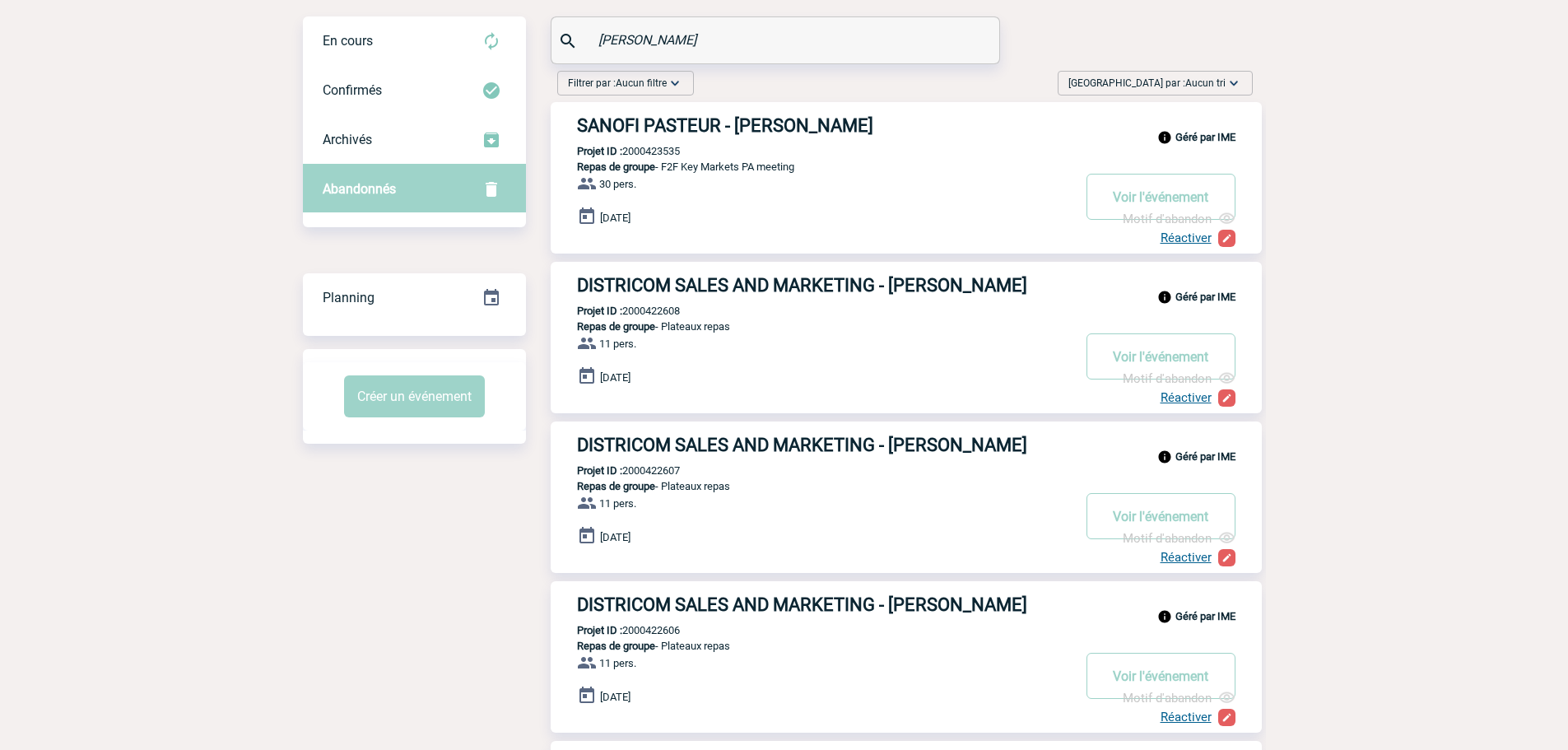
drag, startPoint x: 680, startPoint y: 35, endPoint x: 565, endPoint y: 35, distance: 115.0
click at [565, 35] on div "DA SILVA" at bounding box center [775, 40] width 447 height 46
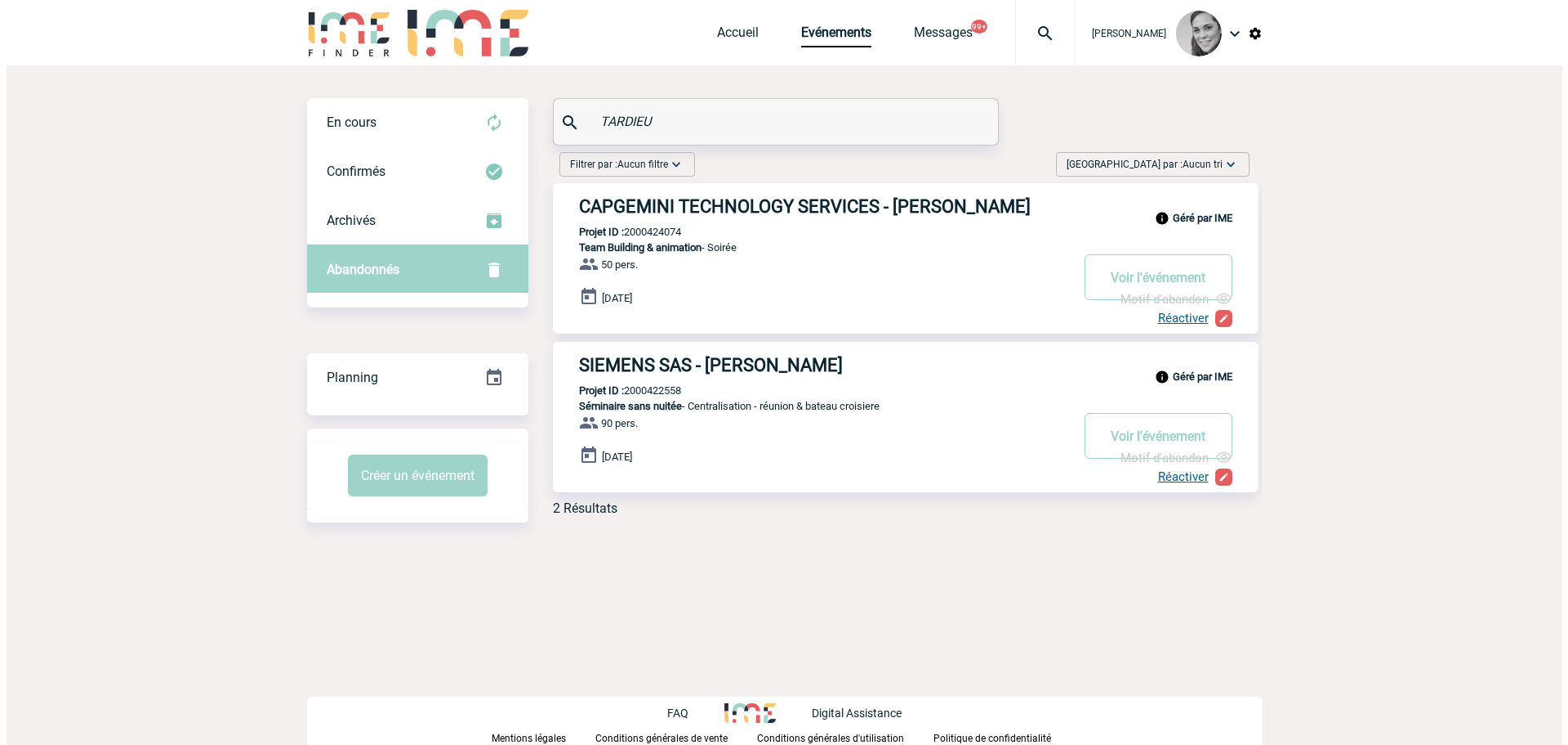
scroll to position [0, 0]
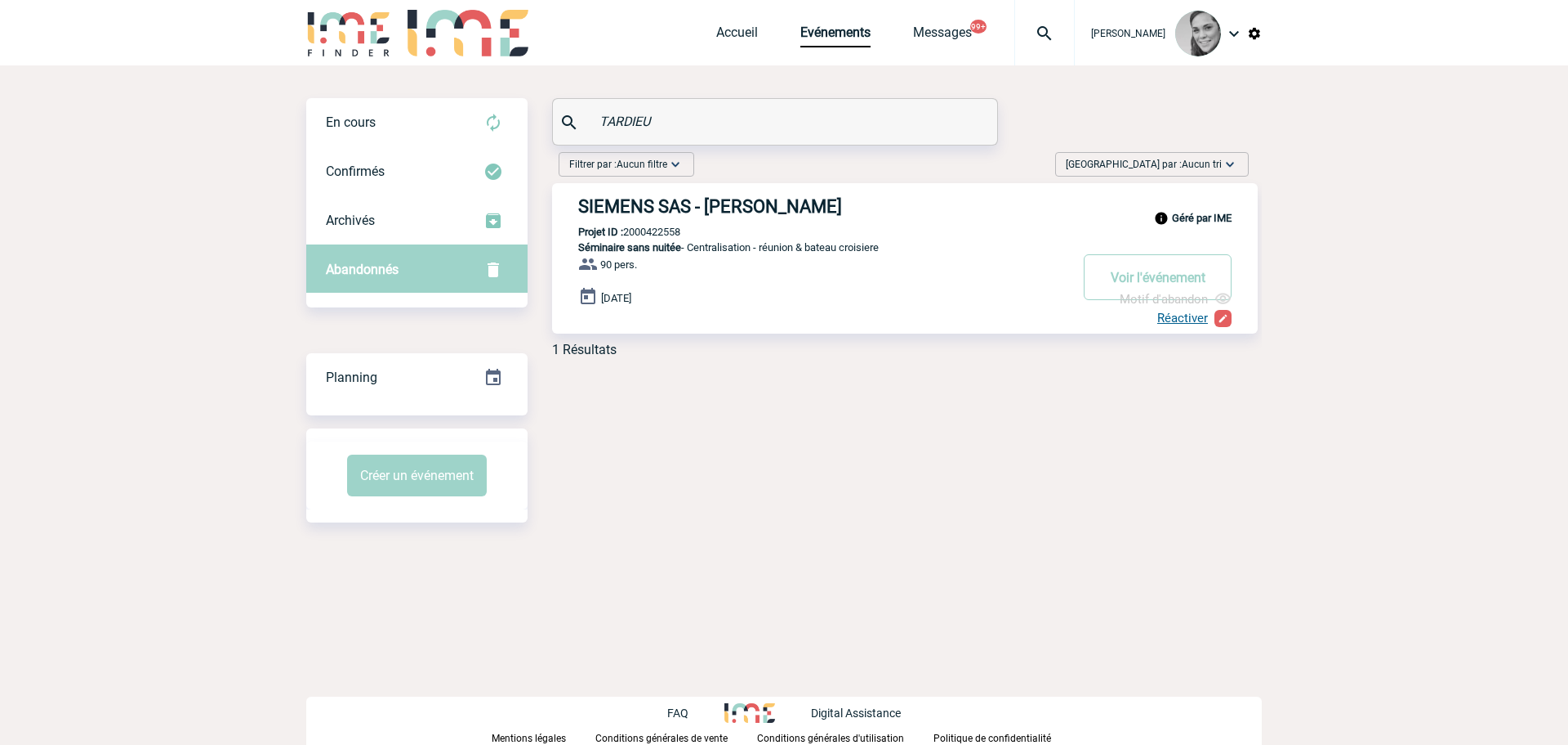
click at [649, 229] on p "Projet ID : 2000422558" at bounding box center [616, 231] width 128 height 12
drag, startPoint x: 675, startPoint y: 124, endPoint x: 549, endPoint y: 124, distance: 126.0
click at [549, 124] on div "En cours En cours Confirmés Archivés Abandonnés En cours Confirmés Archivés Aba…" at bounding box center [784, 234] width 955 height 273
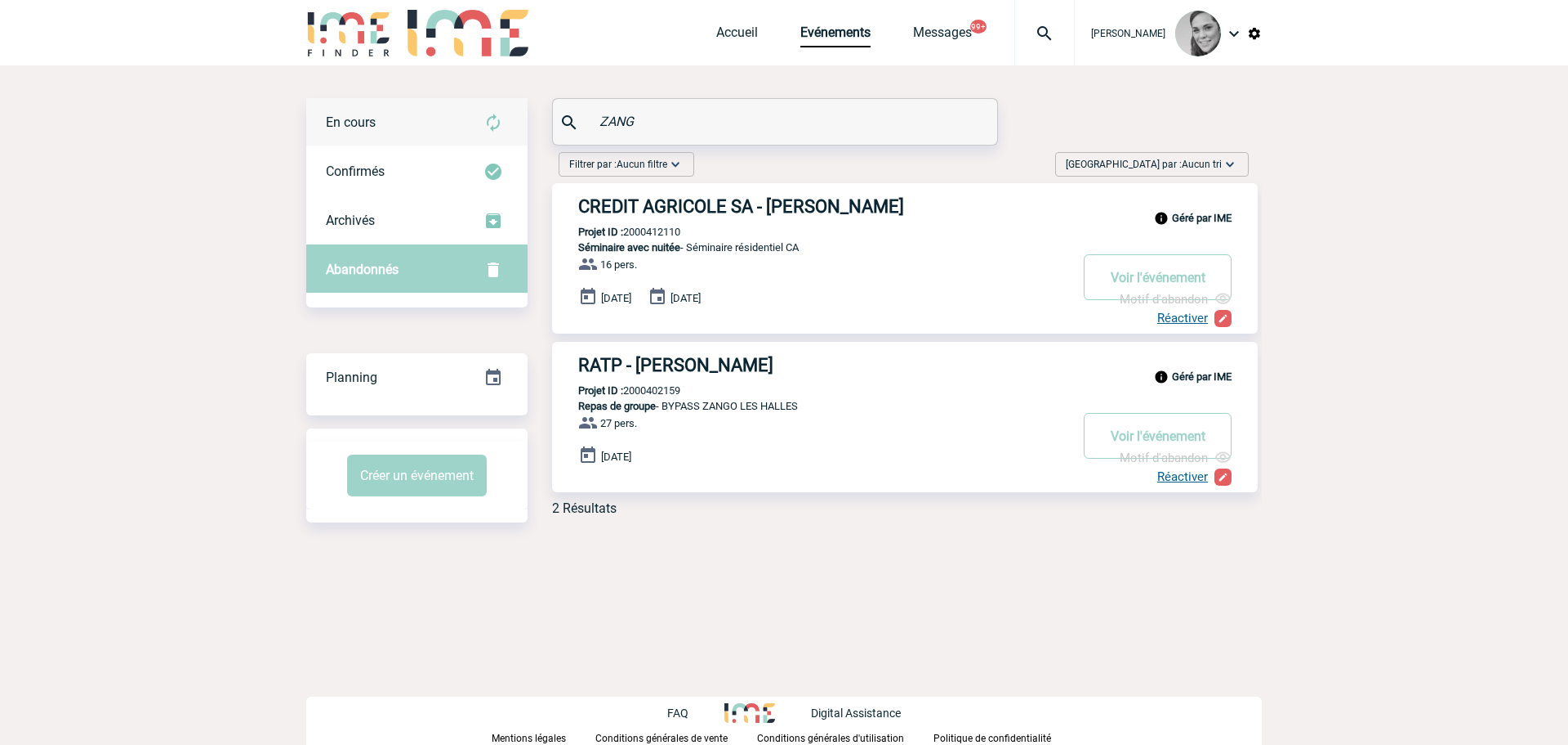
click at [437, 126] on div "En cours" at bounding box center [417, 123] width 222 height 49
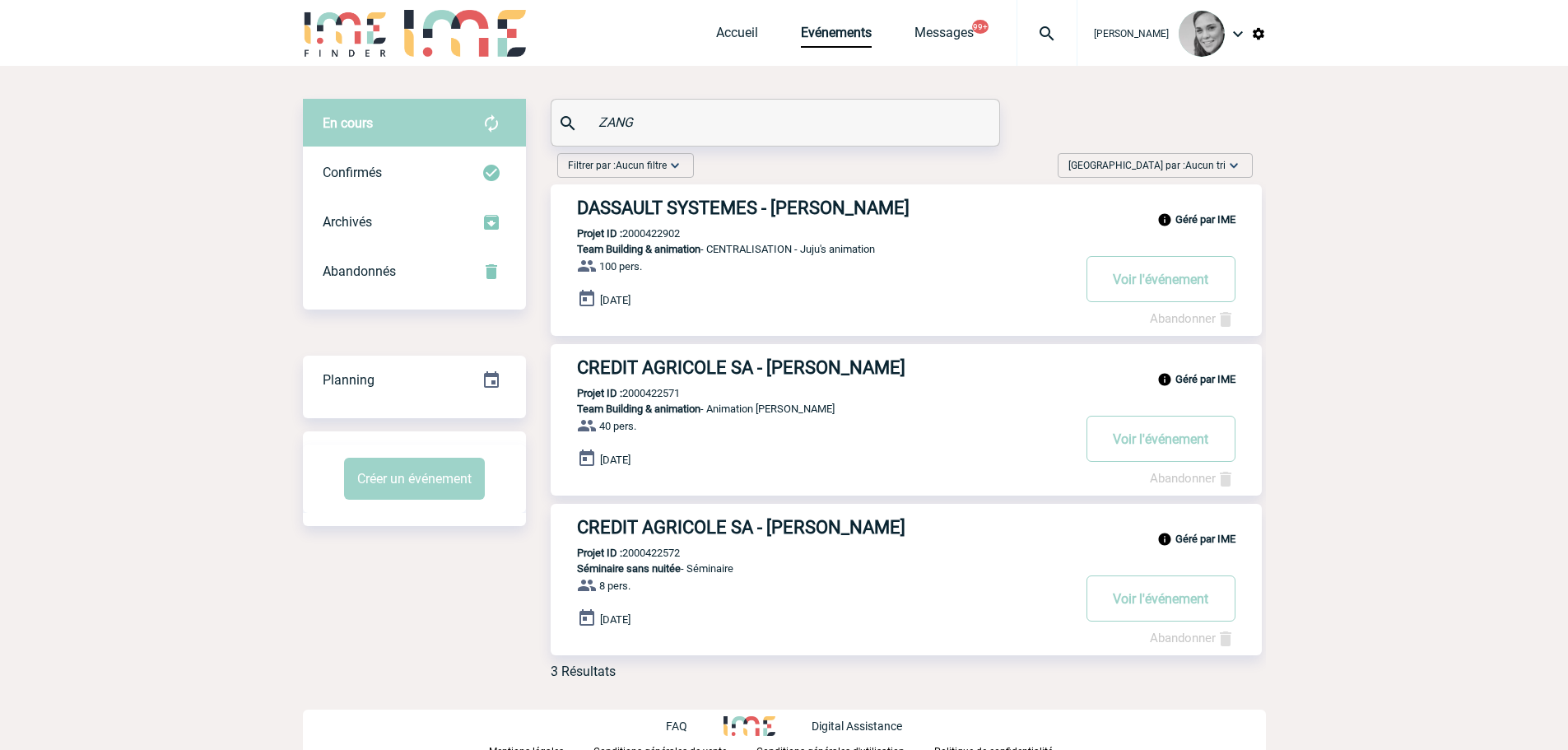
click at [660, 392] on p "Projet ID : 2000422571" at bounding box center [615, 392] width 129 height 12
click at [650, 555] on p "Projet ID : 2000422572" at bounding box center [615, 552] width 129 height 12
drag, startPoint x: 668, startPoint y: 111, endPoint x: 543, endPoint y: 121, distance: 125.4
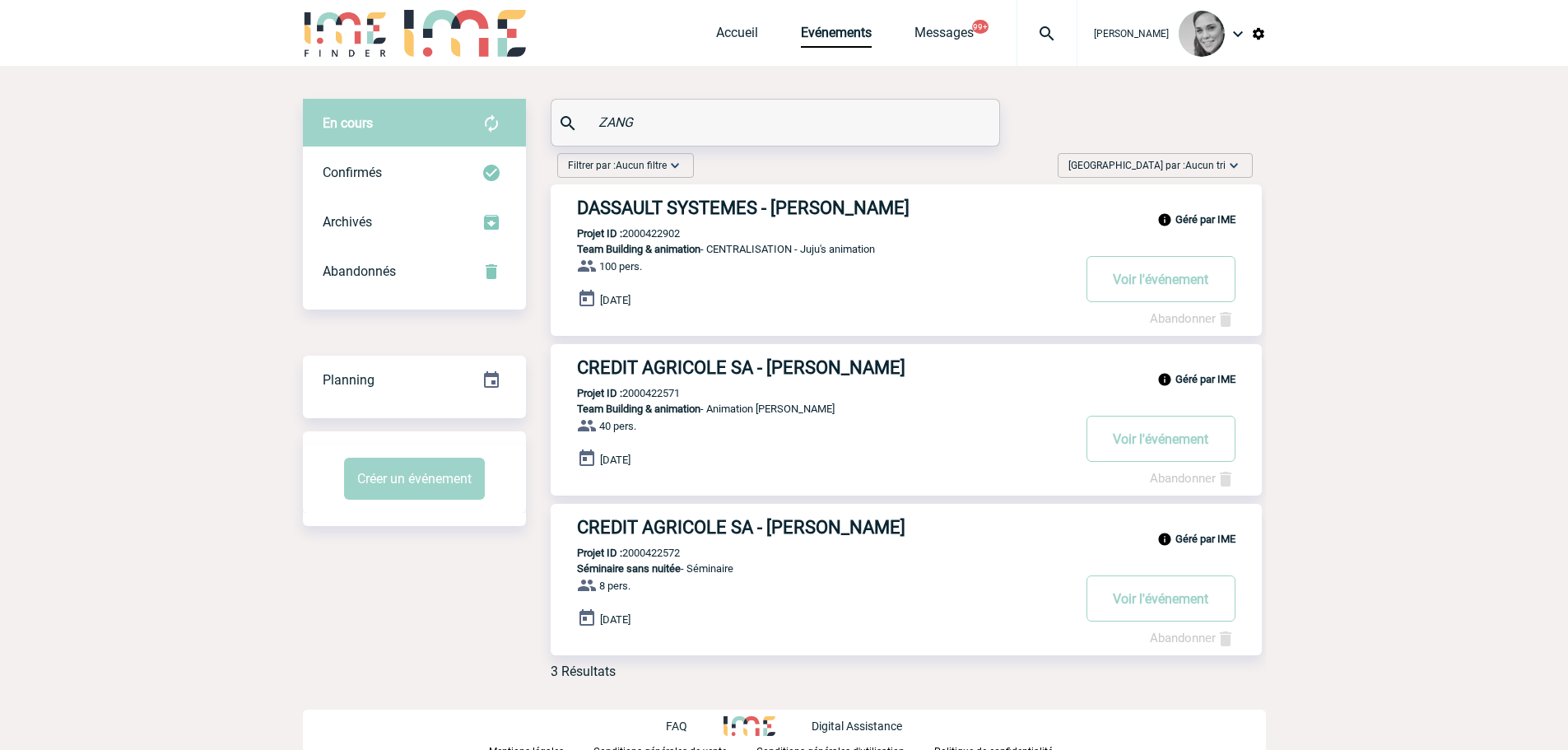
click at [535, 130] on div "En cours En cours Confirmés Archivés Abandonnés En cours Confirmés Archivés Aba…" at bounding box center [784, 395] width 962 height 594
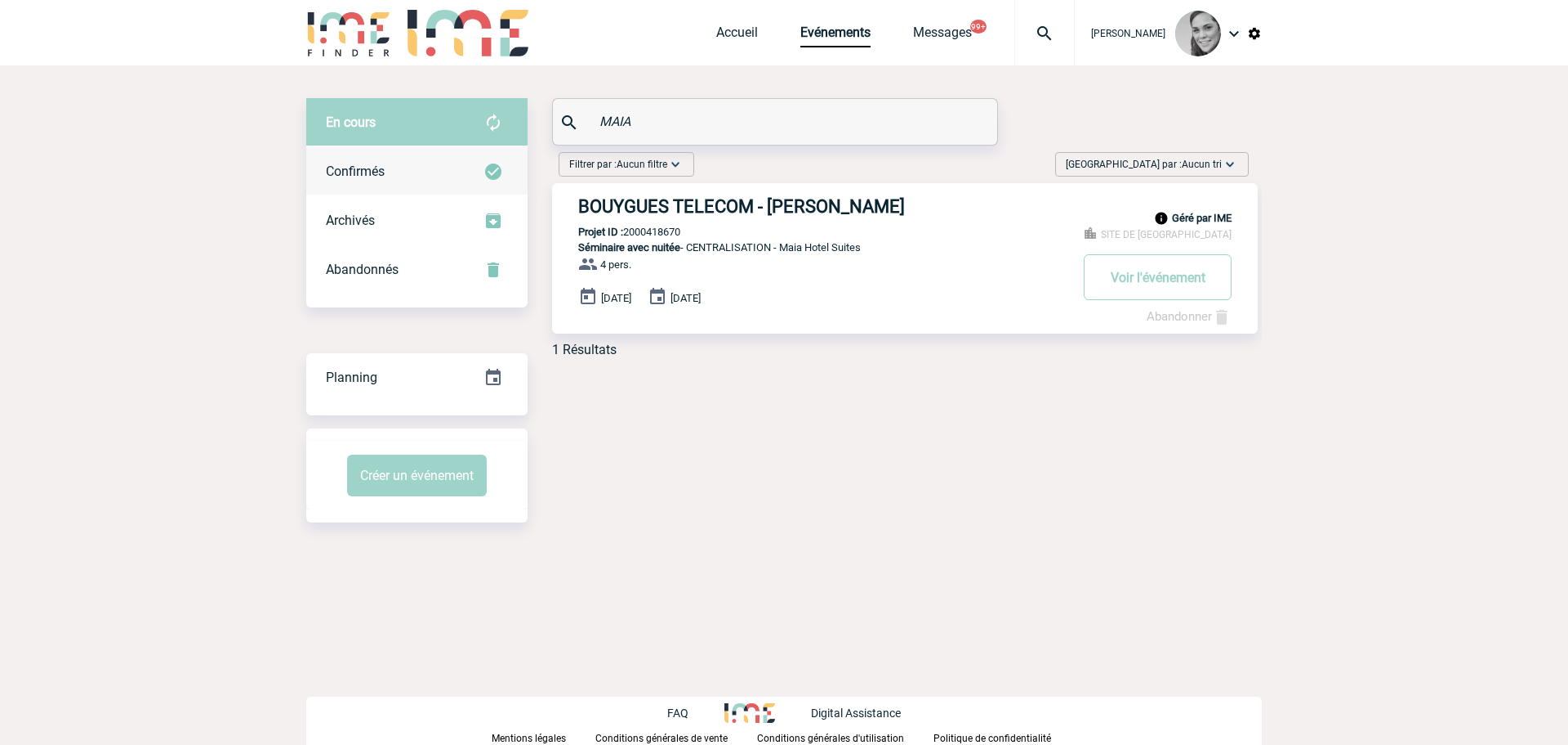
click at [371, 176] on span "Confirmés" at bounding box center [355, 171] width 59 height 15
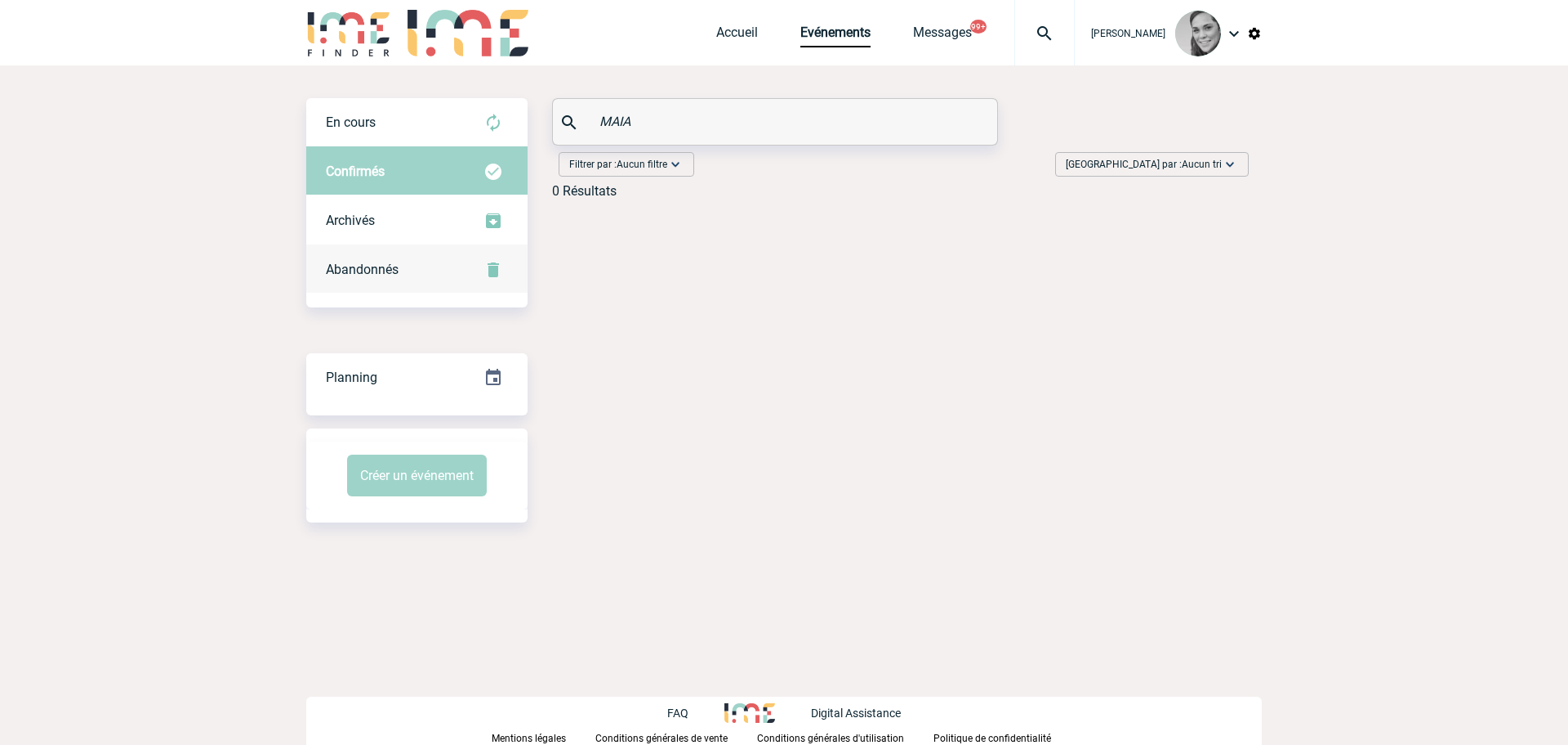
click at [335, 259] on div "Abandonnés" at bounding box center [417, 270] width 222 height 49
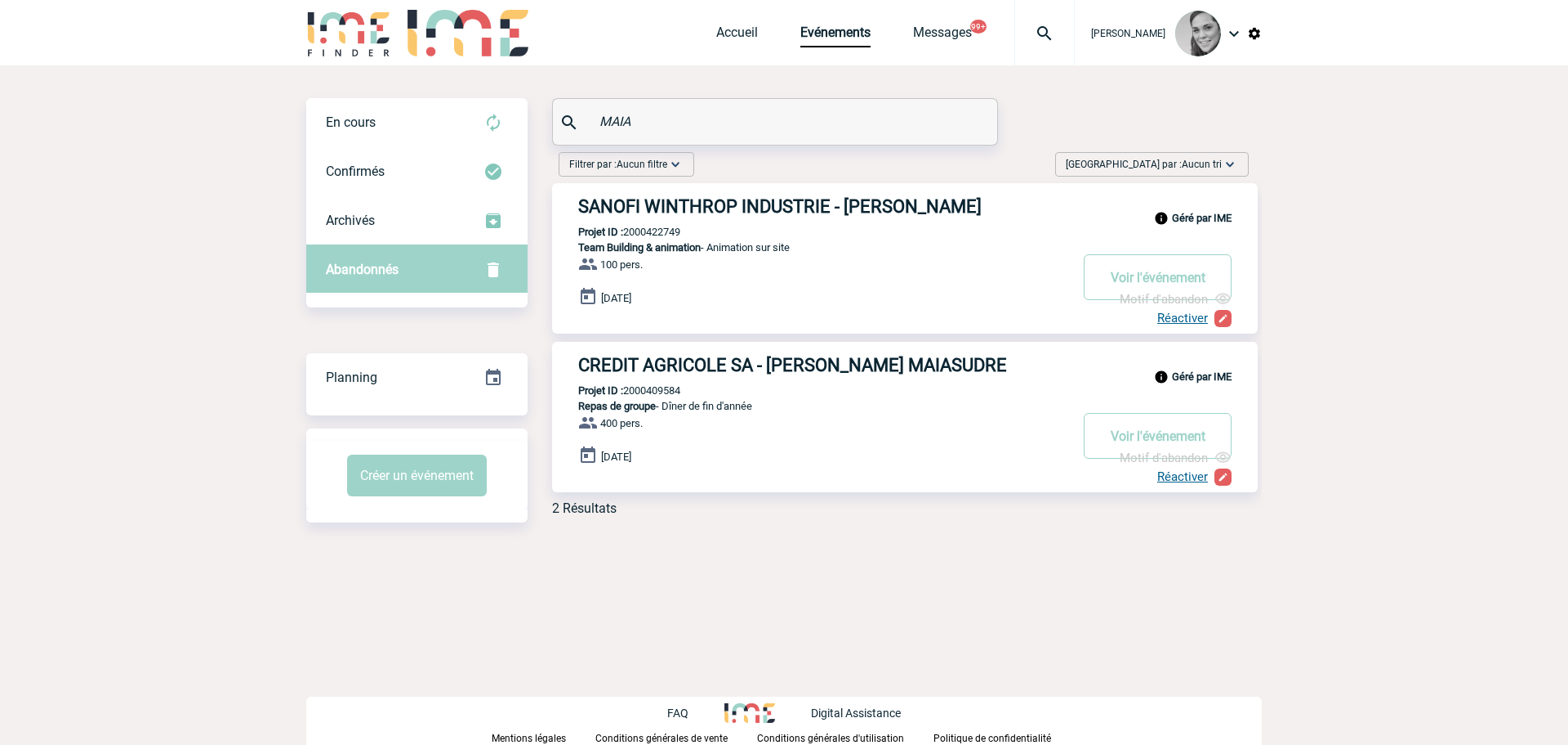
click at [656, 234] on p "Projet ID : 2000422749" at bounding box center [616, 231] width 128 height 12
drag, startPoint x: 639, startPoint y: 114, endPoint x: 492, endPoint y: 118, distance: 147.1
click at [492, 118] on div "En cours En cours Confirmés Archivés Abandonnés En cours Confirmés Archivés Aba…" at bounding box center [784, 313] width 955 height 431
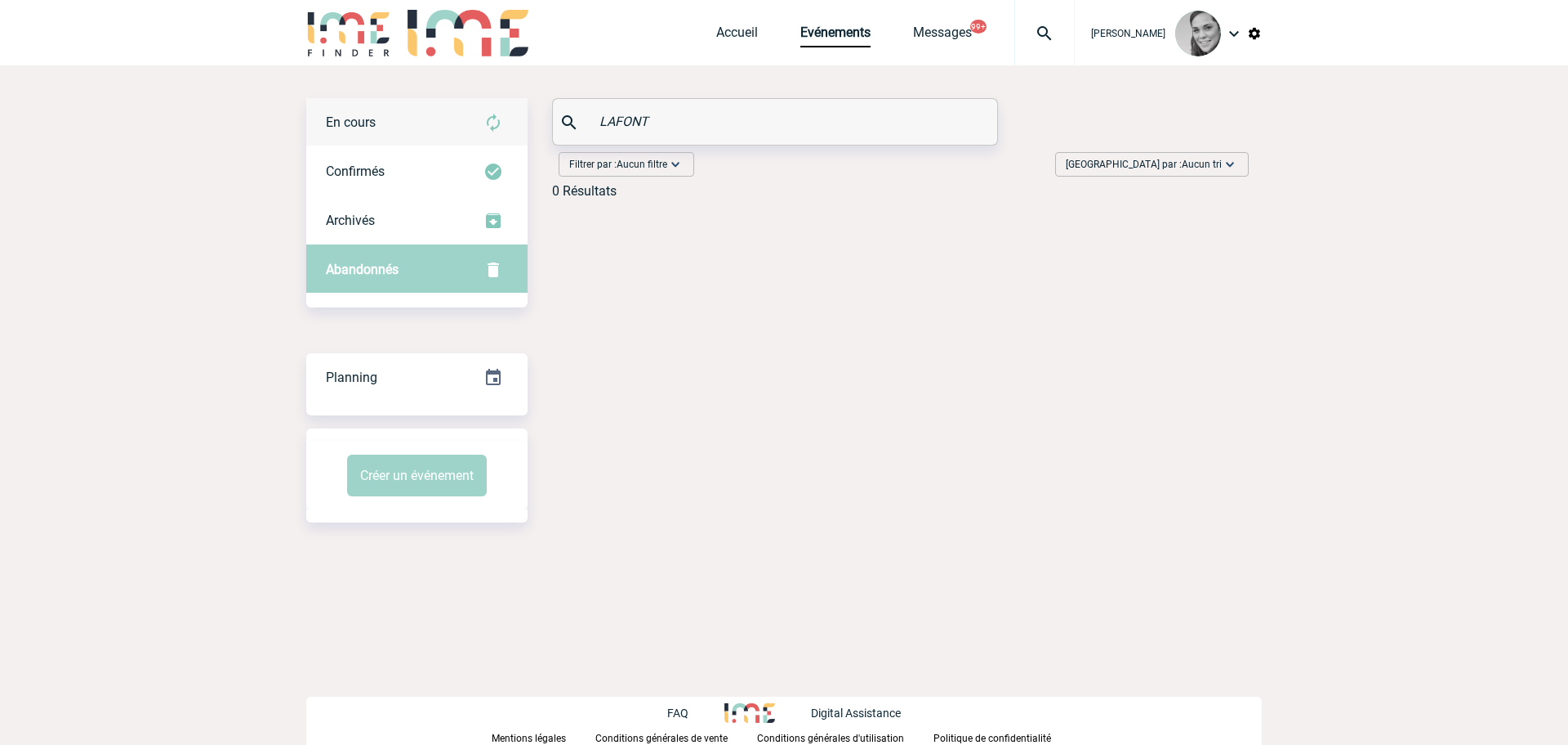
click at [393, 117] on div "En cours" at bounding box center [417, 123] width 222 height 49
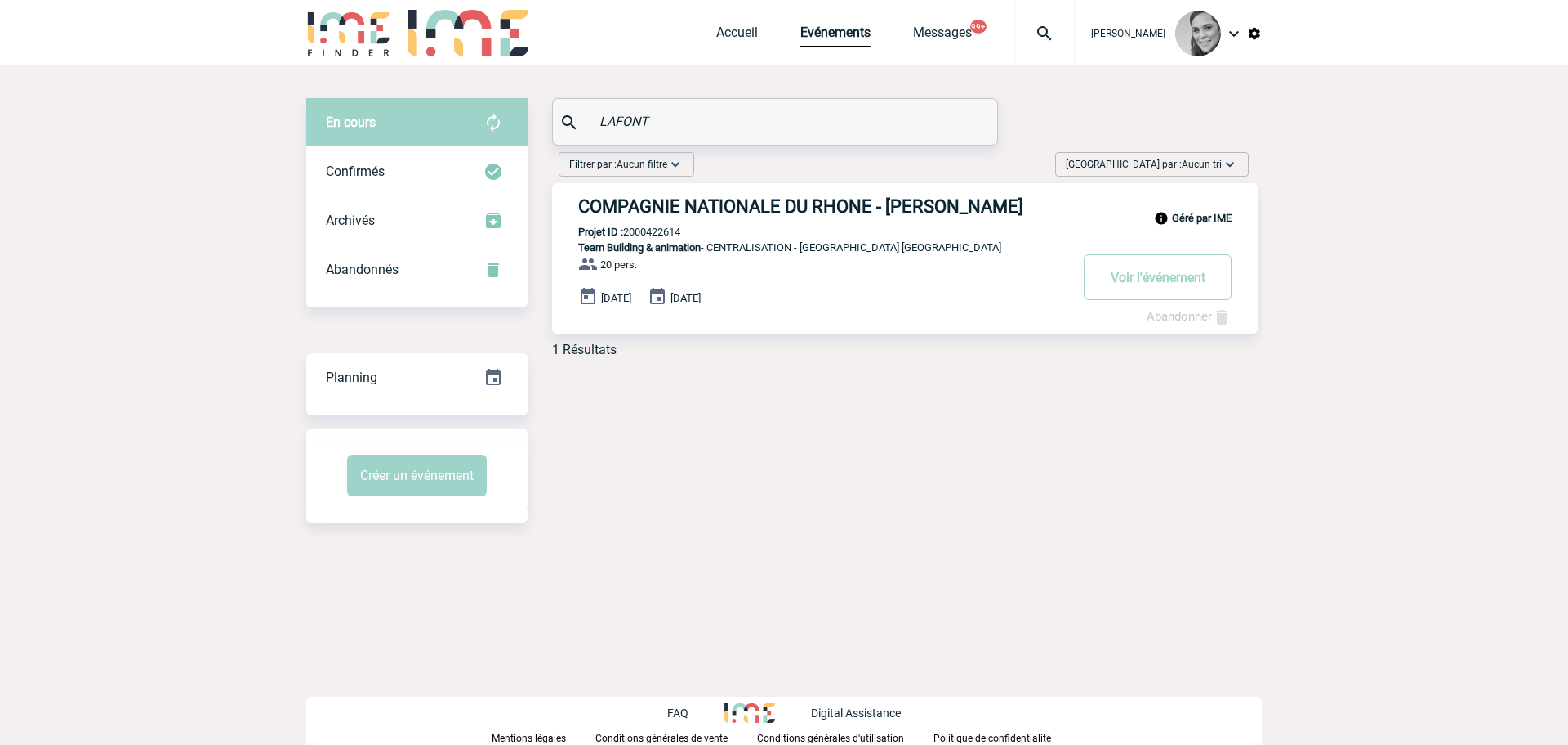
click at [658, 226] on div "Géré par IME COMPAGNIE NATIONALE DU RHONE - Jean-Luc LAFONT Projet ID : 2000422…" at bounding box center [904, 259] width 705 height 151
click at [653, 233] on p "Projet ID : 2000422614" at bounding box center [616, 231] width 128 height 12
drag, startPoint x: 671, startPoint y: 113, endPoint x: 535, endPoint y: 128, distance: 136.8
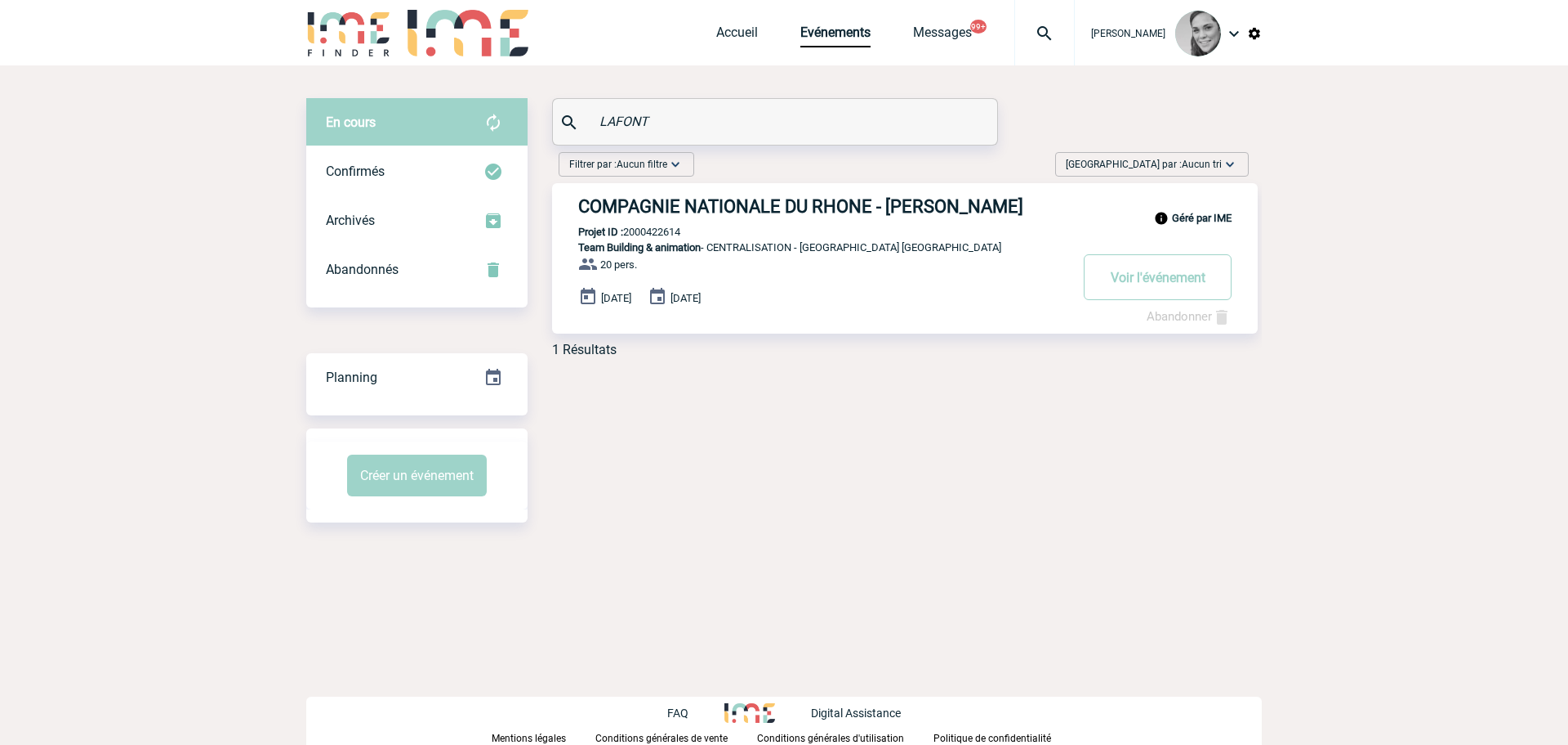
click at [535, 128] on div "En cours En cours Confirmés Archivés Abandonnés En cours Confirmés Archivés Aba…" at bounding box center [784, 234] width 955 height 273
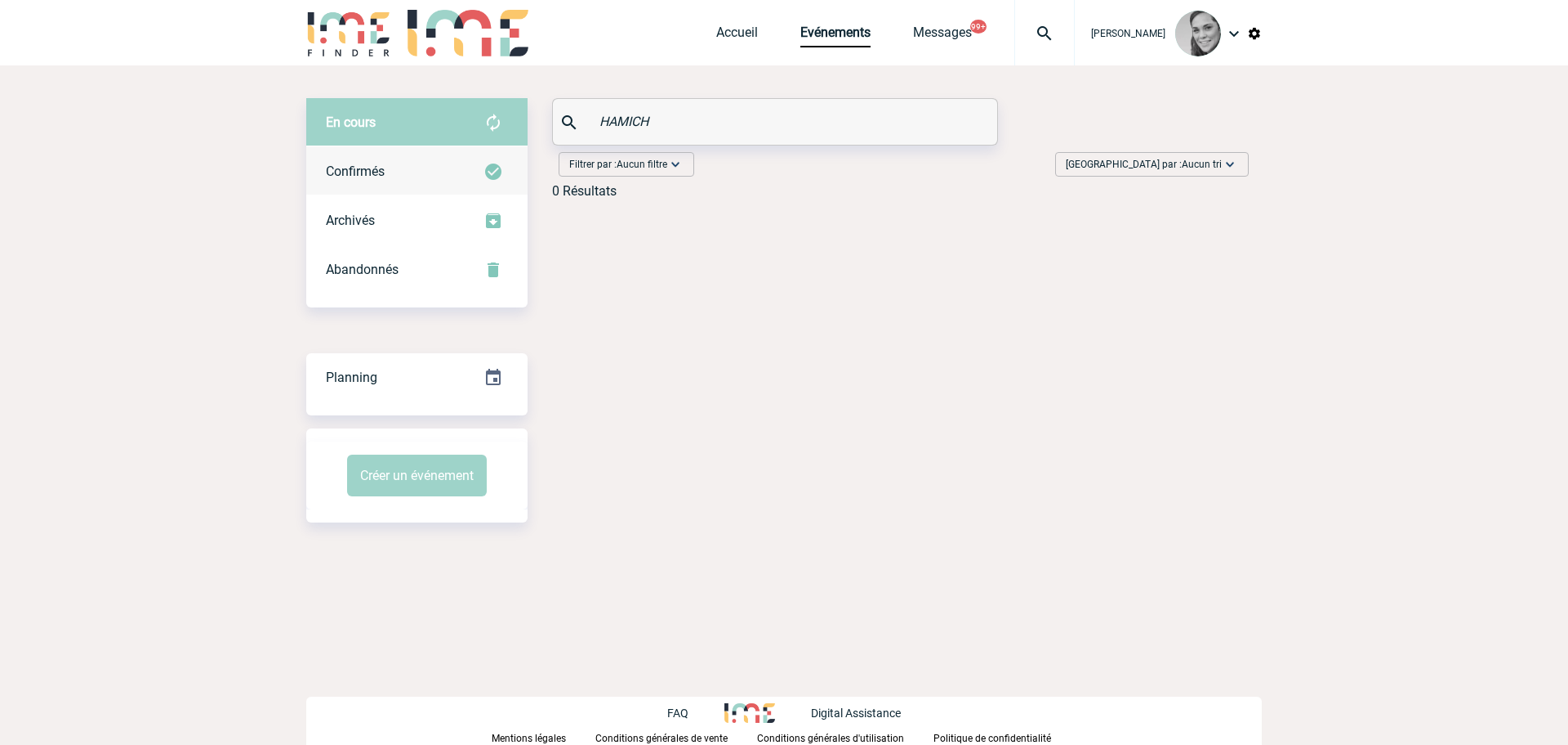
click at [365, 181] on div "Confirmés" at bounding box center [417, 172] width 222 height 49
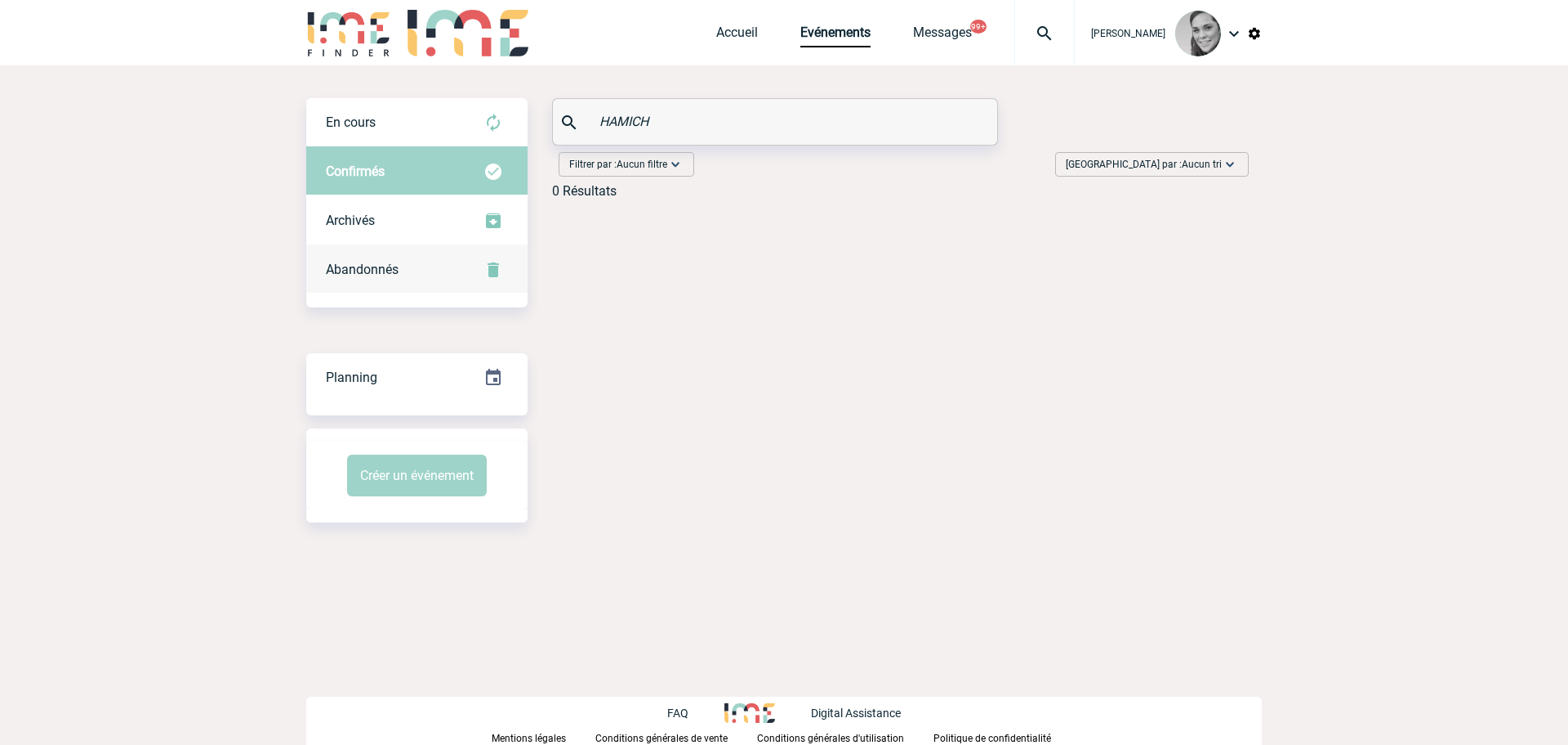
click at [354, 278] on div "Abandonnés" at bounding box center [417, 270] width 222 height 49
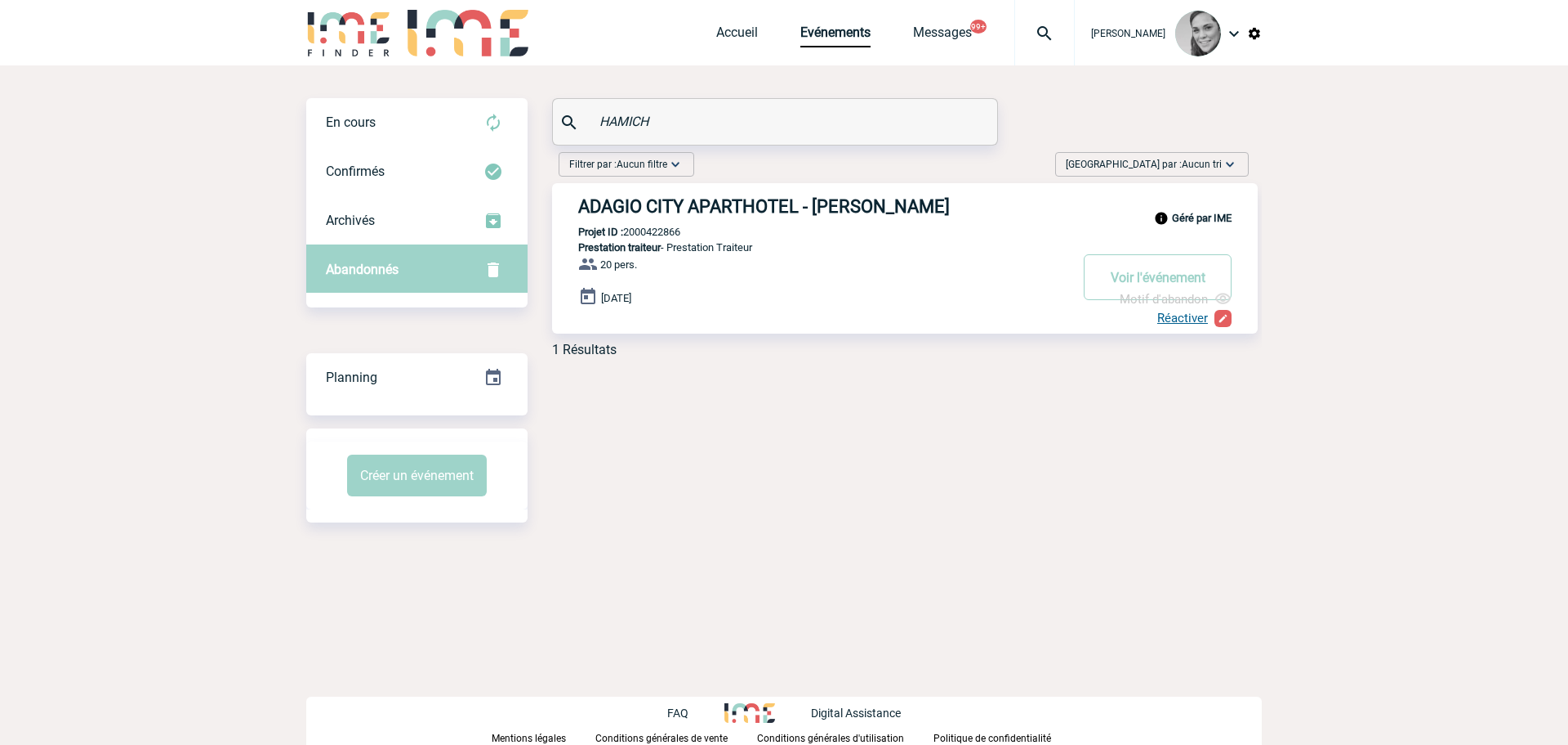
click at [643, 235] on p "Projet ID : 2000422866" at bounding box center [616, 231] width 128 height 12
drag, startPoint x: 681, startPoint y: 112, endPoint x: 548, endPoint y: 120, distance: 133.2
click at [548, 120] on div "En cours En cours Confirmés Archivés Abandonnés En cours Confirmés Archivés Aba…" at bounding box center [784, 234] width 955 height 273
click at [354, 134] on div "En cours" at bounding box center [417, 123] width 222 height 49
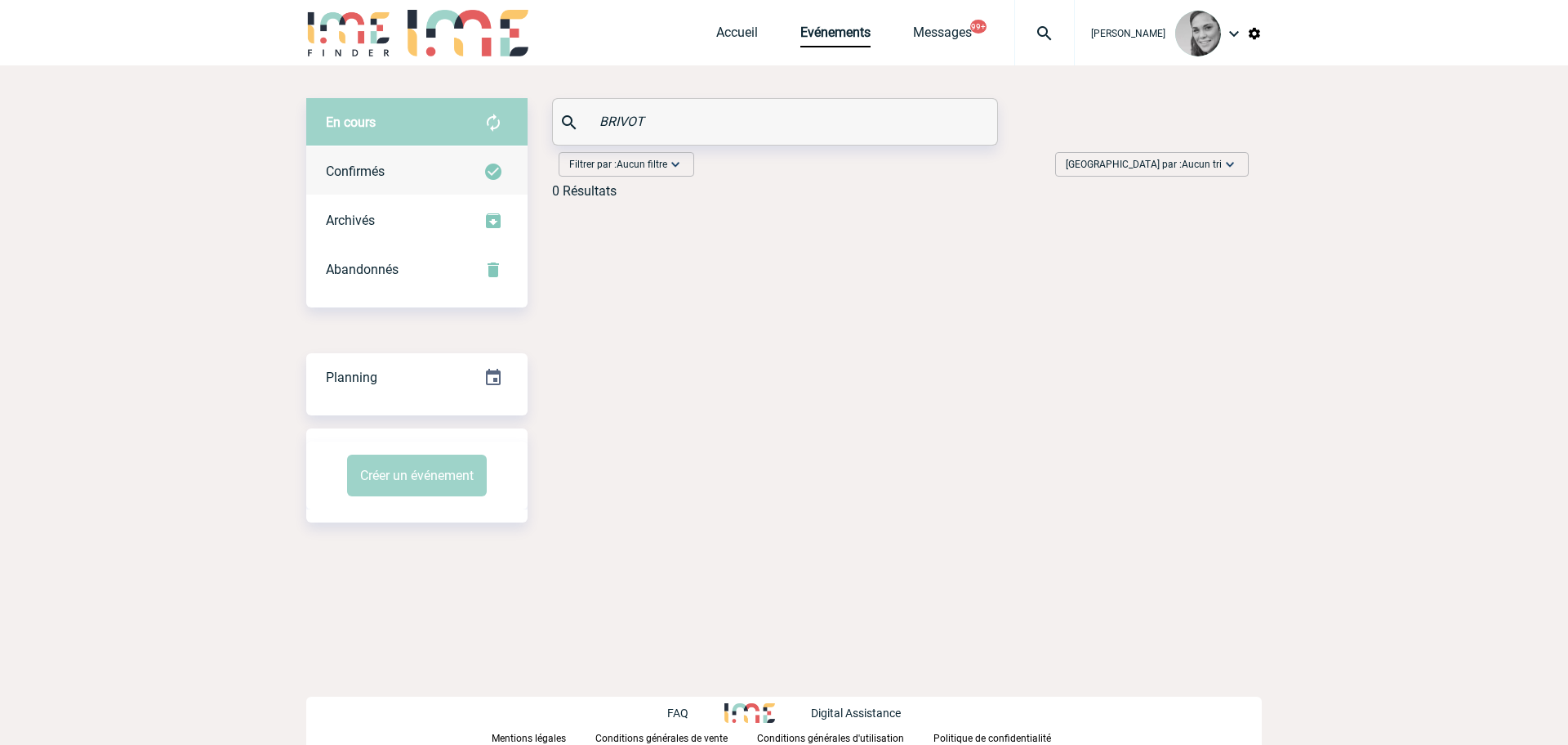
click at [359, 189] on div "Confirmés" at bounding box center [417, 172] width 222 height 49
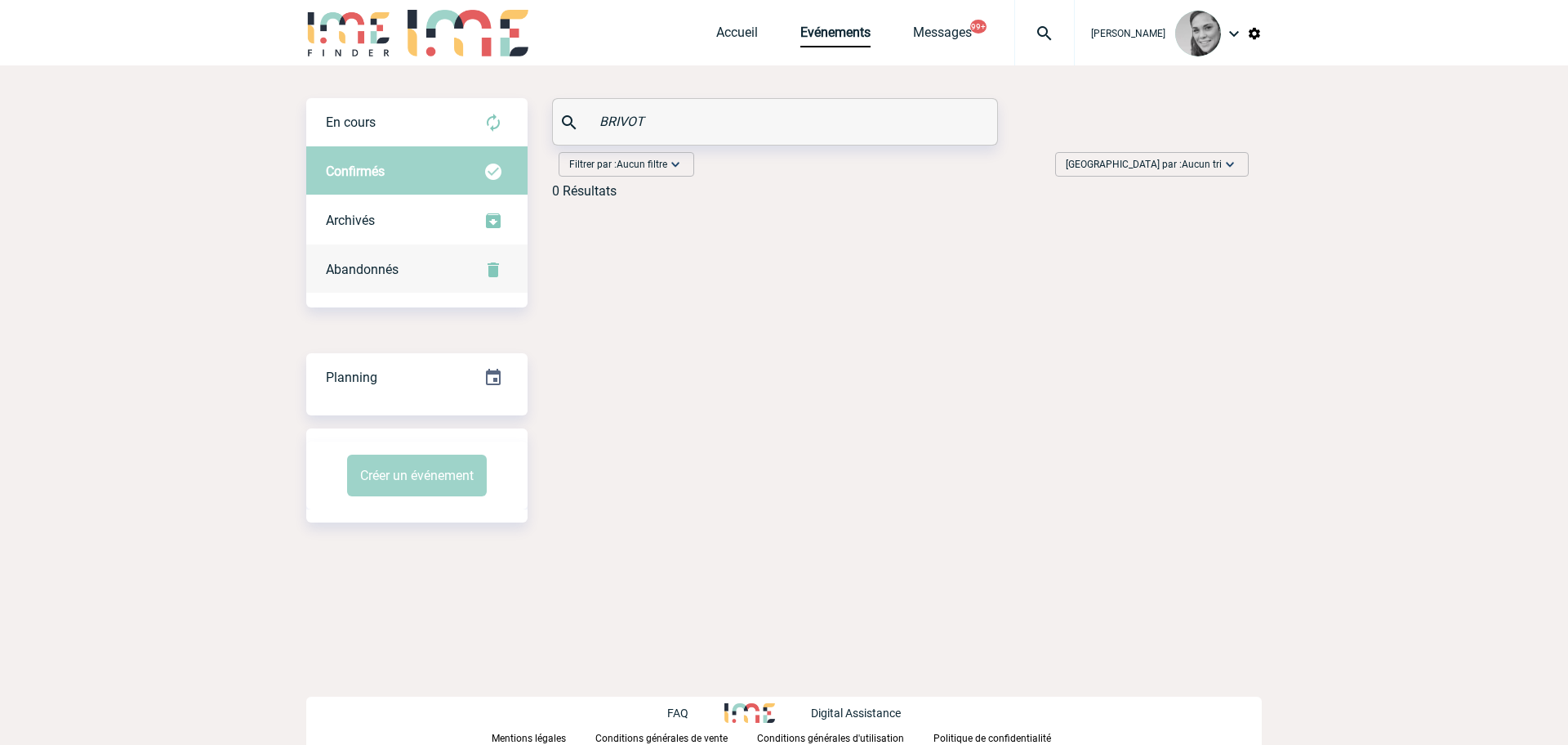
click at [357, 267] on span "Abandonnés" at bounding box center [362, 269] width 73 height 15
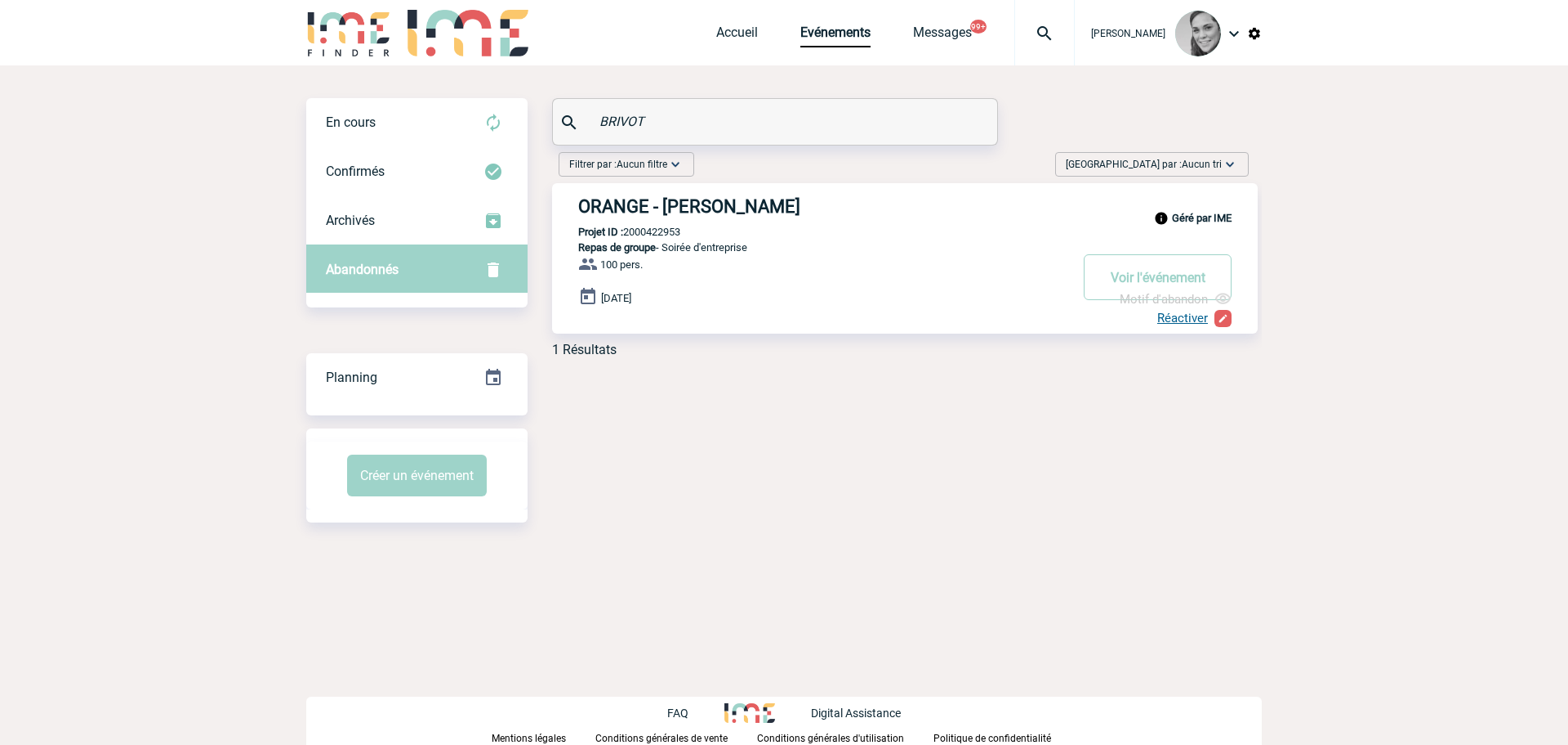
click at [670, 233] on p "Projet ID : 2000422953" at bounding box center [616, 231] width 128 height 12
click at [669, 233] on p "Projet ID : 2000422953" at bounding box center [616, 231] width 128 height 12
drag, startPoint x: 564, startPoint y: 121, endPoint x: 509, endPoint y: 121, distance: 55.0
click at [509, 121] on div "En cours En cours Confirmés Archivés Abandonnés En cours Confirmés Archivés Aba…" at bounding box center [784, 234] width 955 height 273
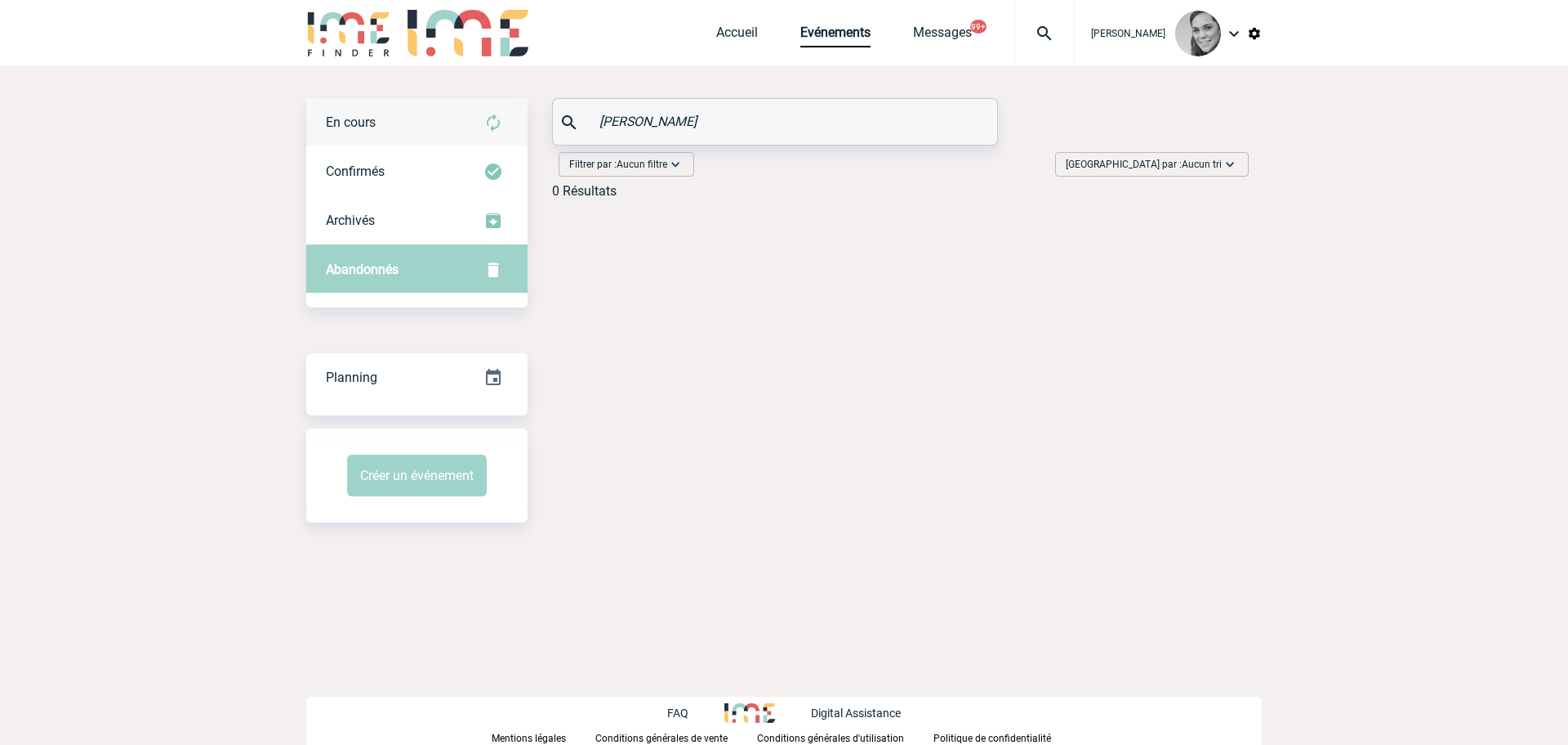
click at [388, 127] on div "En cours" at bounding box center [417, 123] width 222 height 49
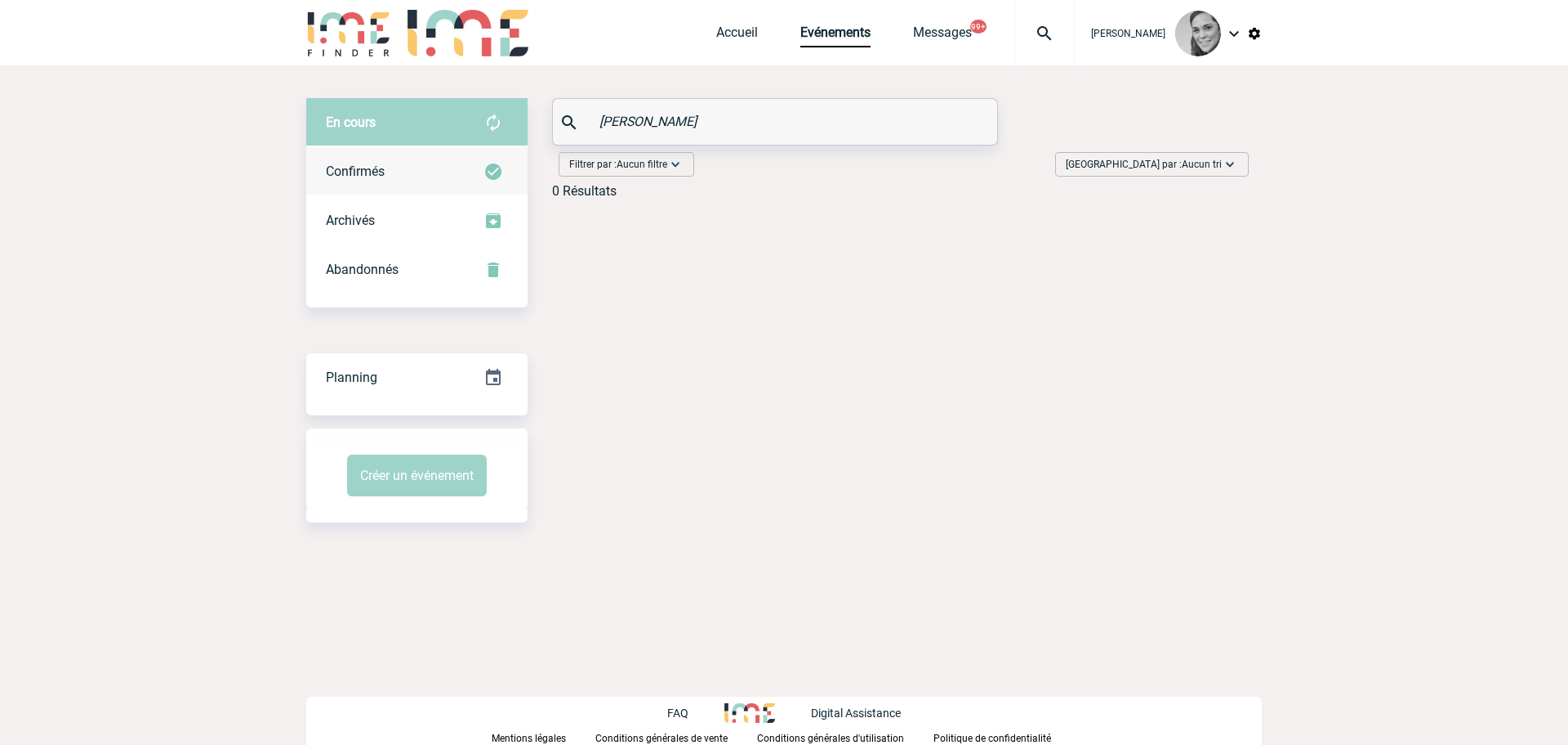
click at [386, 161] on div "Confirmés" at bounding box center [417, 172] width 222 height 49
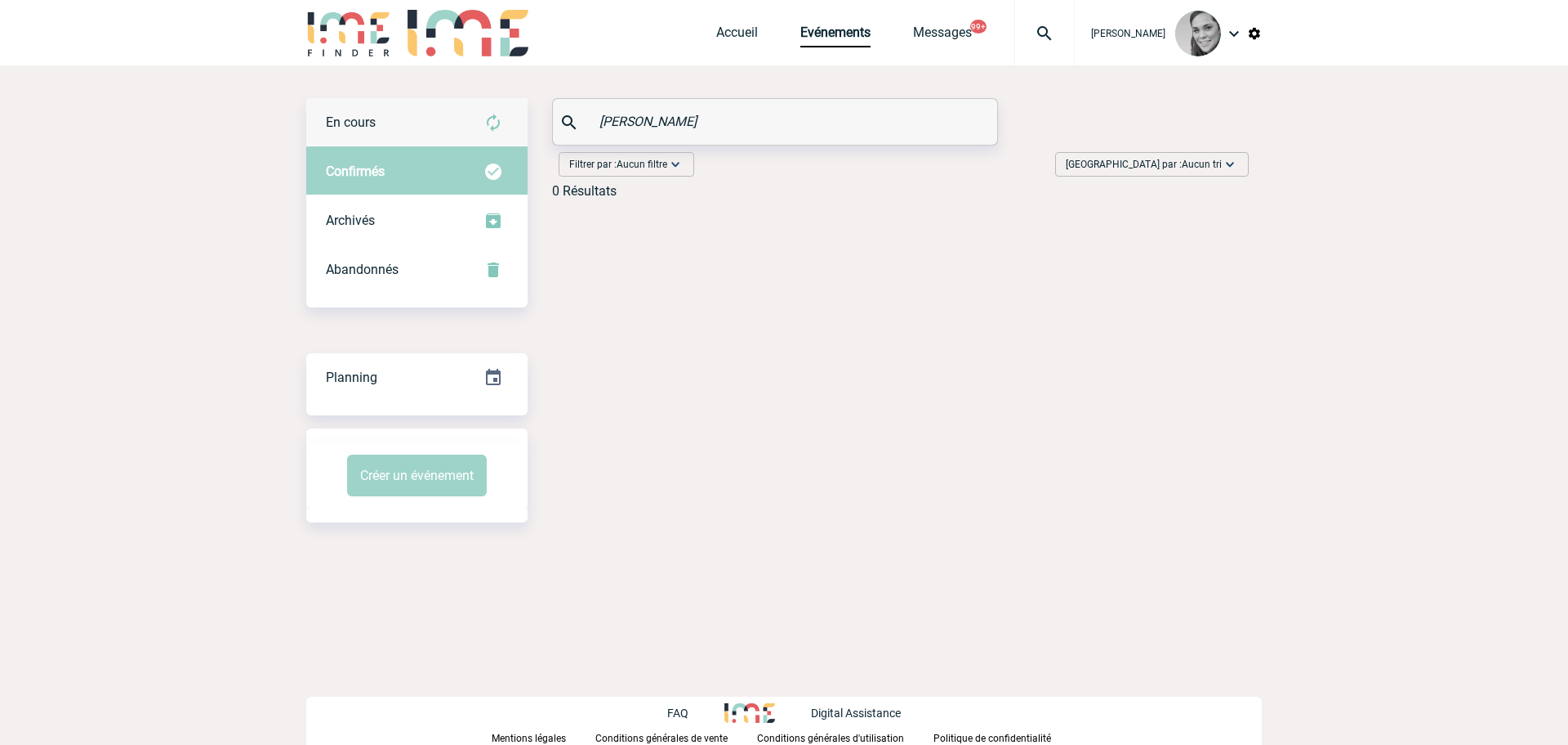
click at [467, 136] on div "En cours" at bounding box center [417, 123] width 222 height 49
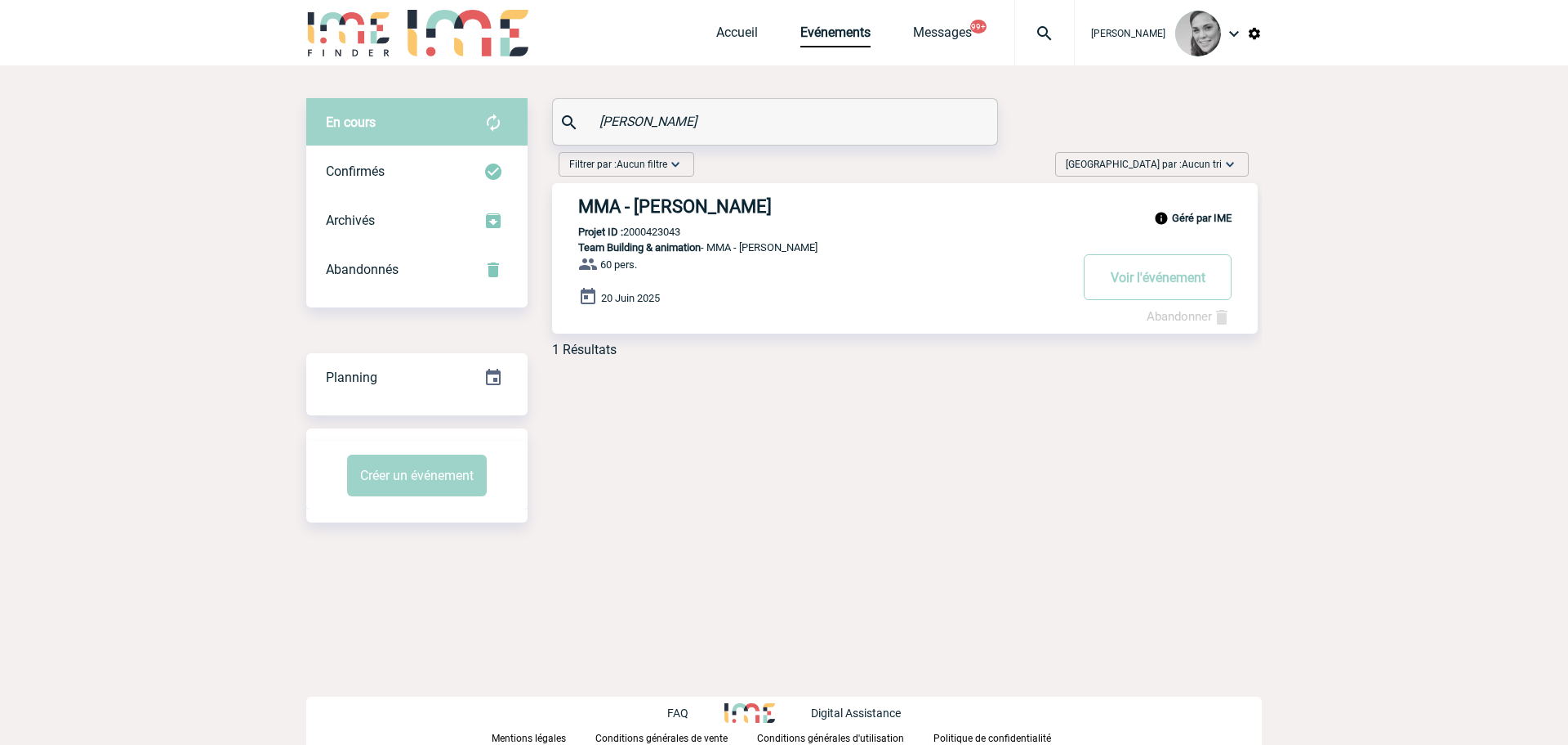
click at [651, 233] on p "Projet ID : 2000423043" at bounding box center [616, 231] width 128 height 12
drag, startPoint x: 636, startPoint y: 122, endPoint x: 536, endPoint y: 122, distance: 100.0
click at [537, 122] on div "En cours En cours Confirmés Archivés Abandonnés En cours Confirmés Archivés Aba…" at bounding box center [784, 234] width 955 height 273
paste input "CHANGARNIER"
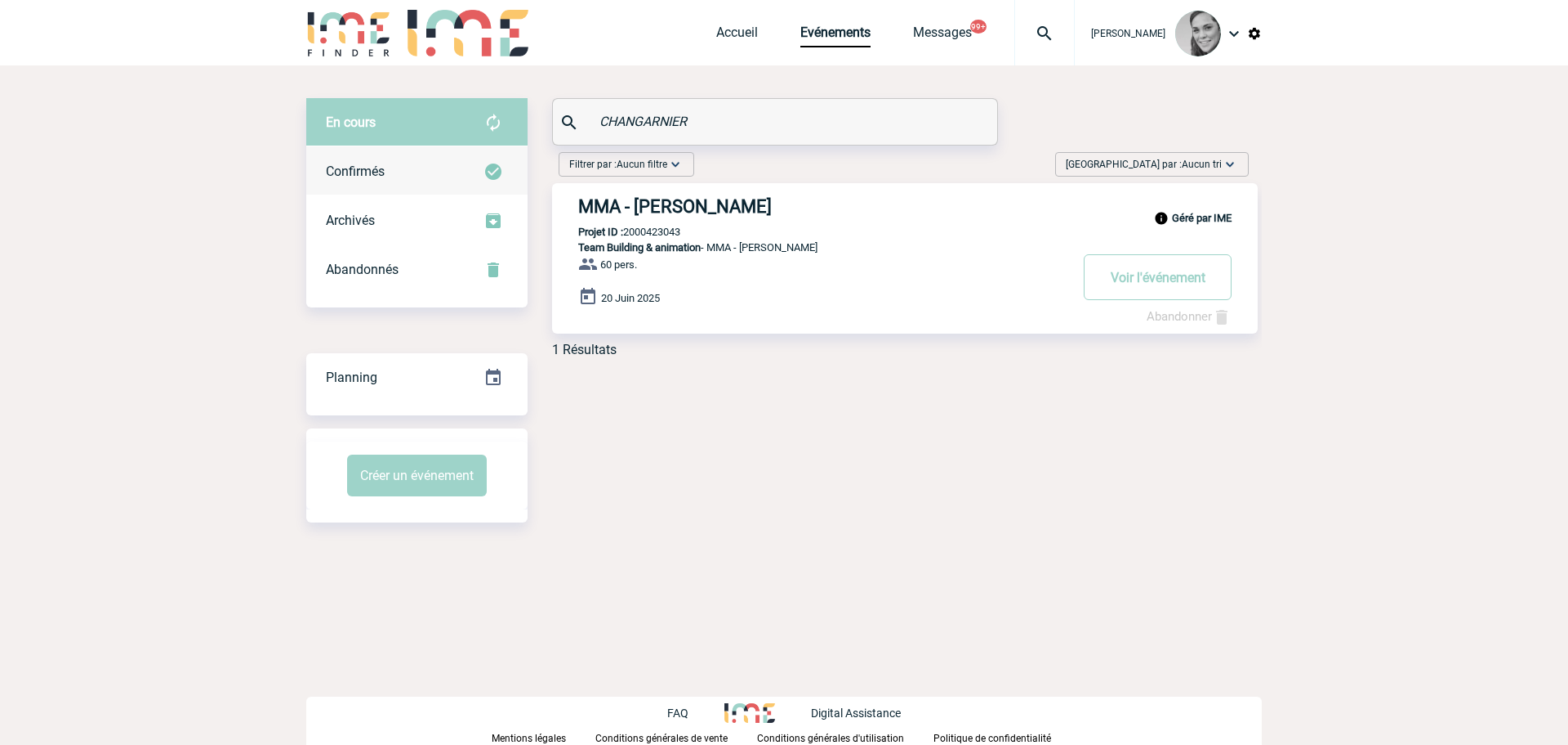
click at [377, 161] on div "Confirmés" at bounding box center [417, 172] width 222 height 49
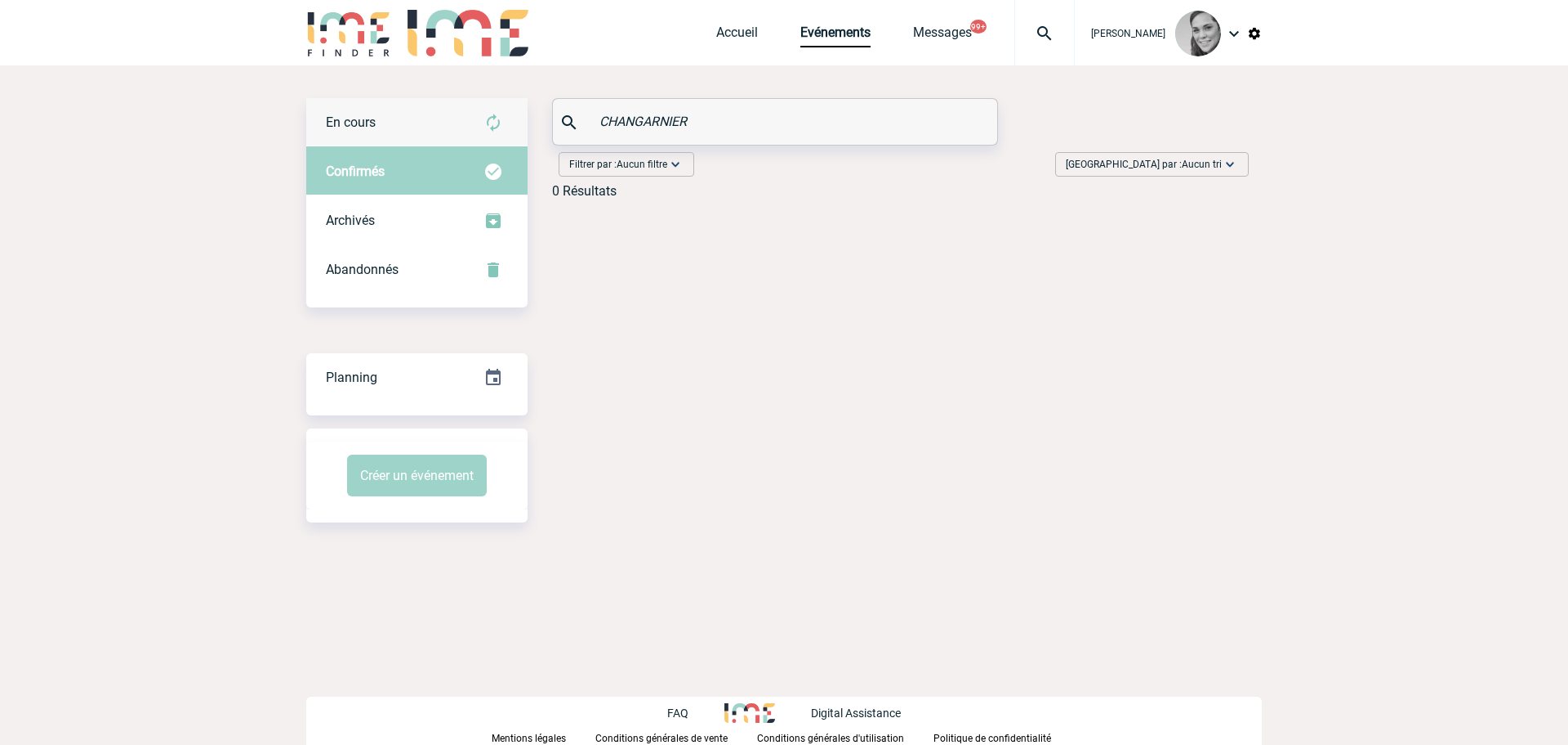
click at [406, 112] on div "En cours" at bounding box center [417, 123] width 222 height 49
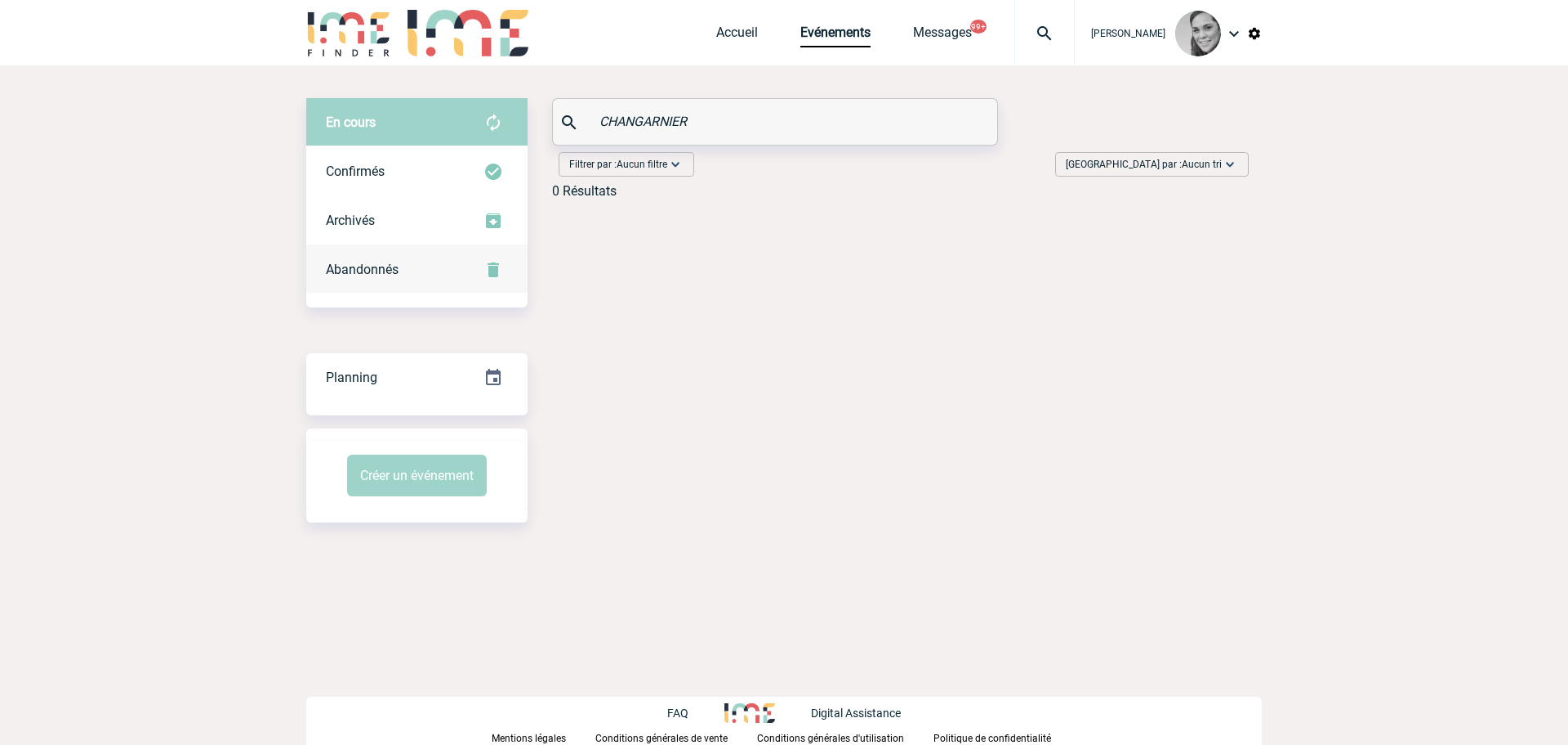
click at [360, 275] on span "Abandonnés" at bounding box center [362, 269] width 73 height 15
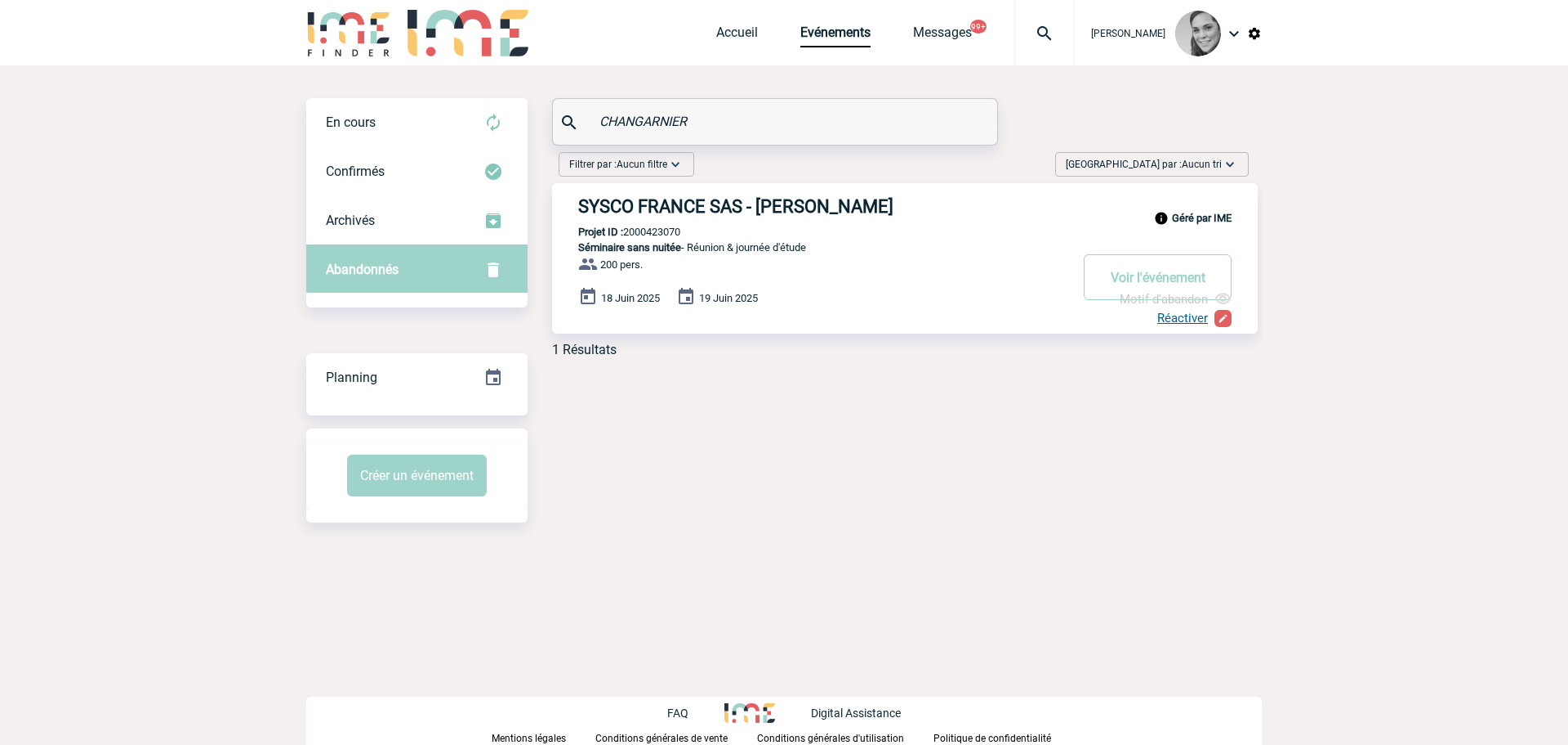
click at [666, 231] on p "Projet ID : 2000423070" at bounding box center [616, 231] width 128 height 12
drag, startPoint x: 690, startPoint y: 119, endPoint x: 503, endPoint y: 119, distance: 187.0
click at [503, 119] on div "En cours En cours Confirmés Archivés Abandonnés En cours Confirmés Archivés Aba…" at bounding box center [784, 234] width 955 height 273
click at [654, 231] on p "Projet ID : 2000423415" at bounding box center [616, 231] width 128 height 12
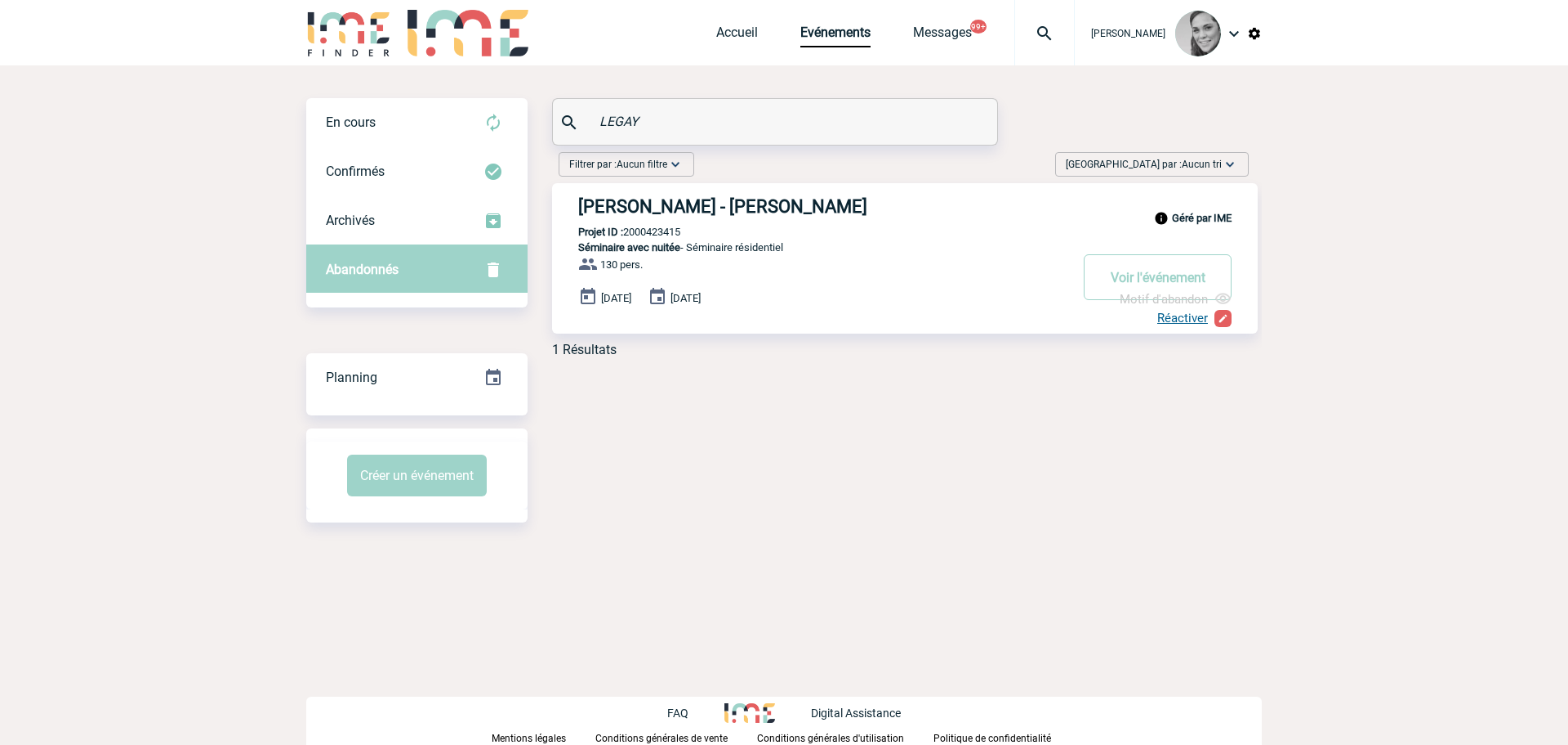
click at [654, 231] on p "Projet ID : 2000423415" at bounding box center [616, 231] width 128 height 12
drag, startPoint x: 649, startPoint y: 120, endPoint x: 532, endPoint y: 113, distance: 117.2
click at [532, 113] on div "En cours En cours Confirmés Archivés Abandonnés En cours Confirmés Archivés Aba…" at bounding box center [784, 234] width 955 height 273
type input "ZAOUI"
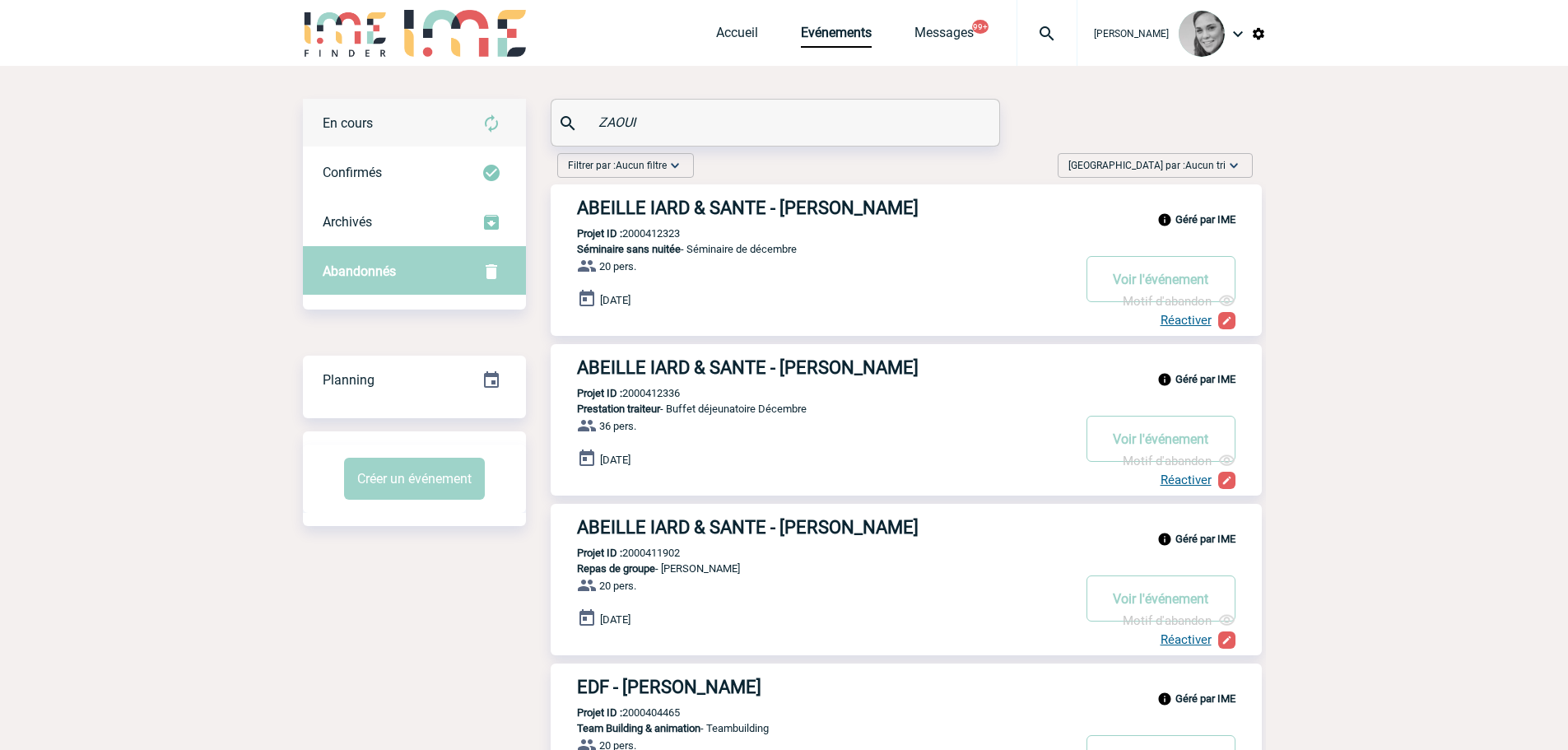
click at [396, 121] on div "En cours" at bounding box center [414, 123] width 223 height 49
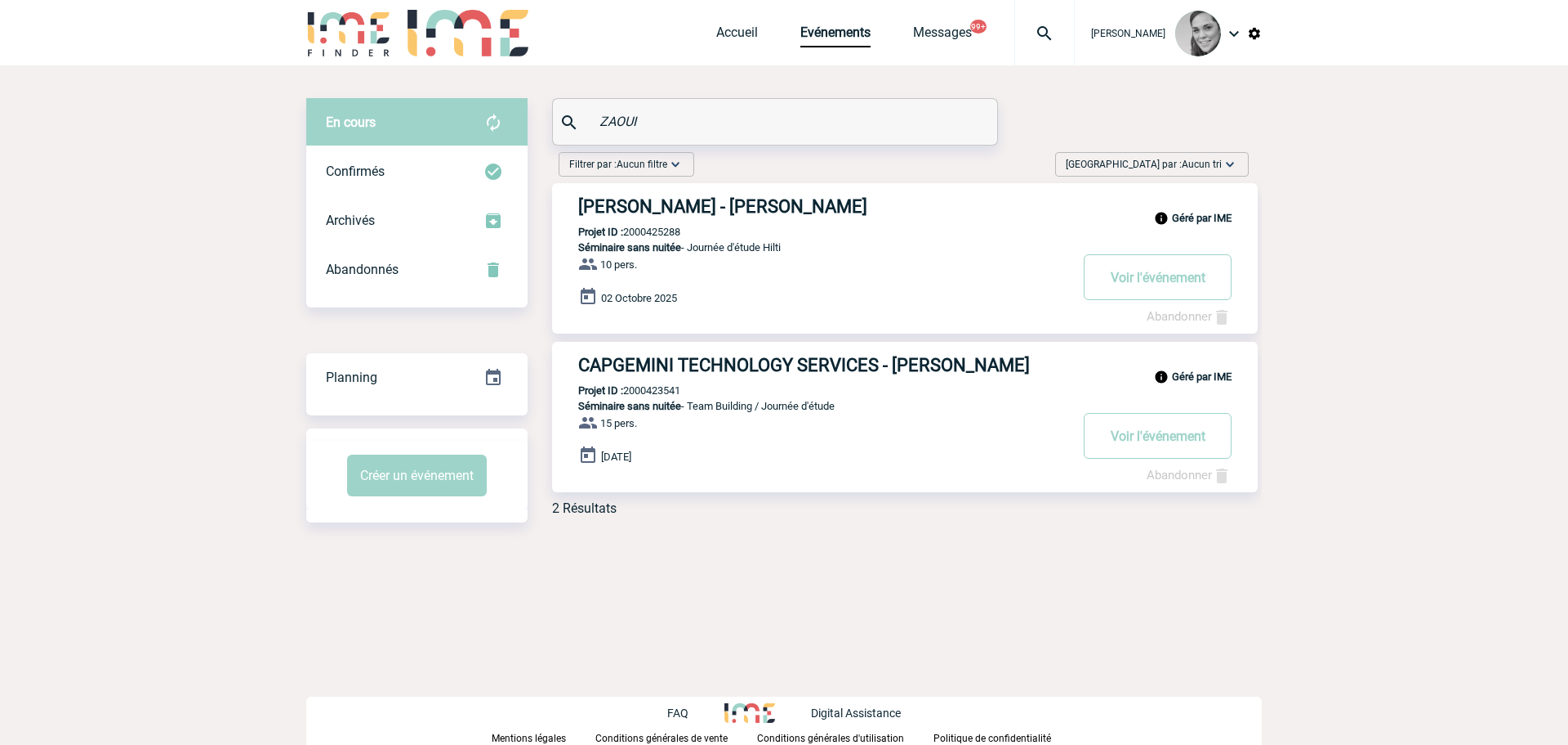
click at [639, 395] on p "Projet ID : 2000423541" at bounding box center [616, 390] width 128 height 12
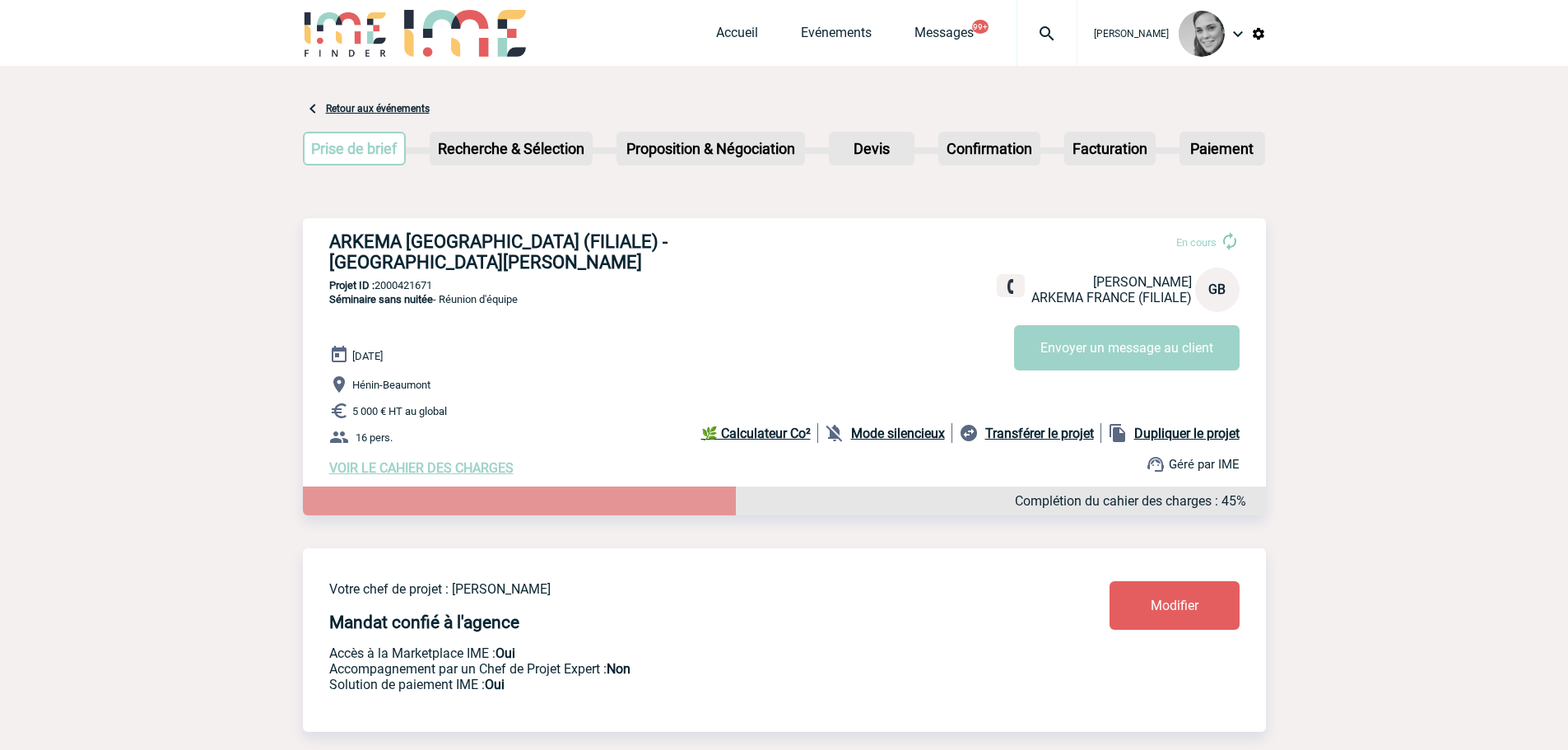
click at [399, 279] on p "Projet ID : 2000421671" at bounding box center [784, 284] width 962 height 12
copy p "2000421671"
